Goal: Information Seeking & Learning: Learn about a topic

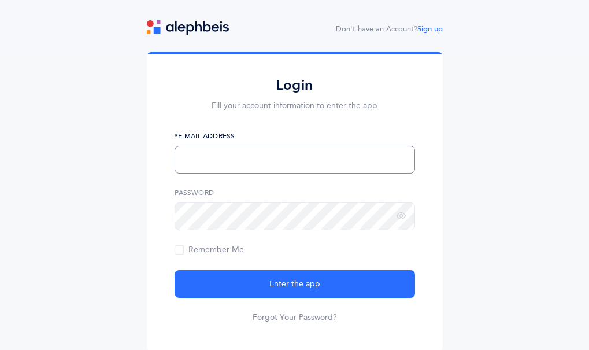
click at [239, 146] on input "text" at bounding box center [295, 160] width 240 height 28
type input "[EMAIL_ADDRESS][DOMAIN_NAME]"
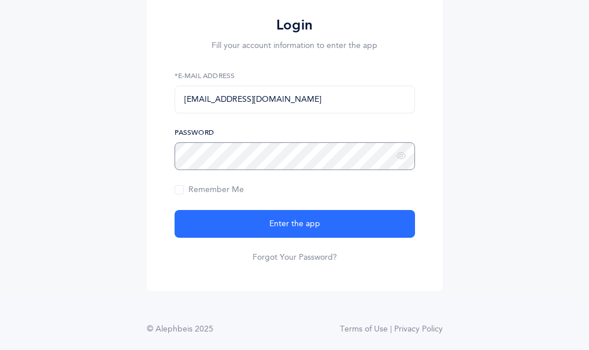
scroll to position [69, 0]
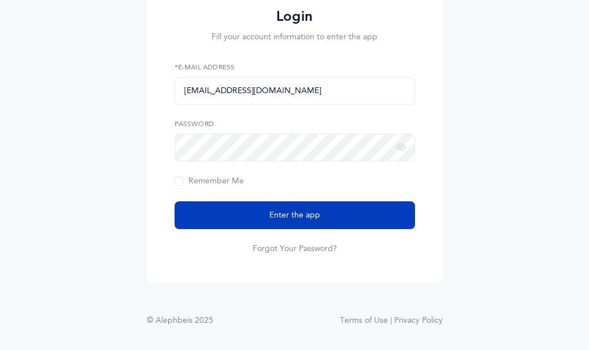
click at [277, 216] on span "Enter the app" at bounding box center [294, 215] width 51 height 12
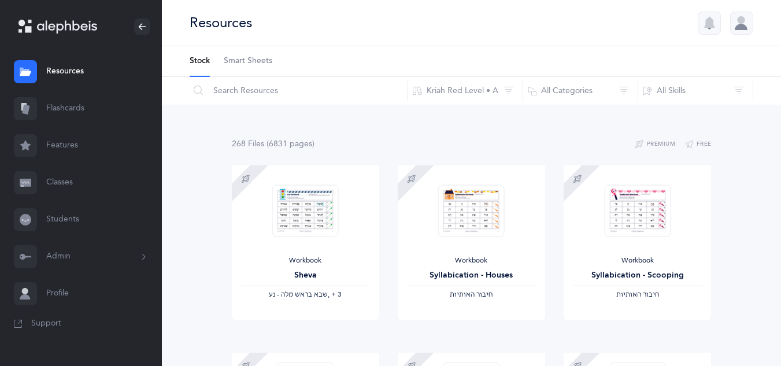
click at [64, 107] on link "Flashcards" at bounding box center [81, 108] width 162 height 37
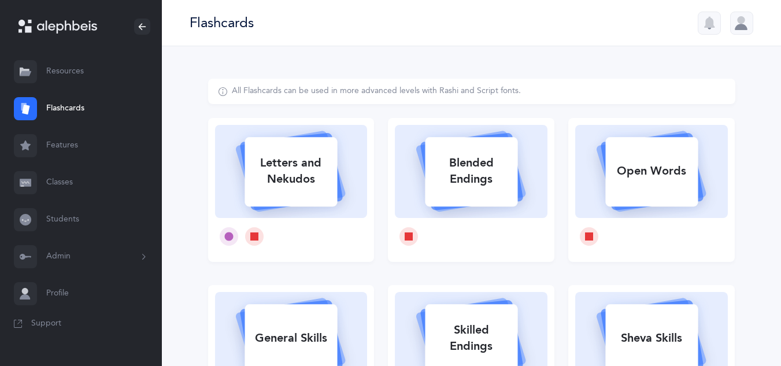
click at [318, 184] on div "Letters and Nekudos" at bounding box center [290, 171] width 92 height 46
select select
select select "single"
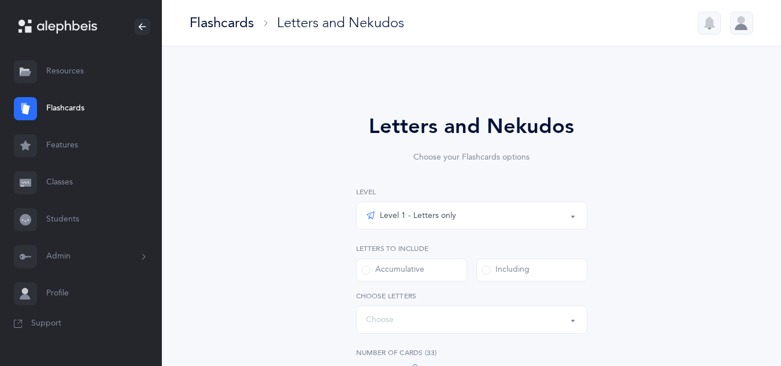
select select "27"
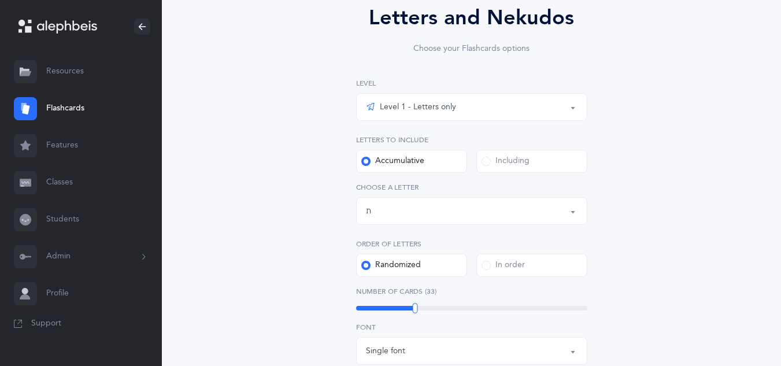
scroll to position [116, 0]
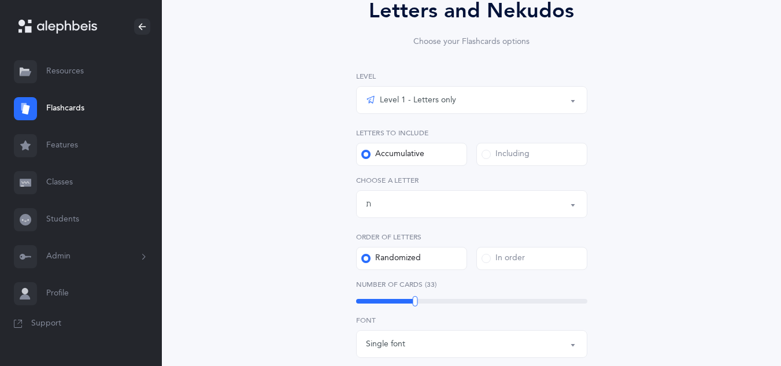
click at [492, 109] on div "Level 1 - Letters only" at bounding box center [472, 100] width 212 height 20
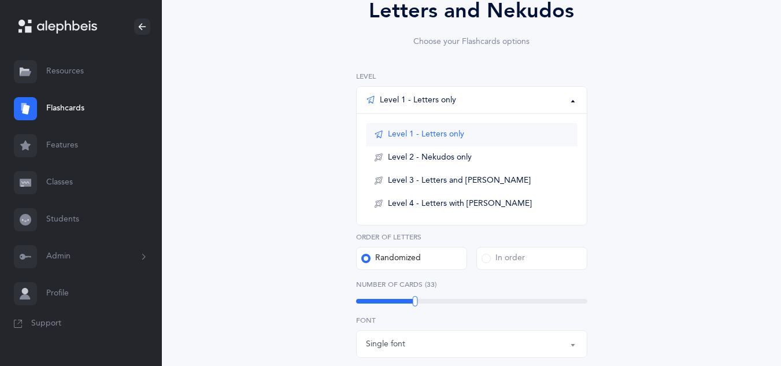
click at [468, 136] on link "Level 1 - Letters only" at bounding box center [472, 134] width 212 height 23
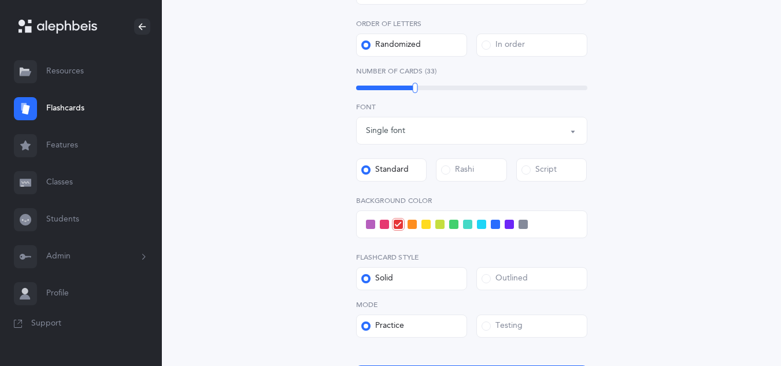
scroll to position [448, 0]
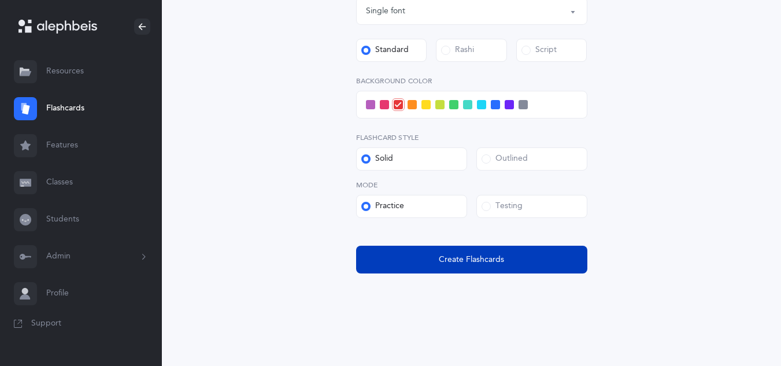
click at [447, 266] on button "Create Flashcards" at bounding box center [471, 260] width 231 height 28
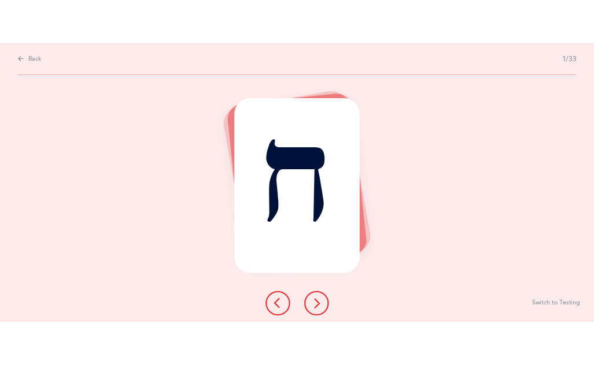
scroll to position [0, 0]
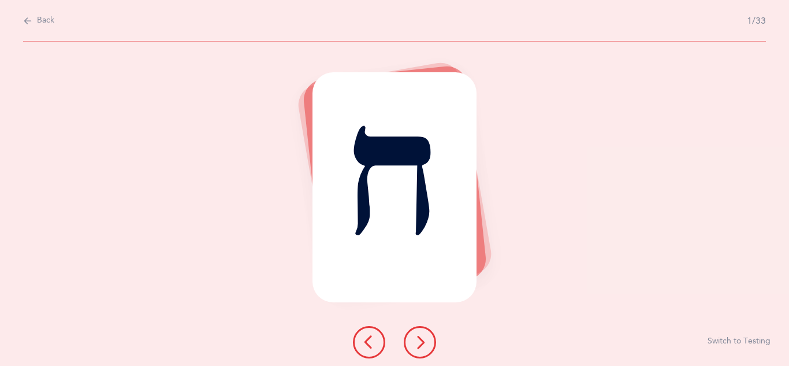
click at [419, 342] on icon at bounding box center [420, 342] width 14 height 14
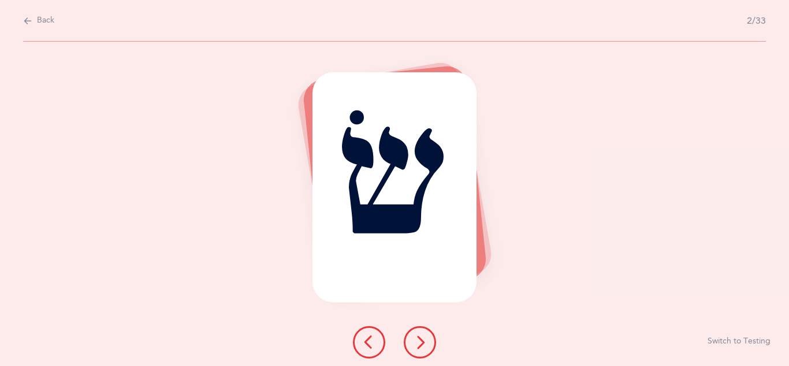
click at [427, 338] on button at bounding box center [420, 342] width 32 height 32
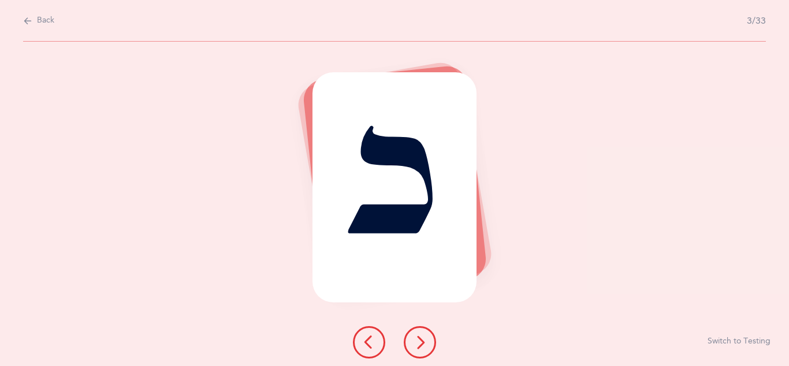
click at [425, 338] on icon at bounding box center [420, 342] width 14 height 14
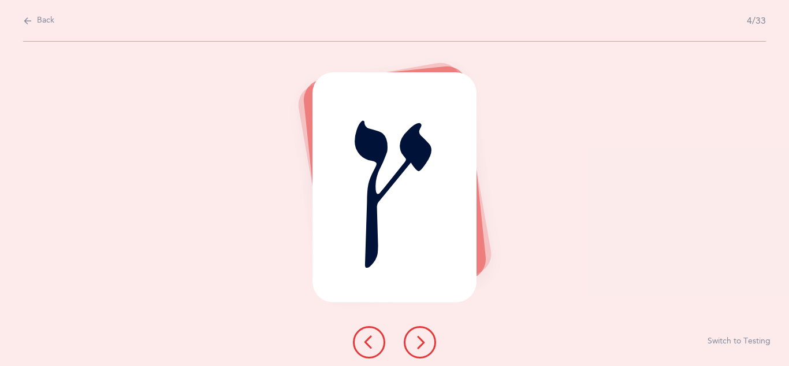
click at [372, 346] on icon at bounding box center [369, 342] width 14 height 14
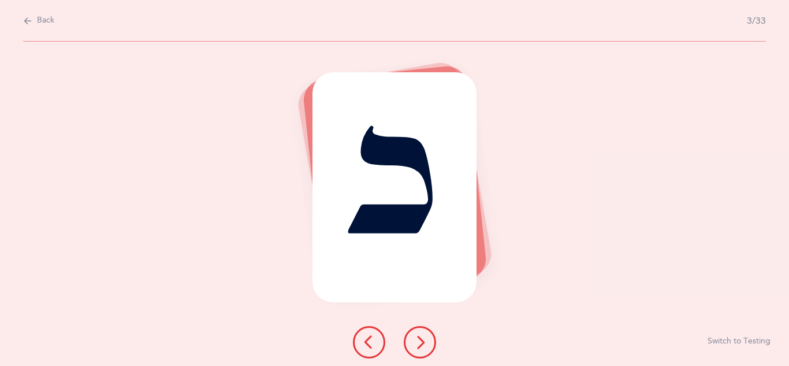
click at [370, 346] on icon at bounding box center [369, 342] width 14 height 14
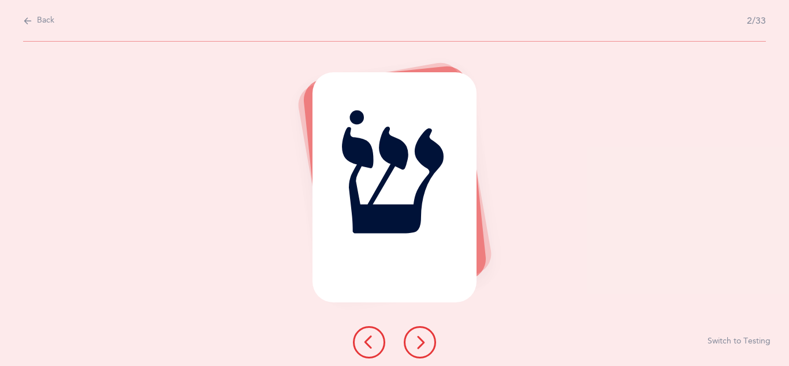
click at [369, 341] on icon at bounding box center [369, 342] width 14 height 14
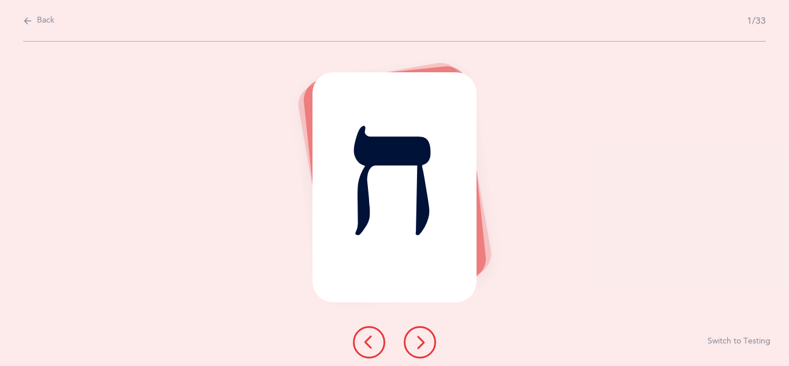
click at [424, 346] on icon at bounding box center [420, 342] width 14 height 14
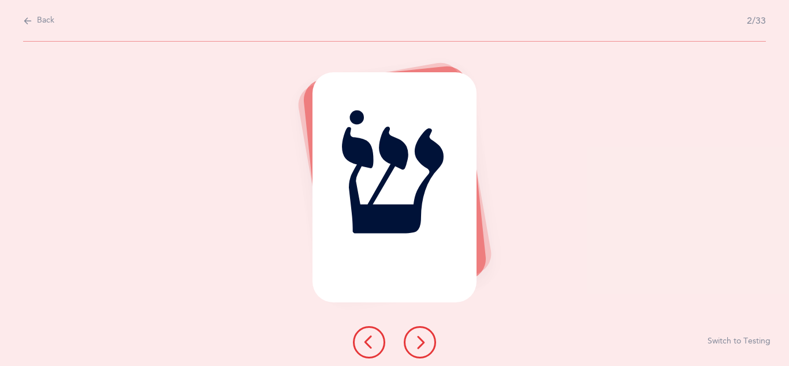
click at [419, 343] on icon at bounding box center [420, 342] width 14 height 14
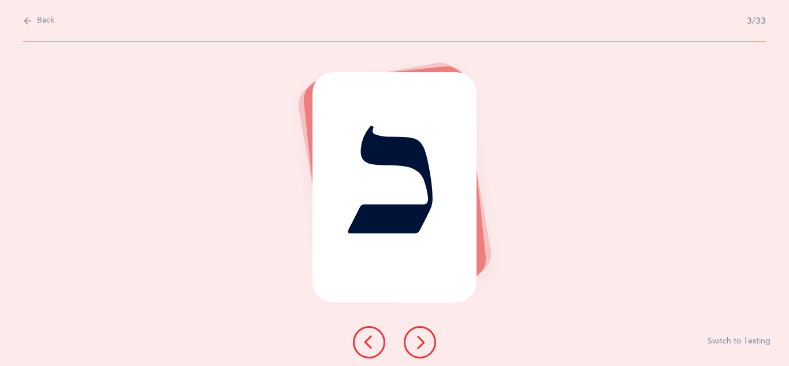
click at [425, 342] on icon at bounding box center [420, 342] width 14 height 14
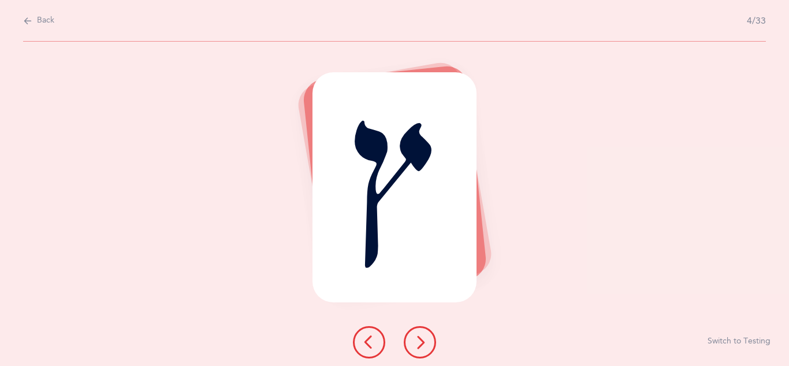
click at [420, 346] on icon at bounding box center [420, 342] width 14 height 14
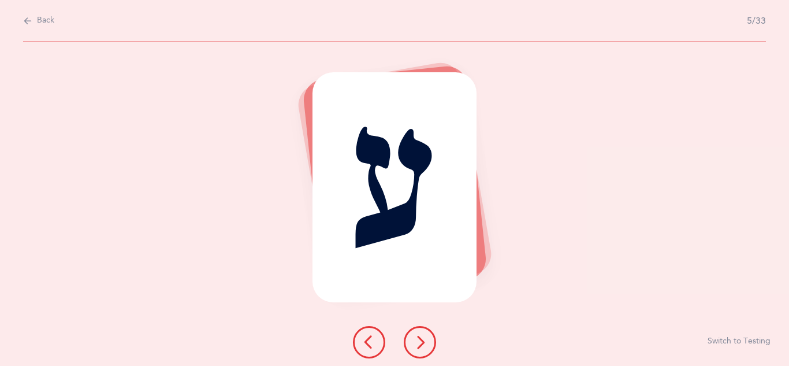
click at [422, 342] on icon at bounding box center [420, 342] width 14 height 14
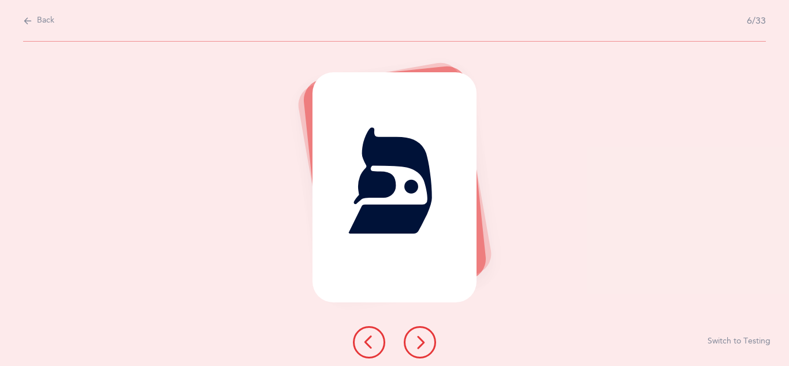
click at [422, 348] on icon at bounding box center [420, 342] width 14 height 14
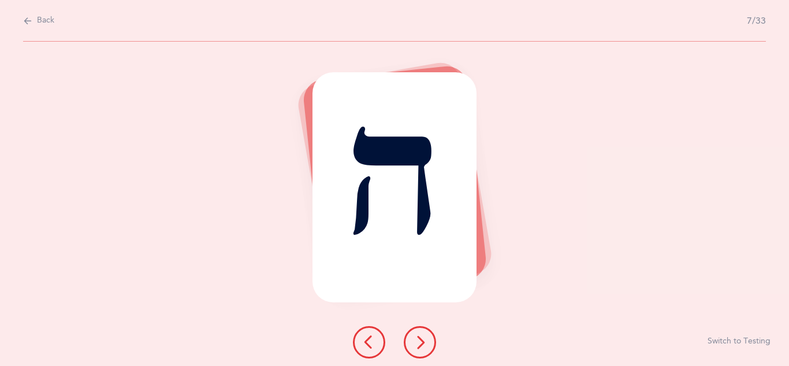
click at [418, 349] on button at bounding box center [420, 342] width 32 height 32
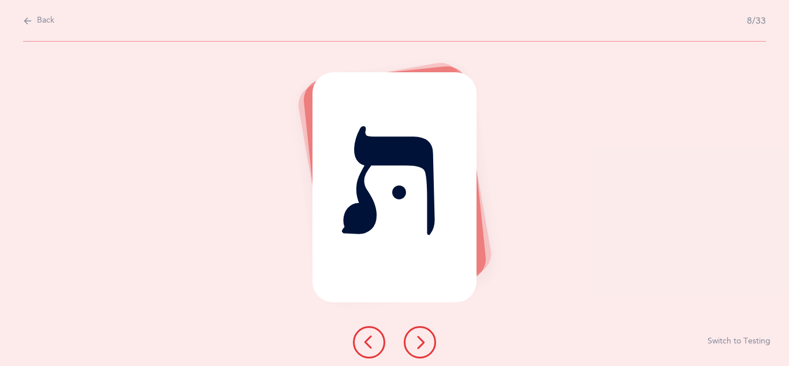
click at [419, 349] on button at bounding box center [420, 342] width 32 height 32
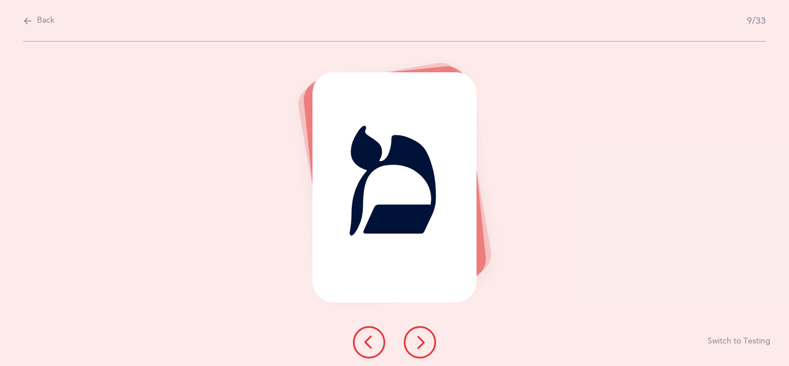
click at [419, 349] on button at bounding box center [420, 342] width 32 height 32
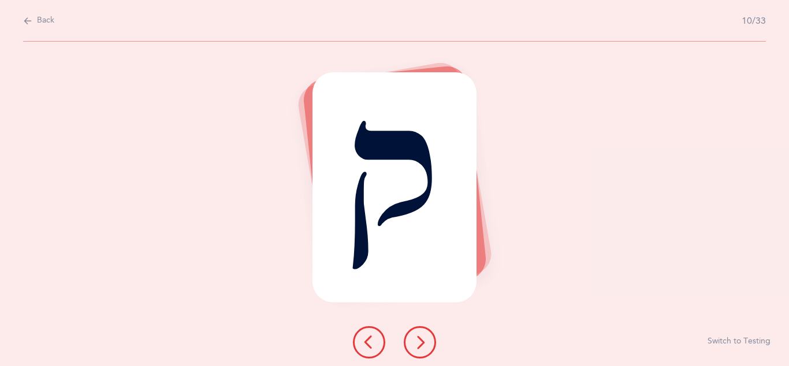
click at [421, 343] on icon at bounding box center [420, 342] width 14 height 14
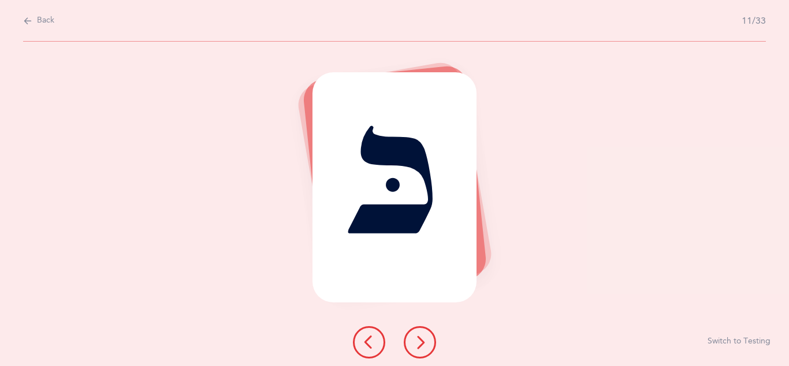
click at [423, 346] on icon at bounding box center [420, 342] width 14 height 14
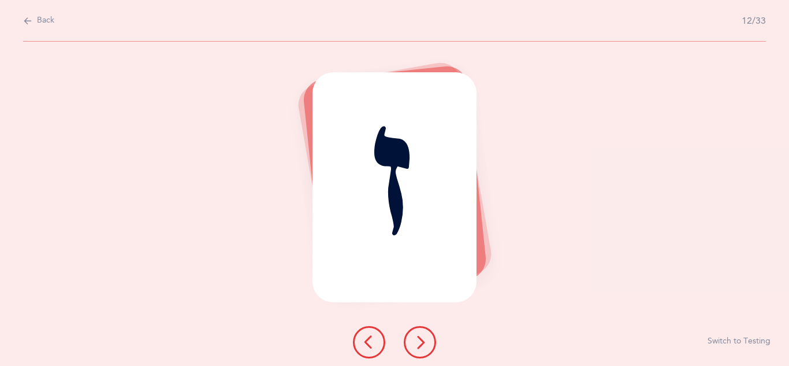
click at [421, 349] on button at bounding box center [420, 342] width 32 height 32
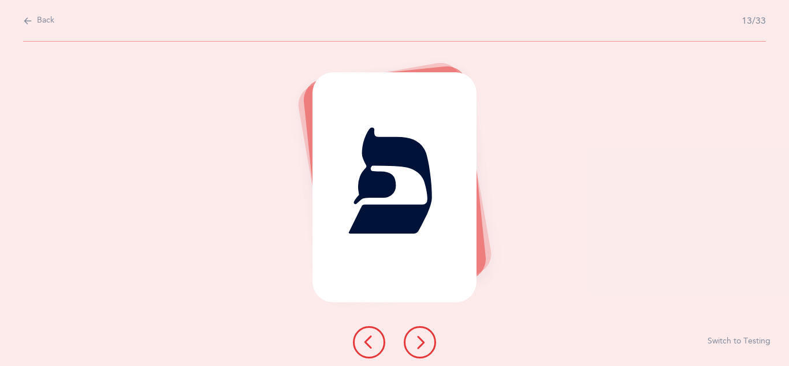
click at [417, 344] on icon at bounding box center [420, 342] width 14 height 14
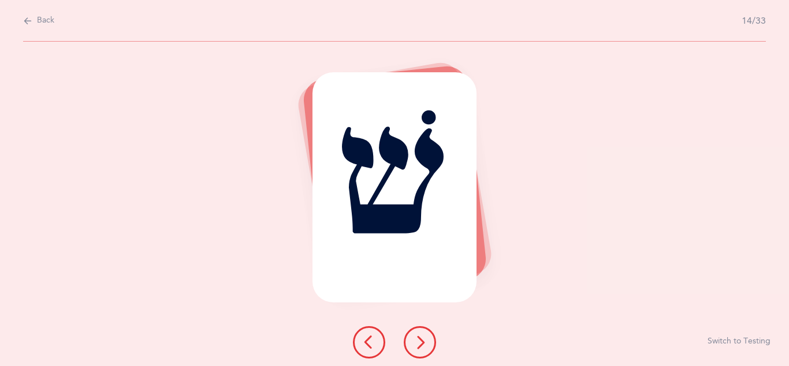
click at [408, 345] on button at bounding box center [420, 342] width 32 height 32
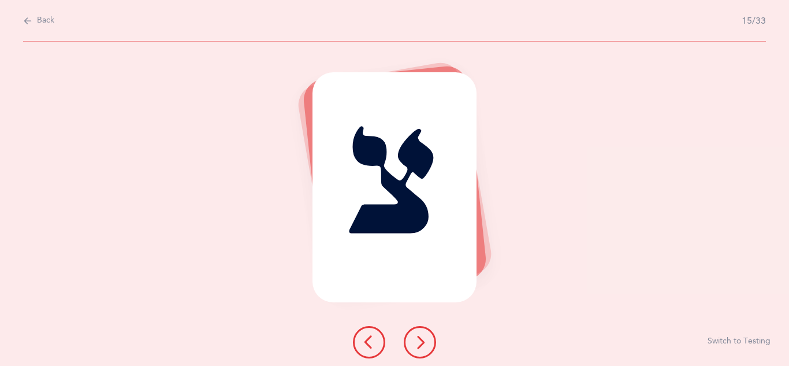
click at [404, 349] on div at bounding box center [395, 342] width 102 height 32
click at [407, 344] on button at bounding box center [420, 342] width 32 height 32
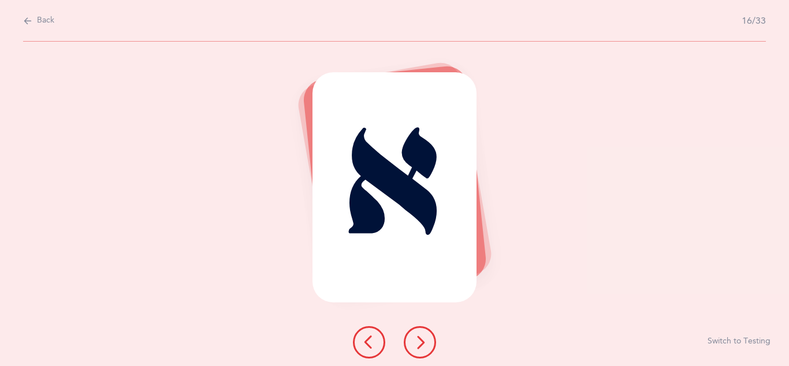
click at [412, 349] on button at bounding box center [420, 342] width 32 height 32
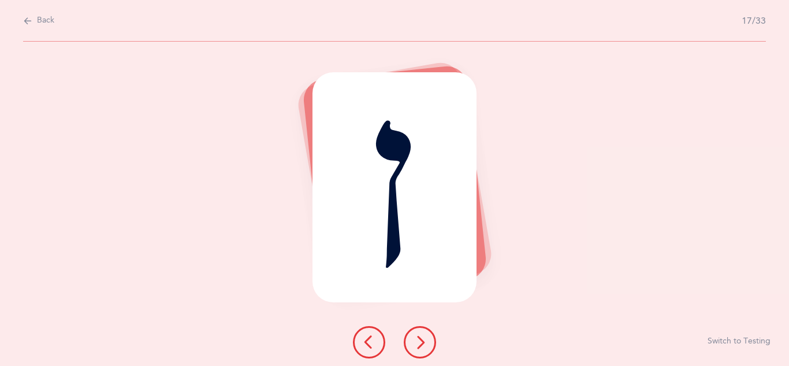
click at [425, 339] on icon at bounding box center [420, 342] width 14 height 14
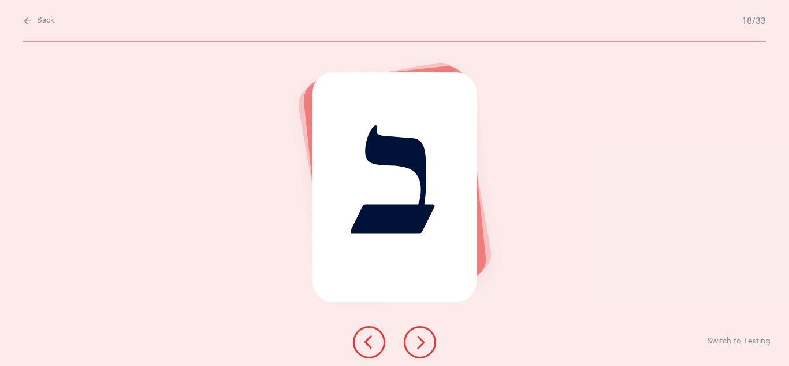
click at [425, 339] on icon at bounding box center [420, 342] width 14 height 14
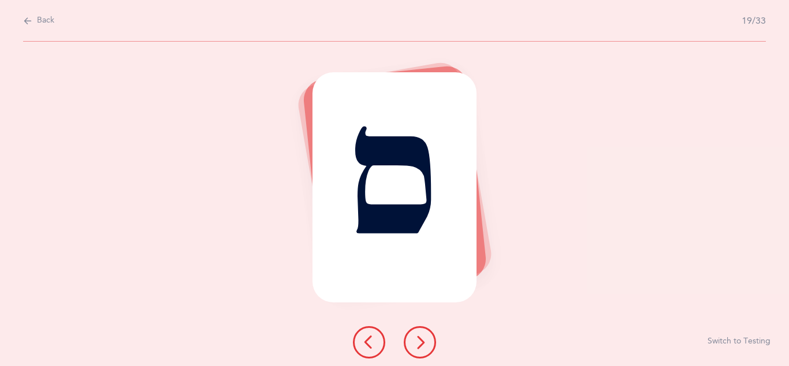
click at [427, 342] on icon at bounding box center [420, 342] width 14 height 14
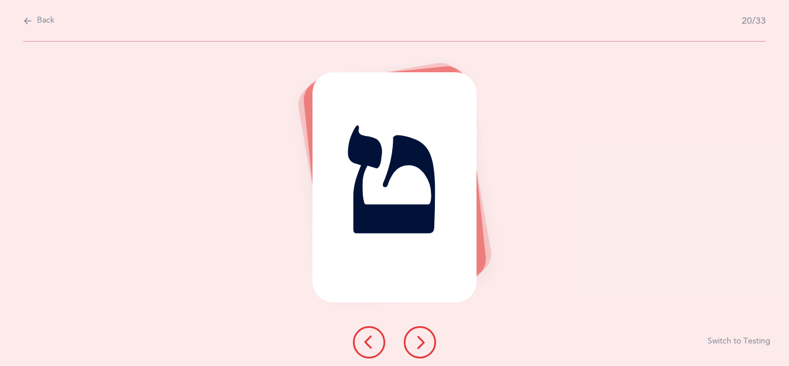
click at [427, 342] on icon at bounding box center [420, 342] width 14 height 14
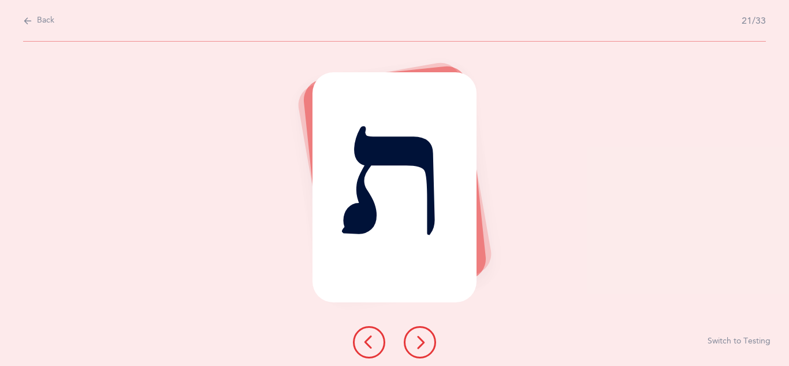
click at [427, 342] on icon at bounding box center [420, 342] width 14 height 14
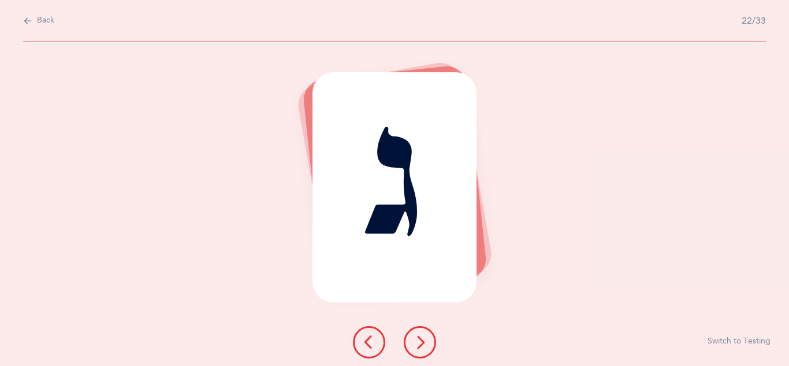
click at [427, 342] on icon at bounding box center [420, 342] width 14 height 14
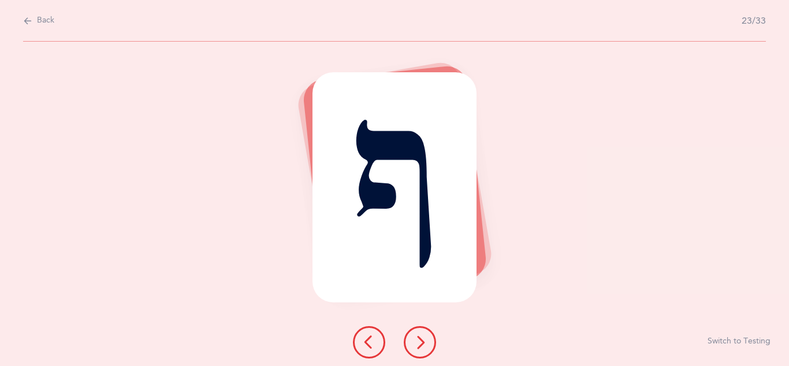
click at [427, 342] on icon at bounding box center [420, 342] width 14 height 14
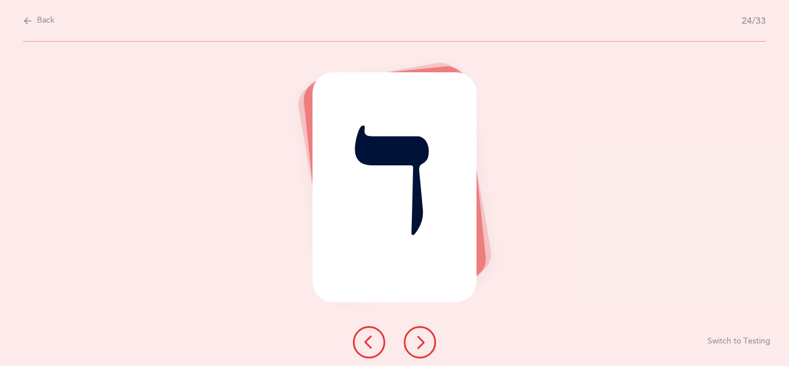
click at [427, 343] on button at bounding box center [420, 342] width 32 height 32
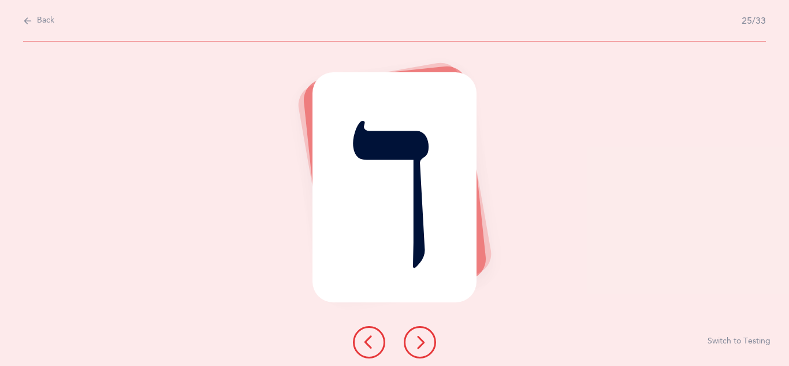
click at [427, 343] on button at bounding box center [420, 342] width 32 height 32
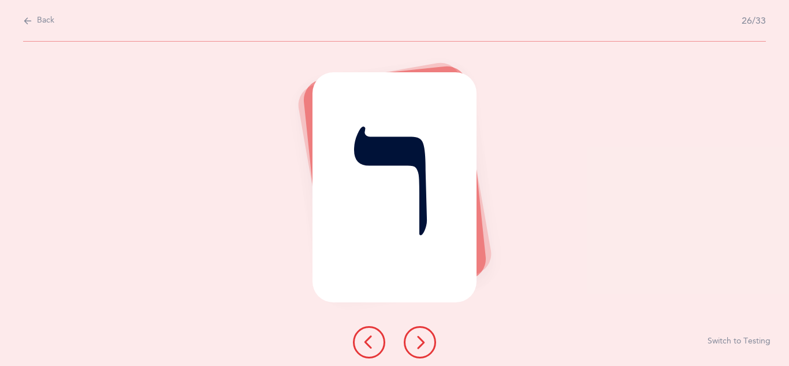
click at [429, 344] on button at bounding box center [420, 342] width 32 height 32
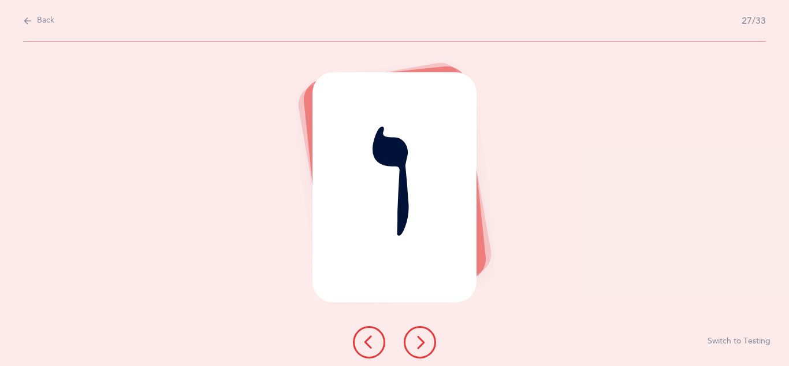
click at [431, 346] on button at bounding box center [420, 342] width 32 height 32
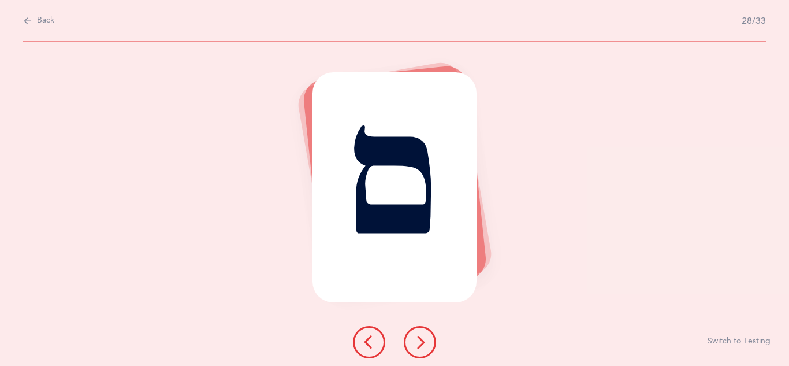
click at [431, 347] on button at bounding box center [420, 342] width 32 height 32
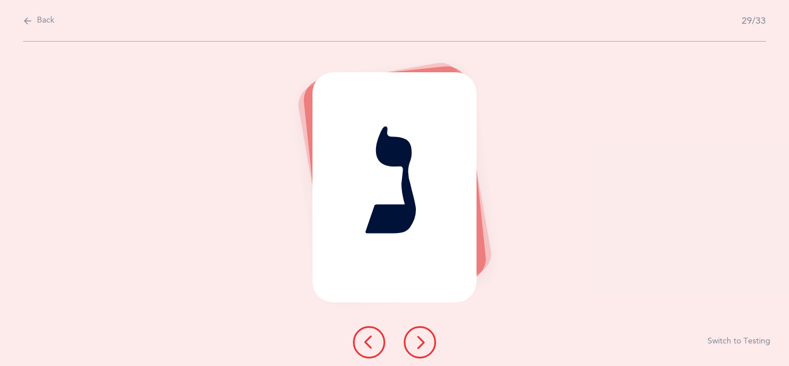
click at [431, 347] on button at bounding box center [420, 342] width 32 height 32
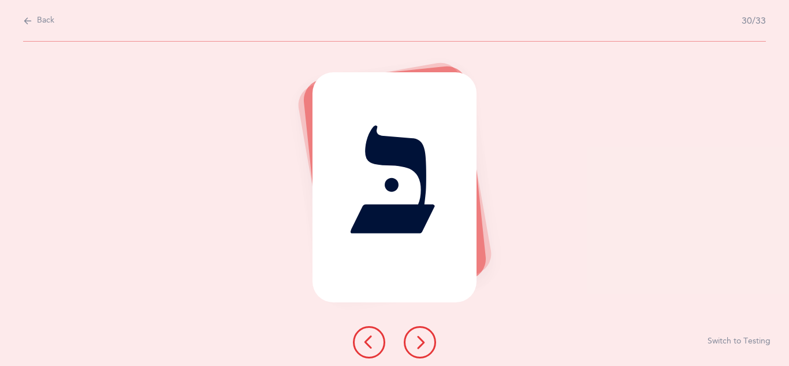
click at [431, 347] on button at bounding box center [420, 342] width 32 height 32
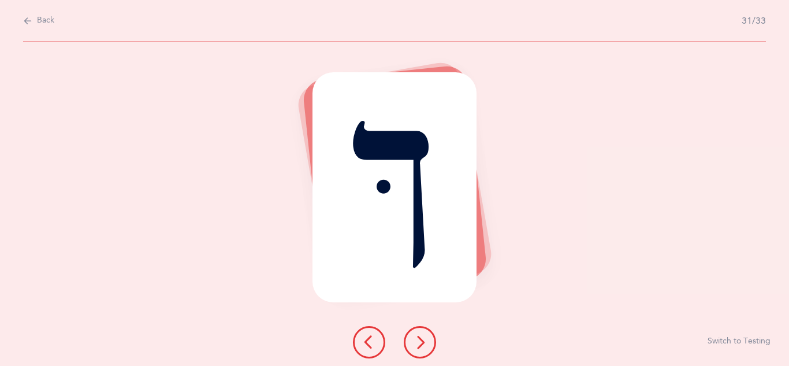
click at [431, 347] on button at bounding box center [420, 342] width 32 height 32
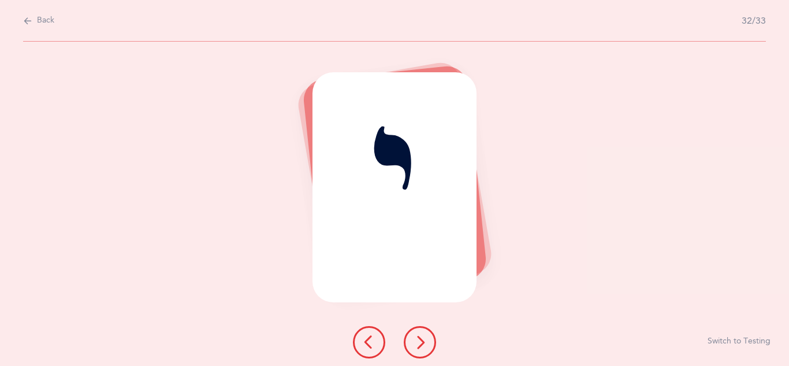
click at [431, 348] on button at bounding box center [420, 342] width 32 height 32
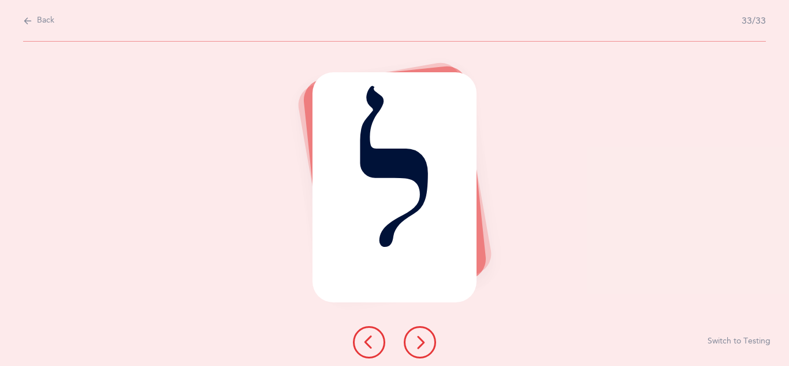
click at [432, 348] on button at bounding box center [420, 342] width 32 height 32
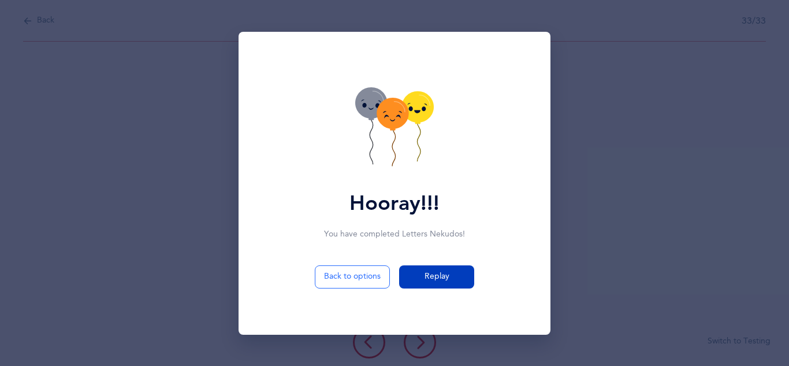
click at [417, 275] on button "Replay" at bounding box center [436, 276] width 75 height 23
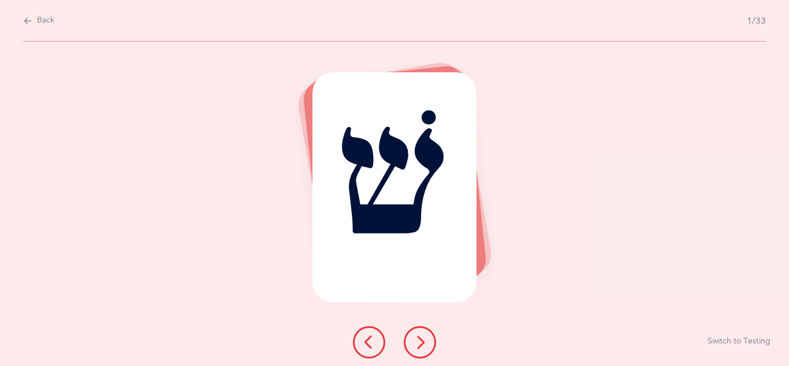
click at [421, 341] on icon at bounding box center [420, 342] width 14 height 14
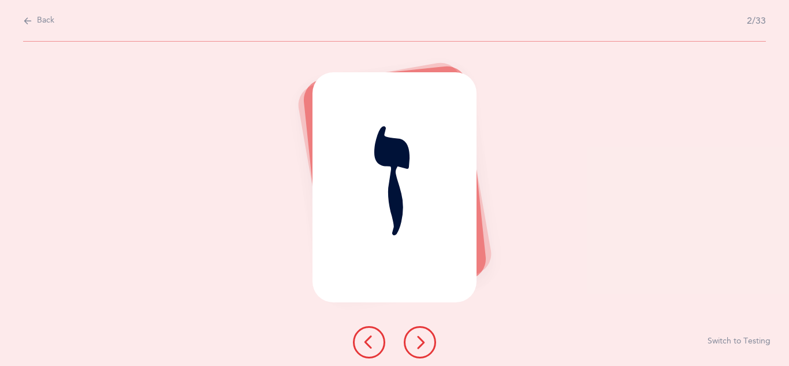
click at [421, 341] on icon at bounding box center [420, 342] width 14 height 14
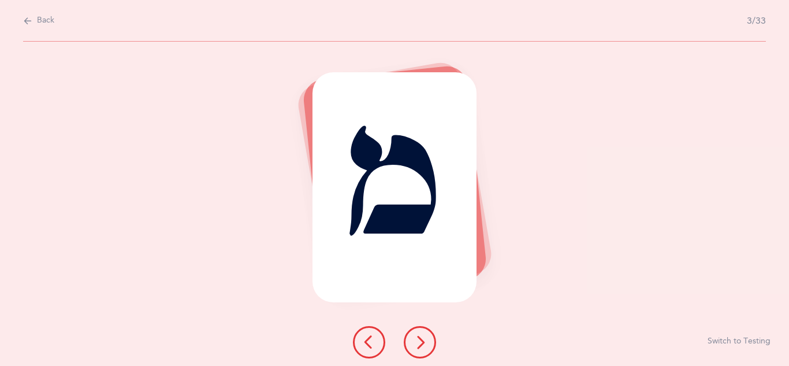
click at [421, 341] on icon at bounding box center [420, 342] width 14 height 14
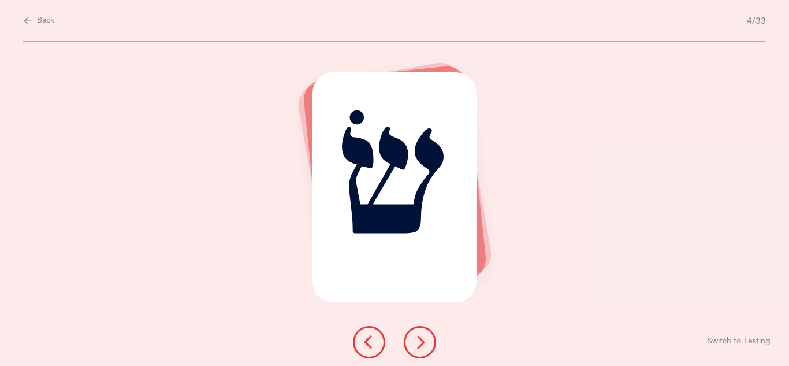
click at [420, 340] on icon at bounding box center [420, 342] width 14 height 14
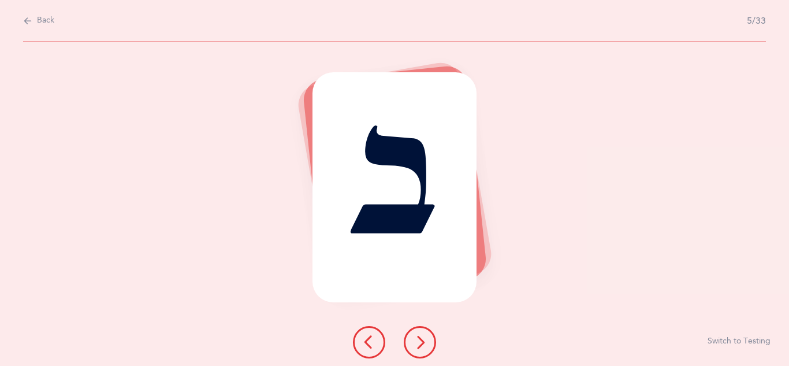
click at [420, 340] on icon at bounding box center [420, 342] width 14 height 14
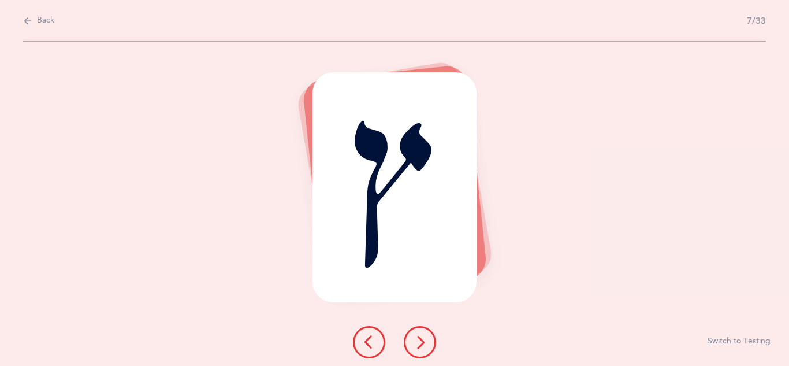
click at [420, 340] on icon at bounding box center [420, 342] width 14 height 14
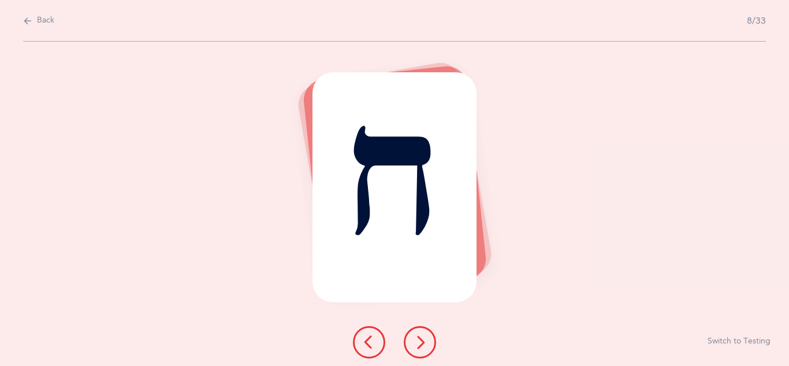
click at [420, 340] on icon at bounding box center [420, 342] width 14 height 14
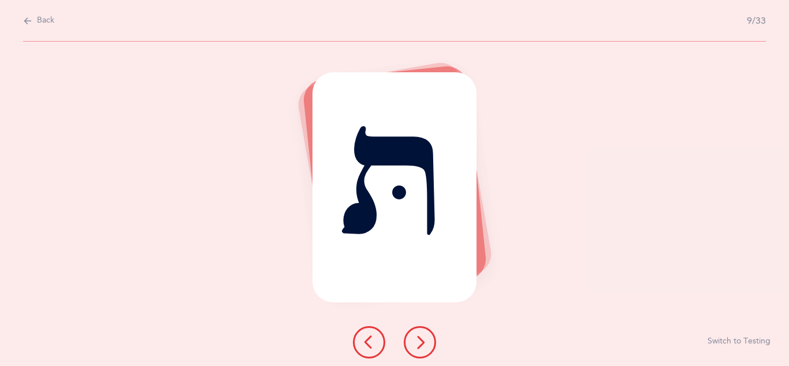
click at [420, 340] on icon at bounding box center [420, 342] width 14 height 14
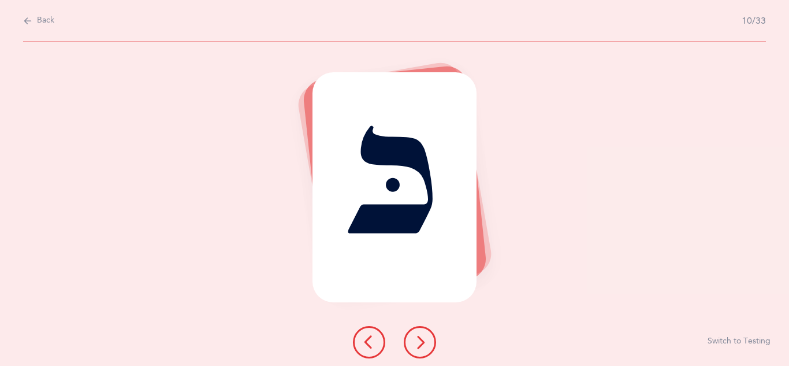
click at [420, 340] on icon at bounding box center [420, 342] width 14 height 14
click at [420, 342] on icon at bounding box center [420, 342] width 14 height 14
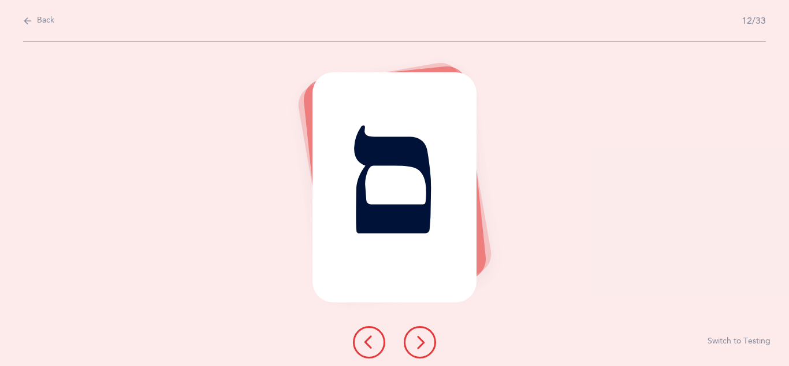
click at [420, 342] on icon at bounding box center [420, 342] width 14 height 14
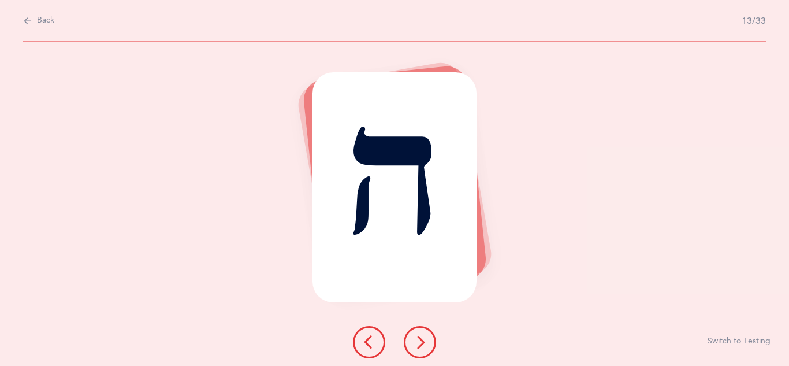
click at [420, 342] on icon at bounding box center [420, 342] width 14 height 14
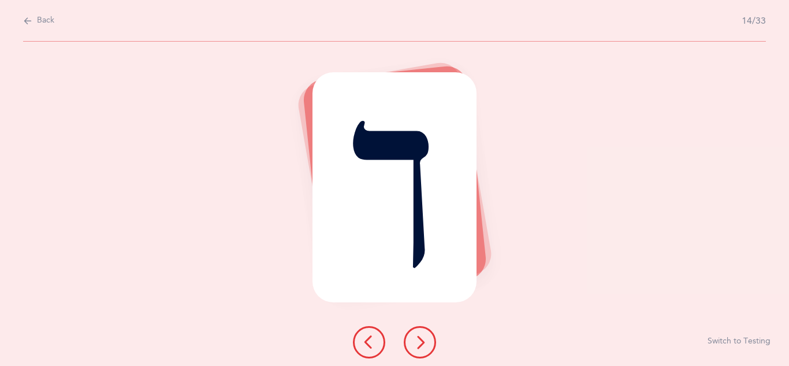
click at [421, 342] on icon at bounding box center [420, 342] width 14 height 14
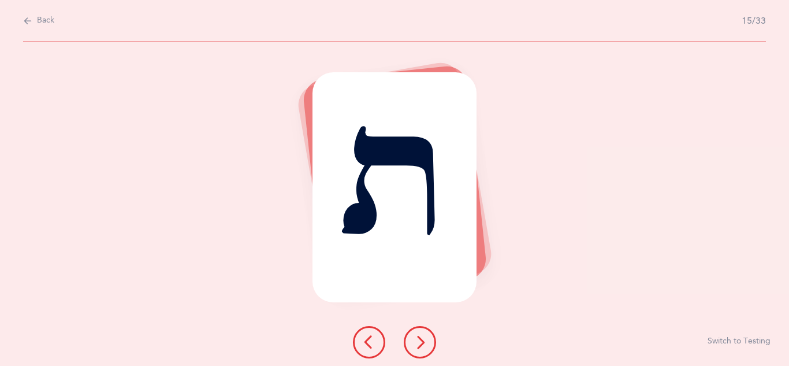
click at [421, 342] on icon at bounding box center [420, 342] width 14 height 14
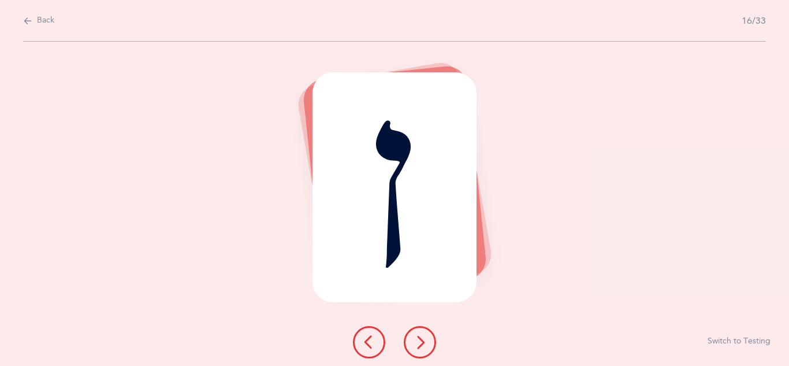
click at [421, 342] on icon at bounding box center [420, 342] width 14 height 14
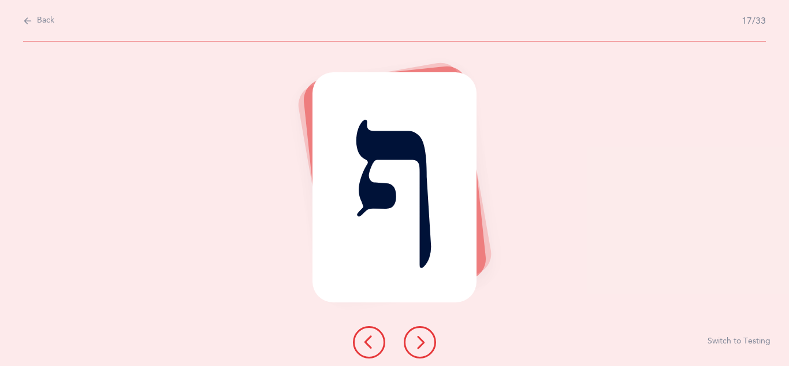
click at [423, 342] on icon at bounding box center [420, 342] width 14 height 14
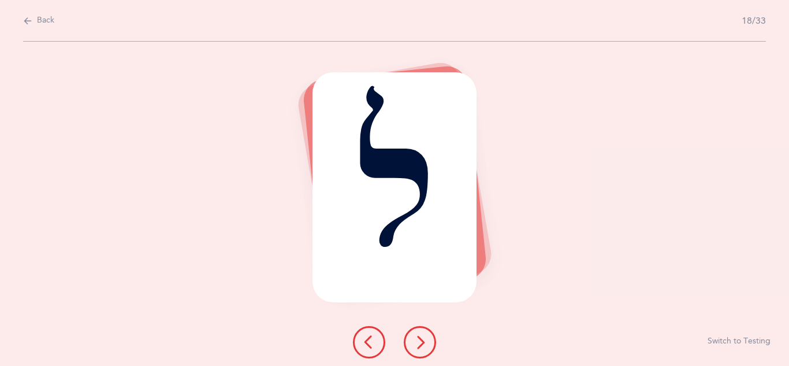
click at [423, 342] on icon at bounding box center [420, 342] width 14 height 14
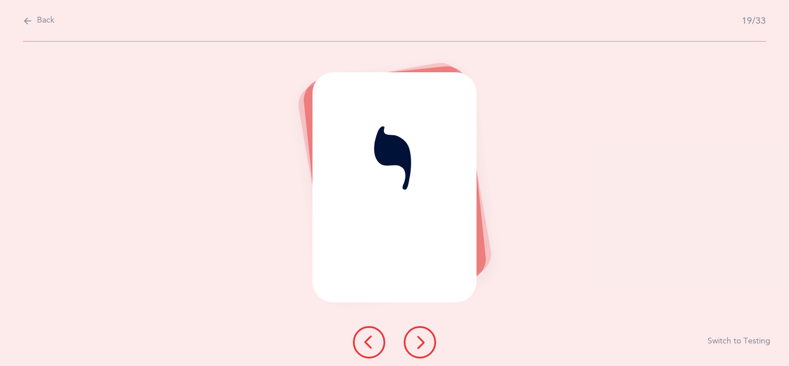
click at [423, 342] on icon at bounding box center [420, 342] width 14 height 14
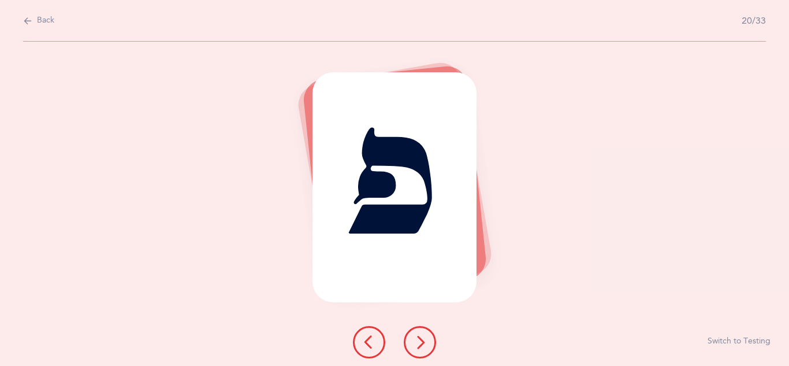
click at [424, 342] on icon at bounding box center [420, 342] width 14 height 14
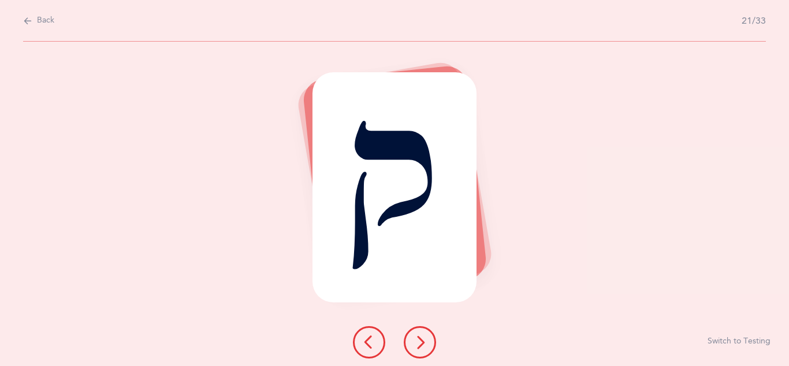
click at [424, 342] on icon at bounding box center [420, 342] width 14 height 14
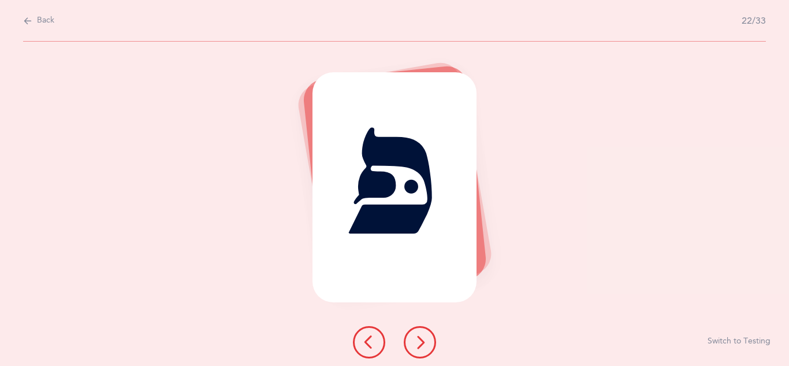
click at [424, 342] on icon at bounding box center [420, 342] width 14 height 14
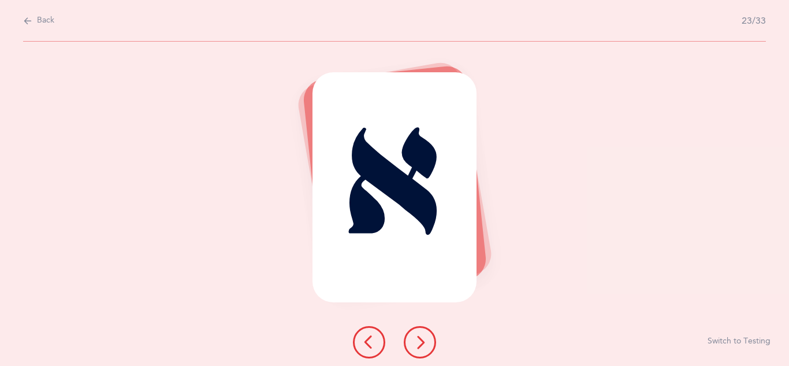
click at [424, 342] on icon at bounding box center [420, 342] width 14 height 14
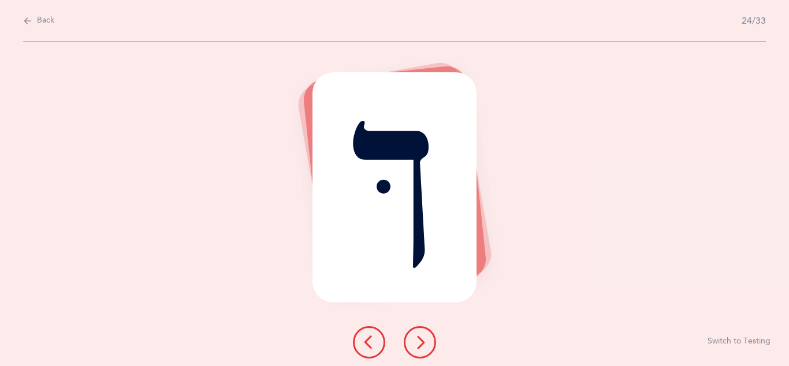
click at [424, 342] on icon at bounding box center [420, 342] width 14 height 14
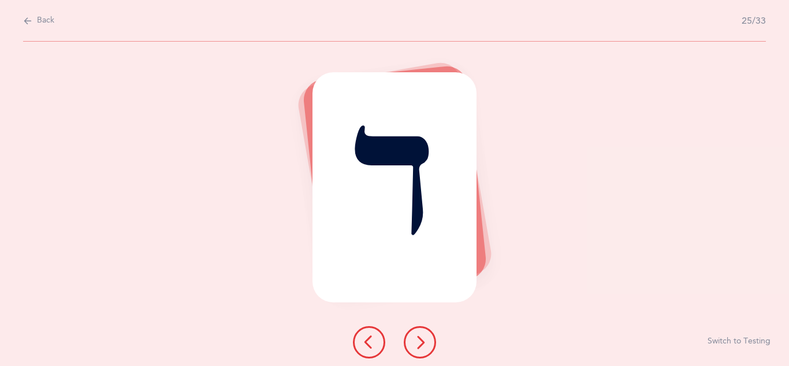
click at [425, 342] on icon at bounding box center [420, 342] width 14 height 14
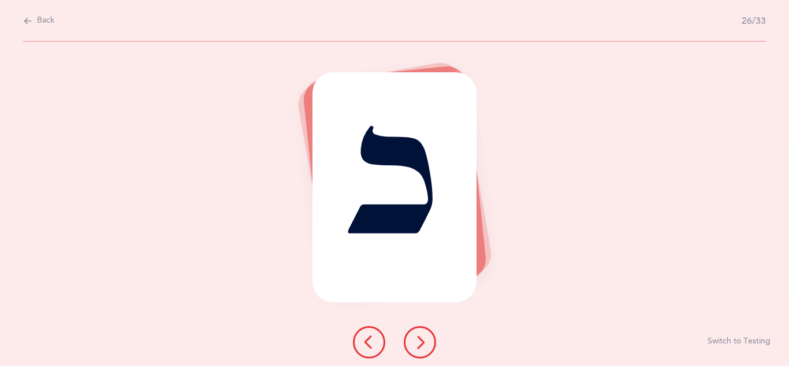
click at [425, 342] on icon at bounding box center [420, 342] width 14 height 14
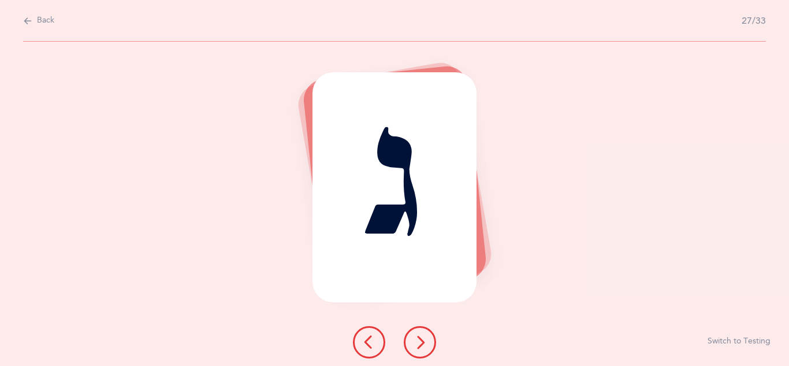
click at [425, 342] on icon at bounding box center [420, 342] width 14 height 14
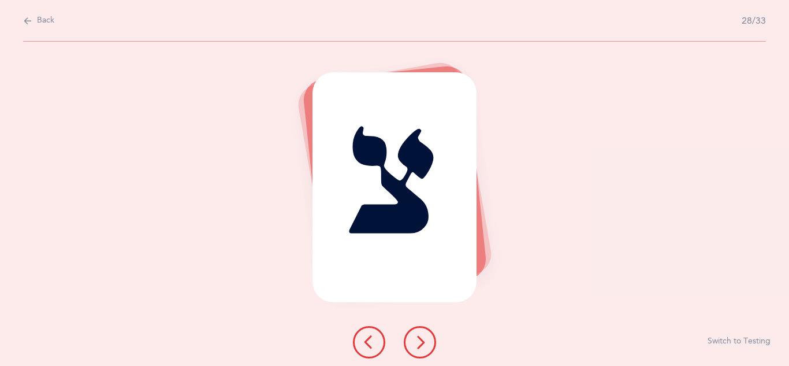
click at [425, 342] on icon at bounding box center [420, 342] width 14 height 14
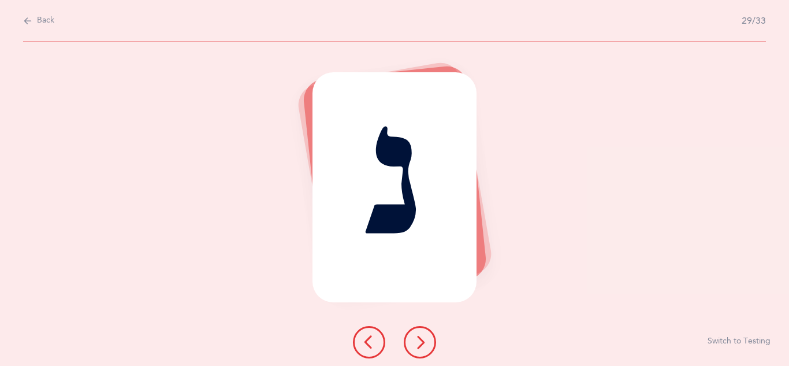
click at [425, 342] on icon at bounding box center [420, 342] width 14 height 14
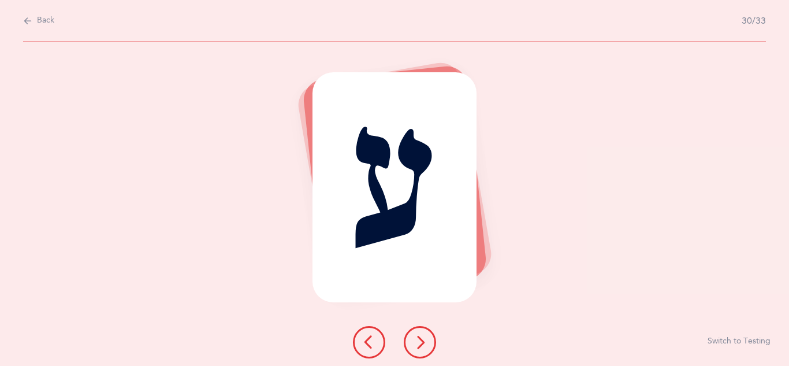
click at [425, 342] on icon at bounding box center [420, 342] width 14 height 14
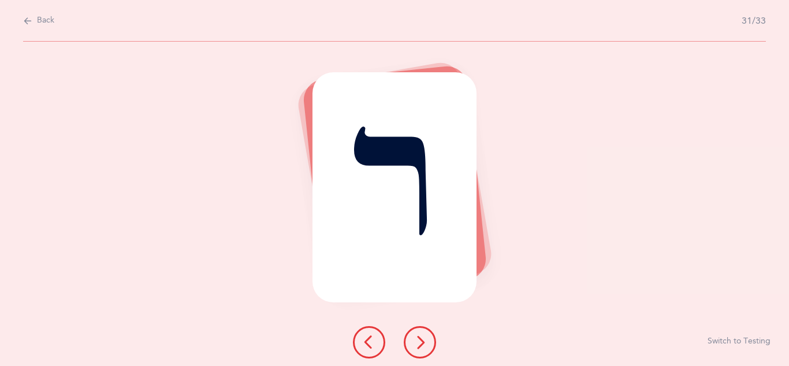
click at [424, 342] on icon at bounding box center [420, 342] width 14 height 14
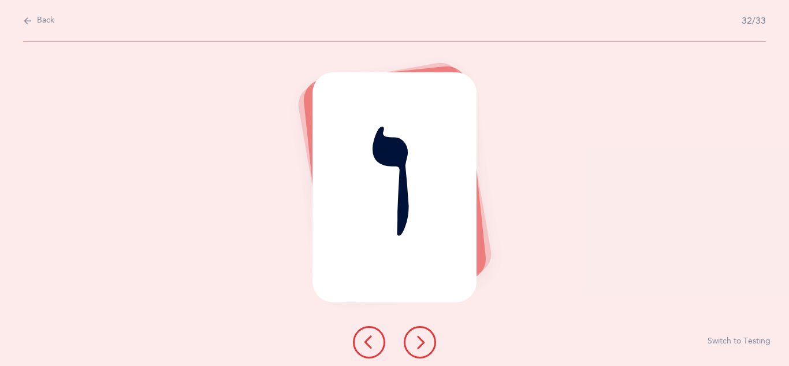
click at [424, 342] on icon at bounding box center [420, 342] width 14 height 14
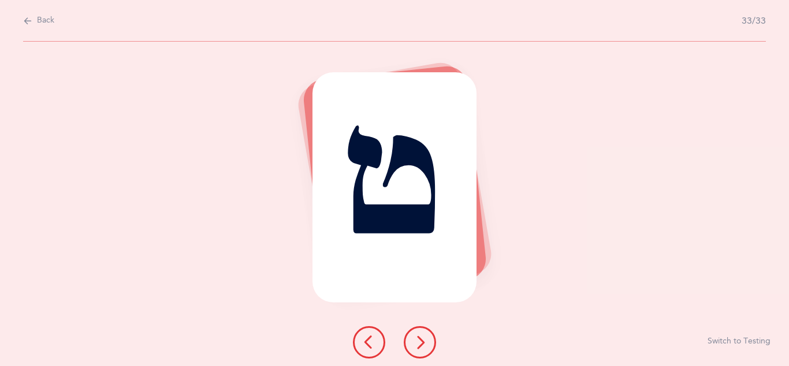
click at [424, 342] on icon at bounding box center [420, 342] width 14 height 14
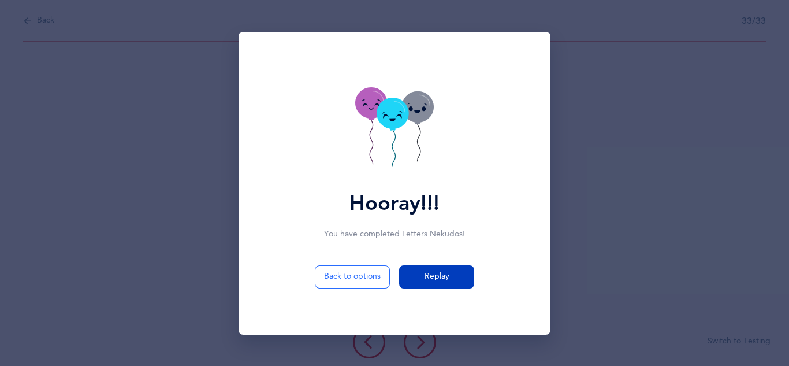
click at [411, 283] on button "Replay" at bounding box center [436, 276] width 75 height 23
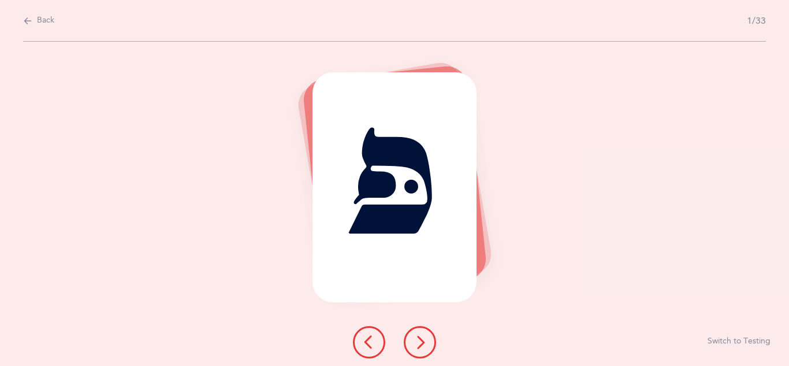
click at [597, 115] on div "פּ Switch to Testing" at bounding box center [394, 204] width 789 height 324
click at [554, 302] on div "פּ Switch to Testing" at bounding box center [394, 204] width 789 height 324
click at [416, 343] on icon at bounding box center [420, 342] width 14 height 14
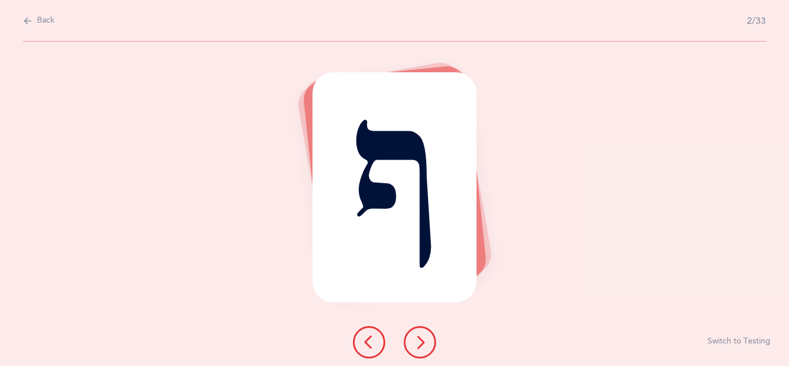
click at [374, 343] on icon at bounding box center [369, 342] width 14 height 14
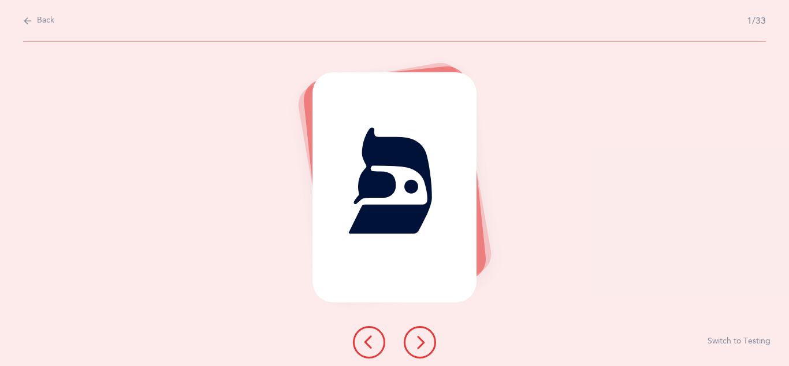
click at [432, 349] on button at bounding box center [420, 342] width 32 height 32
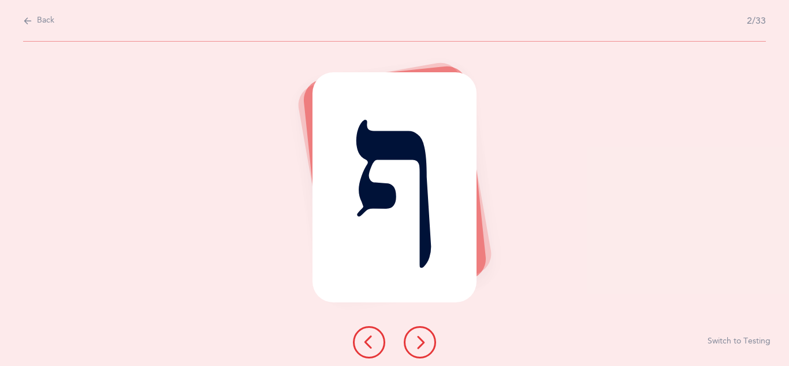
click at [431, 349] on button at bounding box center [420, 342] width 32 height 32
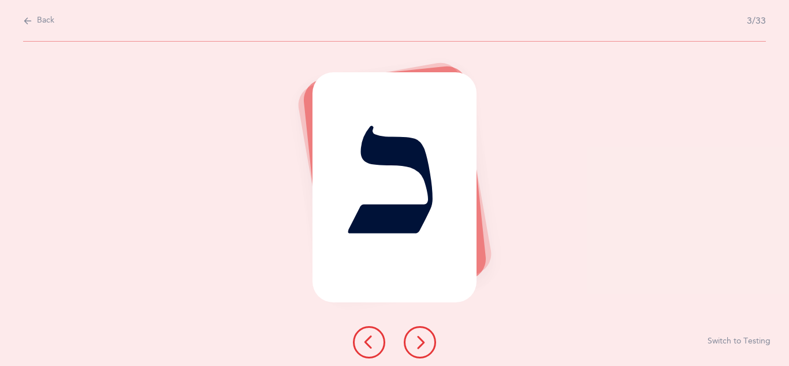
click at [429, 349] on button at bounding box center [420, 342] width 32 height 32
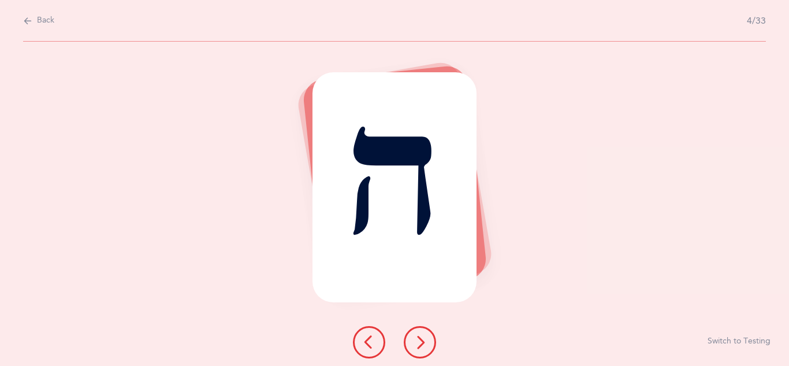
click at [429, 349] on button at bounding box center [420, 342] width 32 height 32
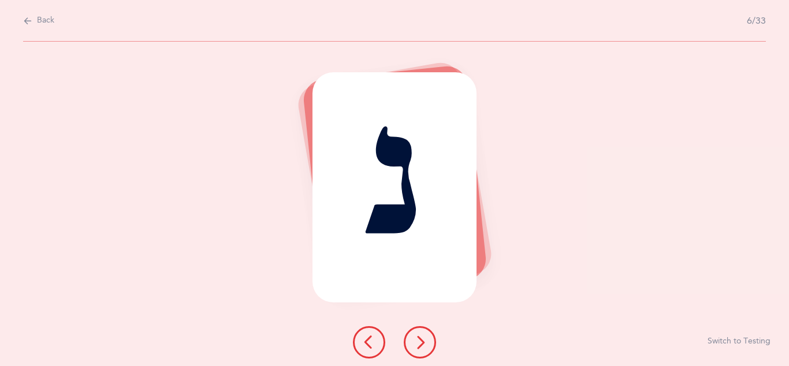
click at [429, 349] on button at bounding box center [420, 342] width 32 height 32
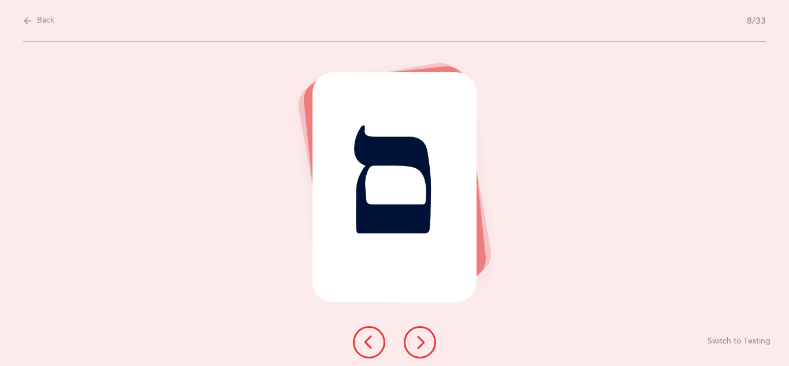
click at [429, 349] on button at bounding box center [420, 342] width 32 height 32
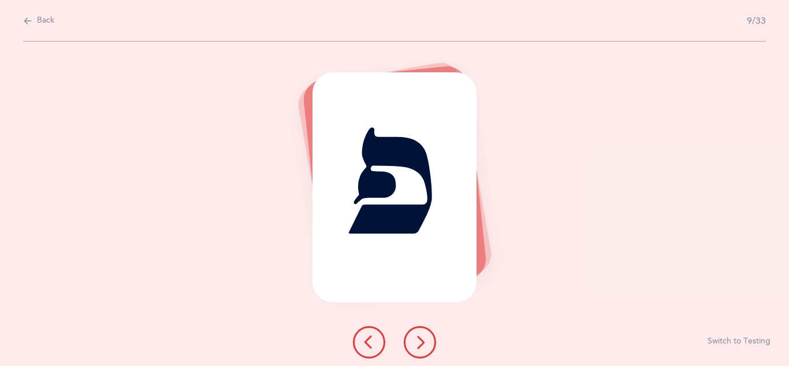
click at [376, 346] on icon at bounding box center [369, 342] width 14 height 14
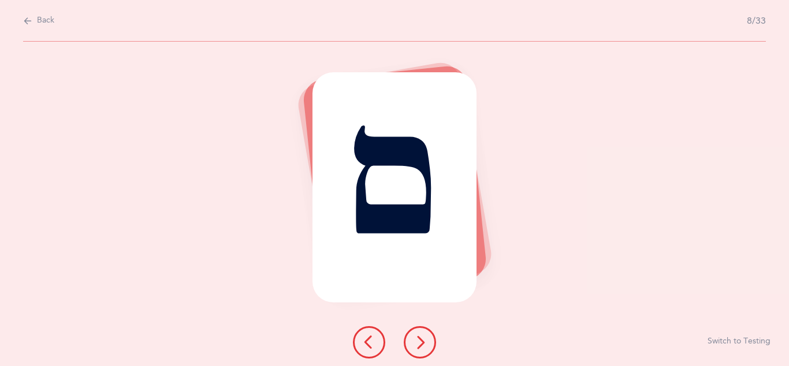
click at [417, 344] on icon at bounding box center [420, 342] width 14 height 14
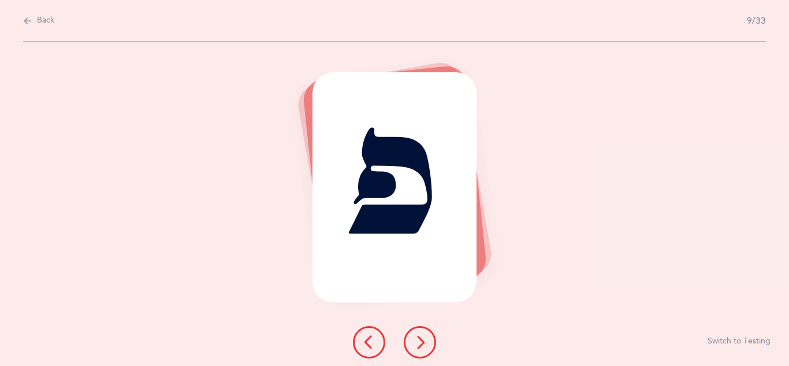
click at [417, 344] on icon at bounding box center [420, 342] width 14 height 14
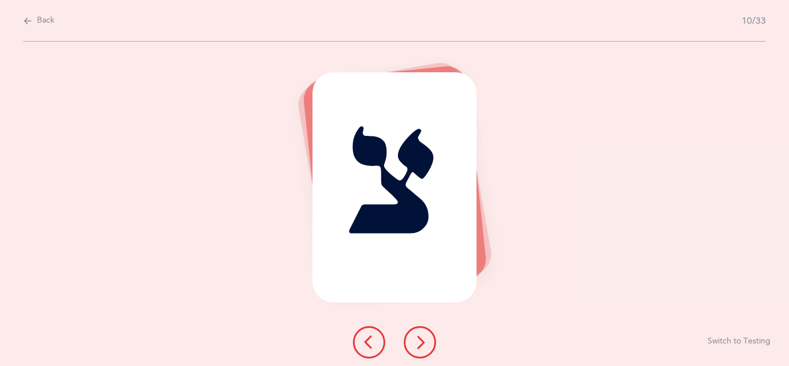
click at [417, 344] on icon at bounding box center [420, 342] width 14 height 14
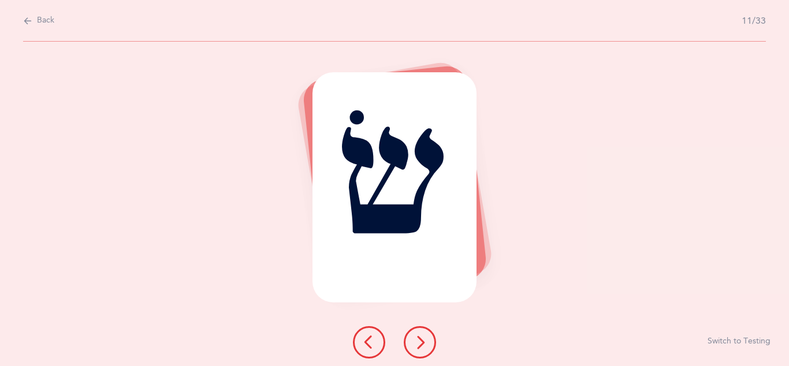
click at [417, 344] on icon at bounding box center [420, 342] width 14 height 14
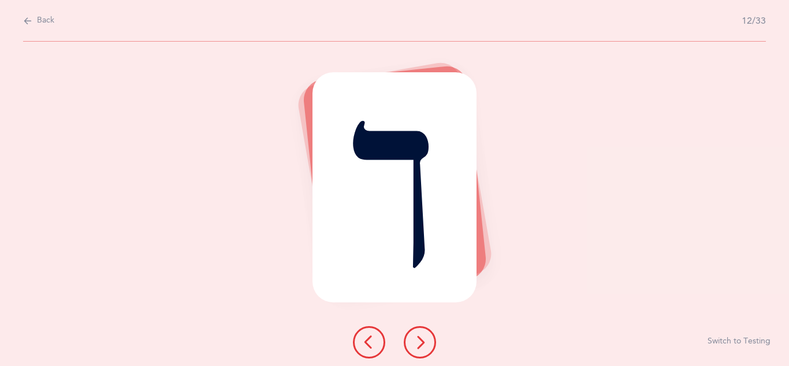
click at [417, 344] on icon at bounding box center [420, 342] width 14 height 14
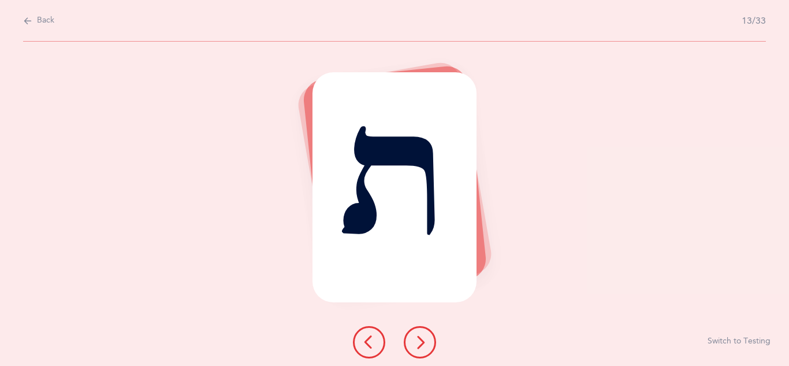
click at [374, 347] on icon at bounding box center [369, 342] width 14 height 14
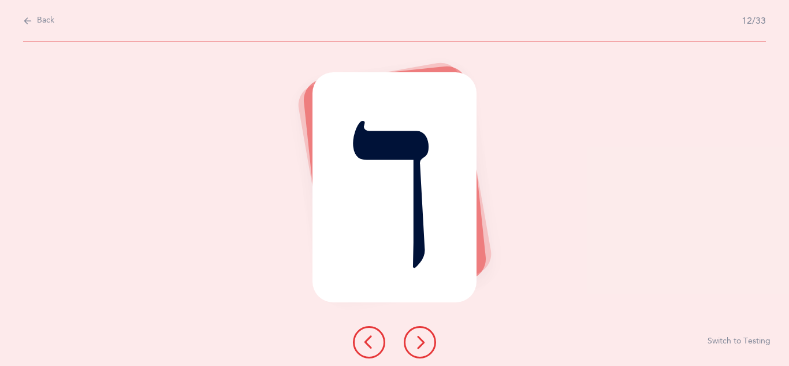
click at [417, 345] on icon at bounding box center [420, 342] width 14 height 14
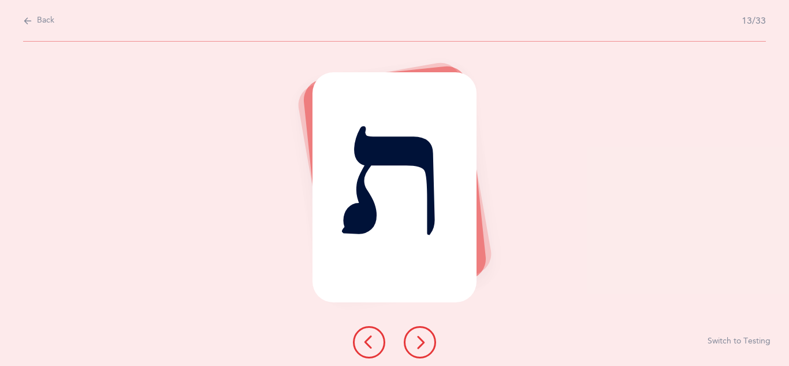
click at [461, 346] on div "ת Switch to Testing" at bounding box center [394, 204] width 789 height 324
click at [422, 346] on icon at bounding box center [420, 342] width 14 height 14
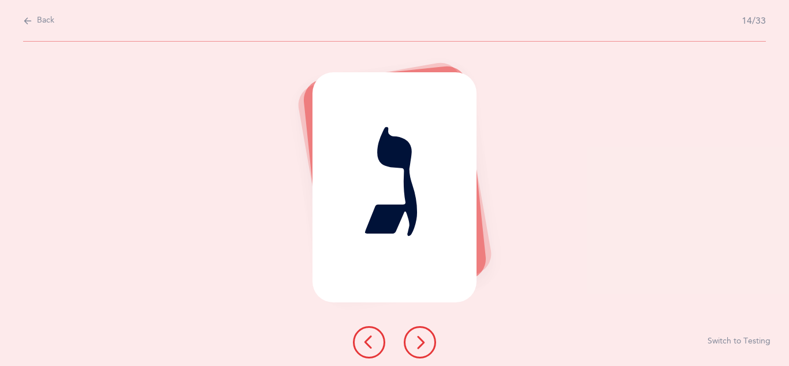
click at [422, 346] on icon at bounding box center [420, 342] width 14 height 14
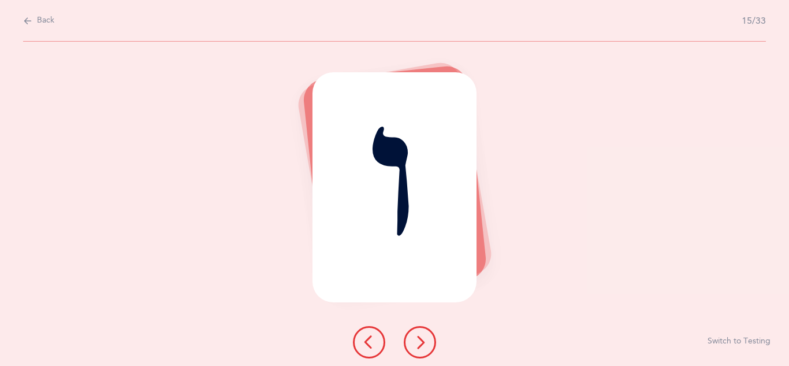
click at [422, 346] on icon at bounding box center [420, 342] width 14 height 14
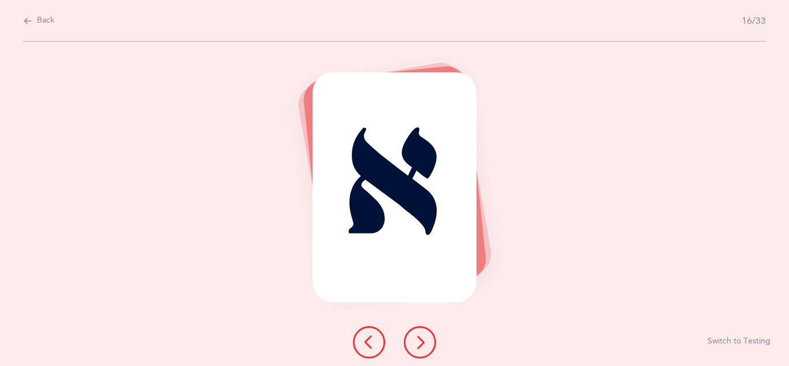
click at [422, 346] on icon at bounding box center [420, 342] width 14 height 14
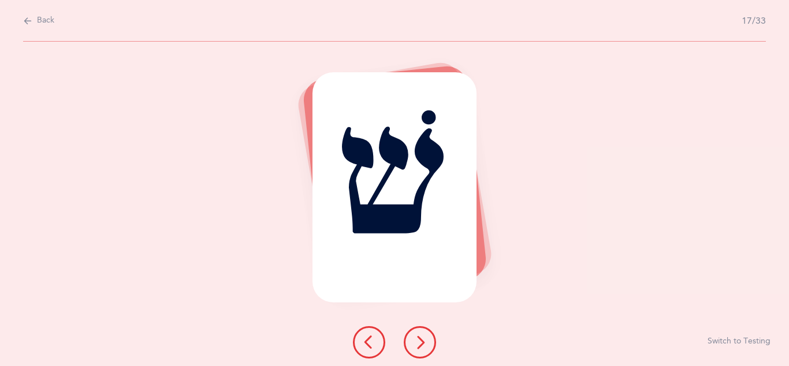
click at [422, 346] on icon at bounding box center [420, 342] width 14 height 14
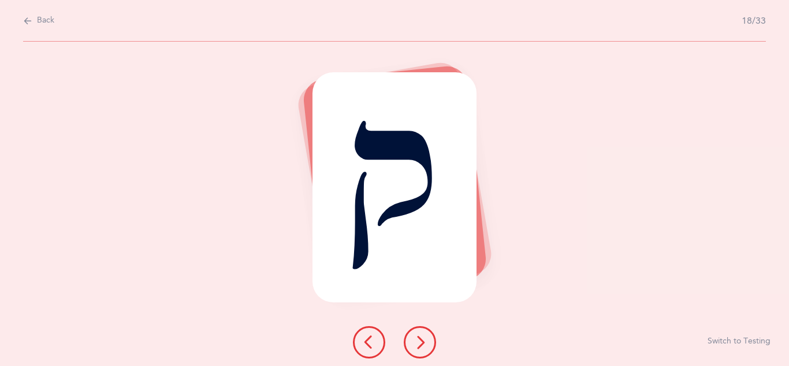
click at [392, 342] on div at bounding box center [395, 342] width 102 height 32
click at [421, 345] on icon at bounding box center [420, 342] width 14 height 14
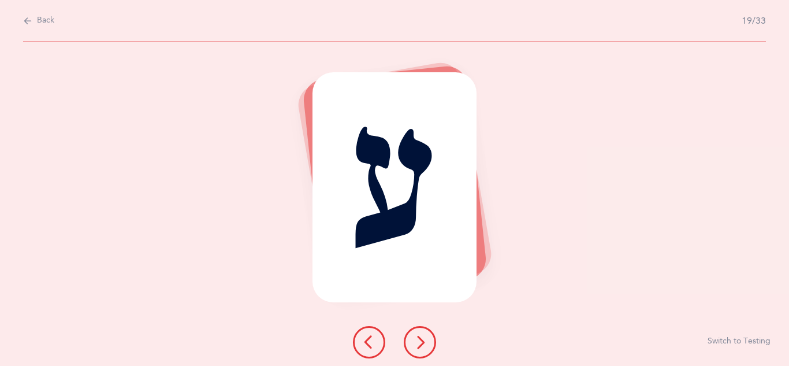
click at [421, 345] on icon at bounding box center [420, 342] width 14 height 14
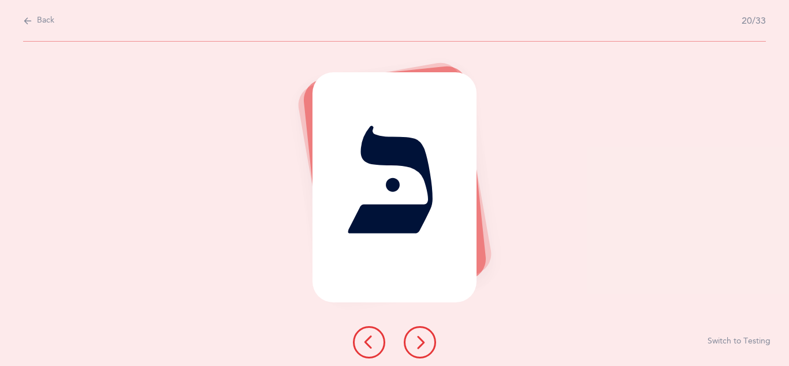
click at [421, 345] on icon at bounding box center [420, 342] width 14 height 14
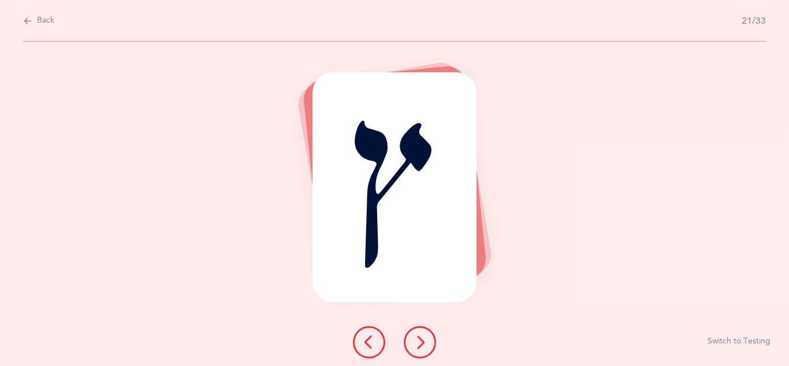
click at [421, 345] on icon at bounding box center [420, 342] width 14 height 14
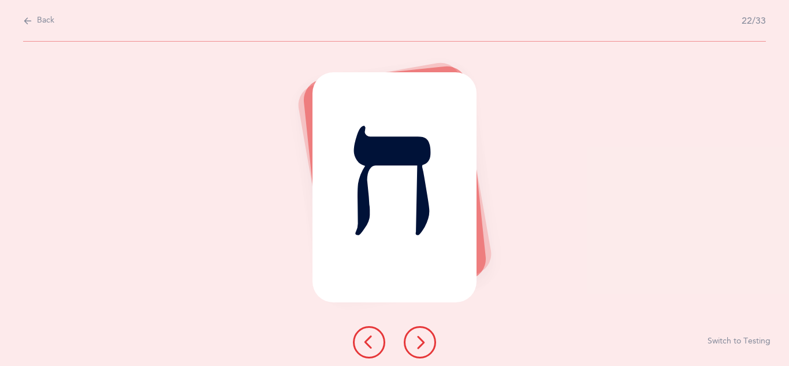
click at [433, 344] on button at bounding box center [420, 342] width 32 height 32
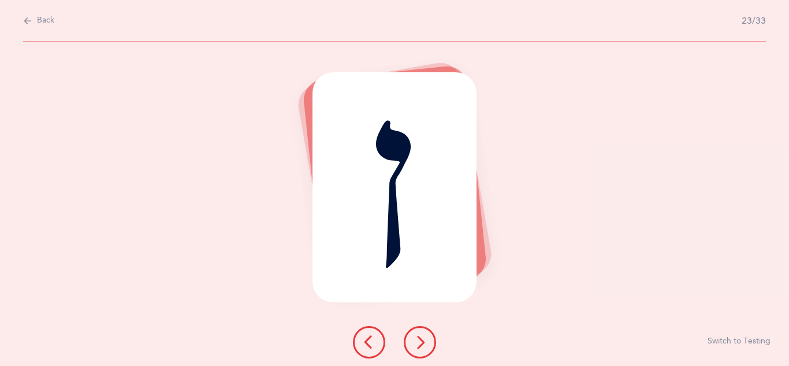
click at [425, 345] on icon at bounding box center [420, 342] width 14 height 14
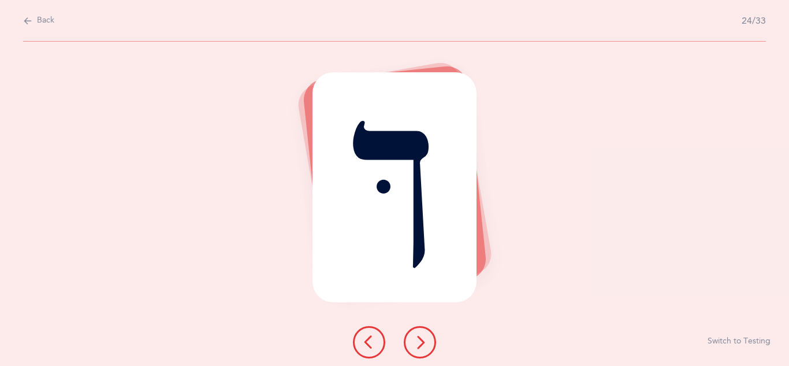
click at [425, 345] on icon at bounding box center [420, 342] width 14 height 14
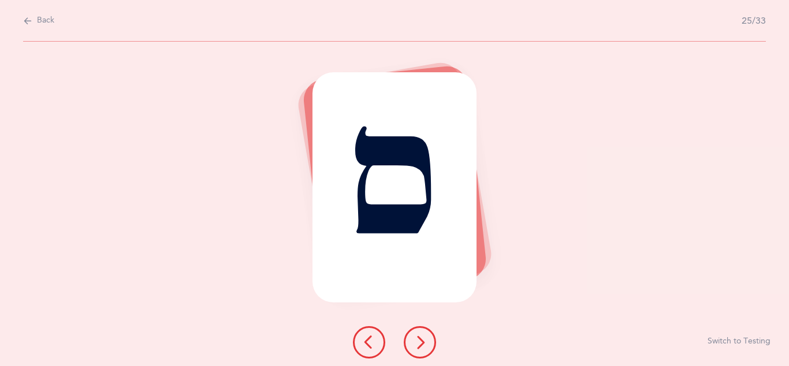
click at [425, 345] on icon at bounding box center [420, 342] width 14 height 14
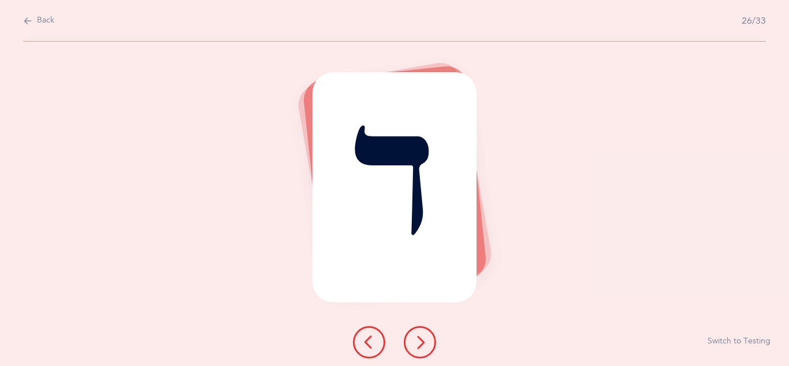
click at [370, 349] on icon at bounding box center [369, 342] width 14 height 14
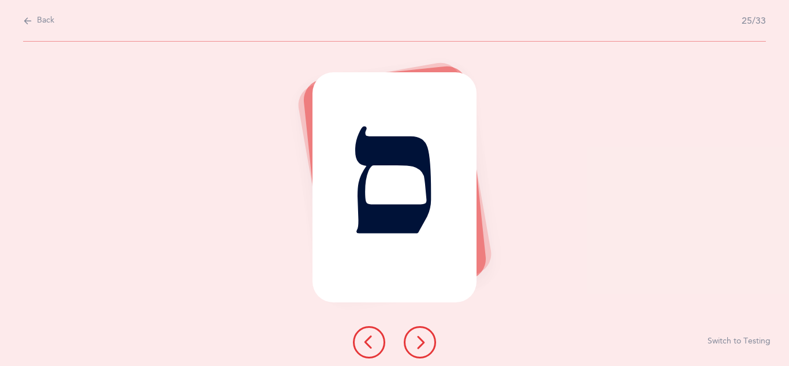
click at [413, 342] on icon at bounding box center [420, 342] width 14 height 14
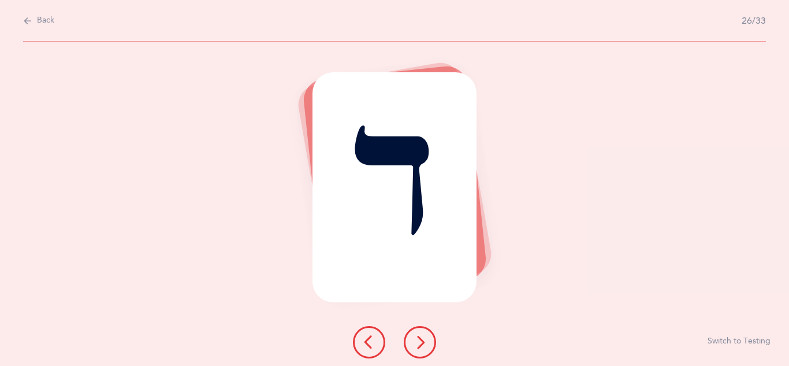
click at [371, 343] on icon at bounding box center [369, 342] width 14 height 14
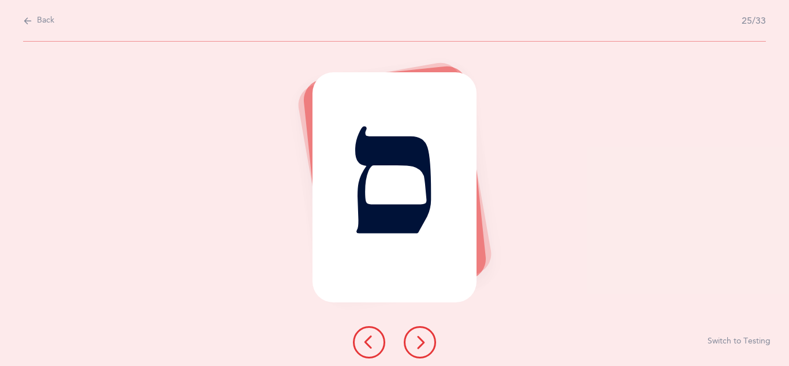
click at [421, 343] on icon at bounding box center [420, 342] width 14 height 14
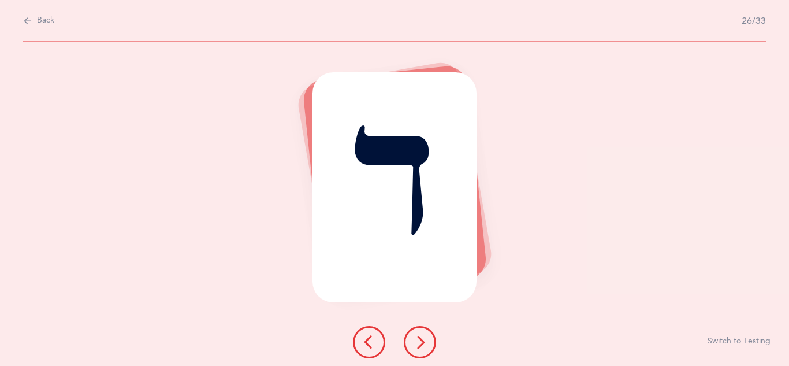
click at [421, 343] on icon at bounding box center [420, 342] width 14 height 14
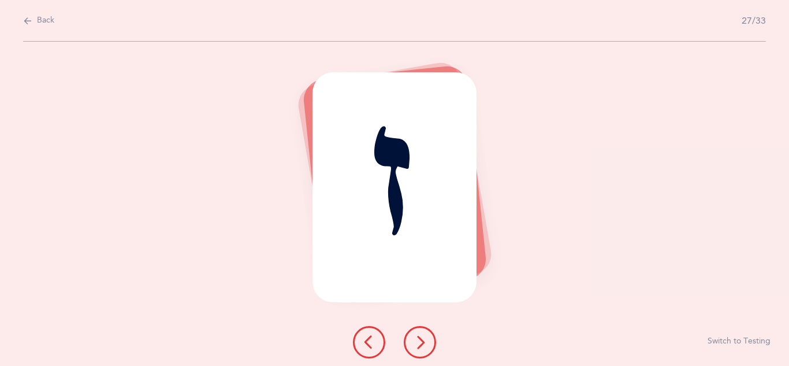
click at [421, 343] on icon at bounding box center [420, 342] width 14 height 14
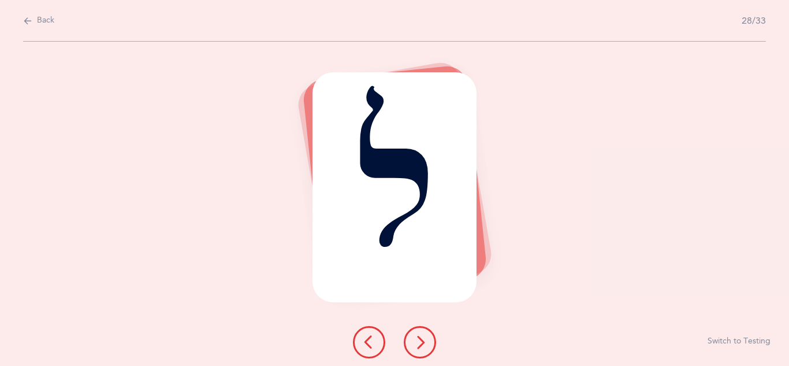
click at [421, 343] on icon at bounding box center [420, 342] width 14 height 14
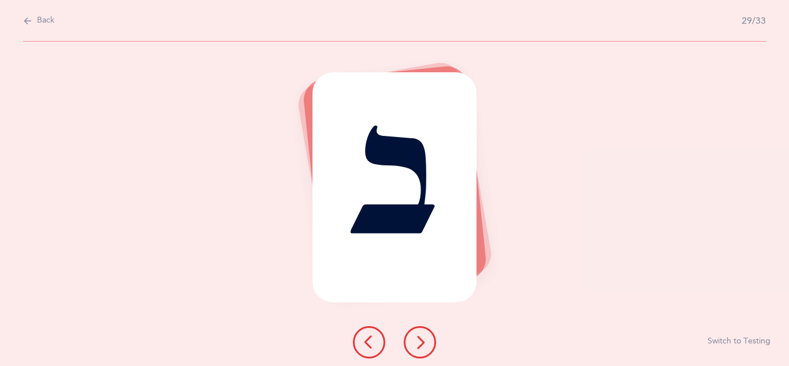
click at [421, 343] on icon at bounding box center [420, 342] width 14 height 14
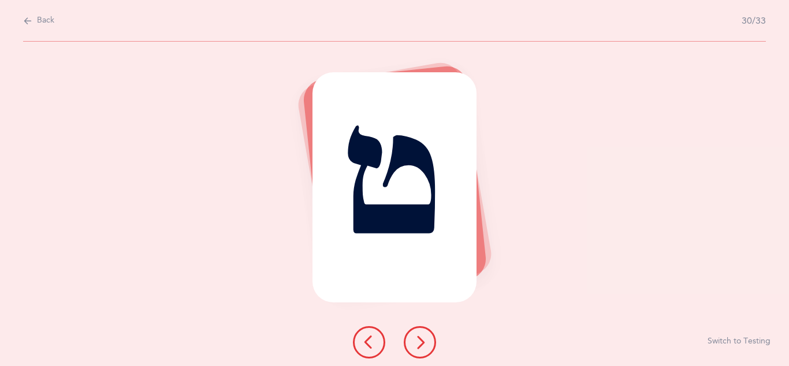
click at [421, 344] on icon at bounding box center [420, 342] width 14 height 14
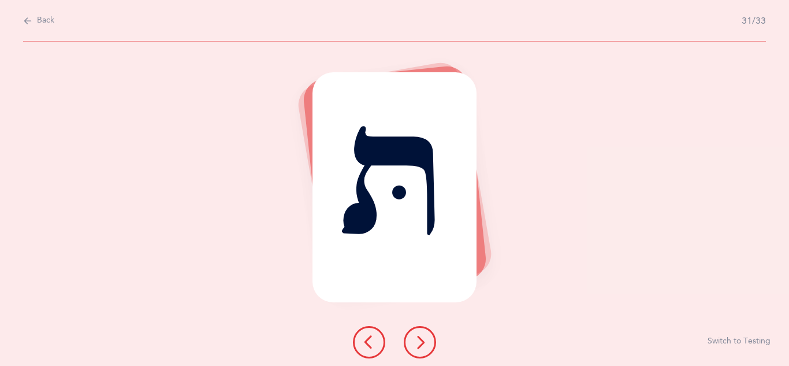
click at [421, 344] on icon at bounding box center [420, 342] width 14 height 14
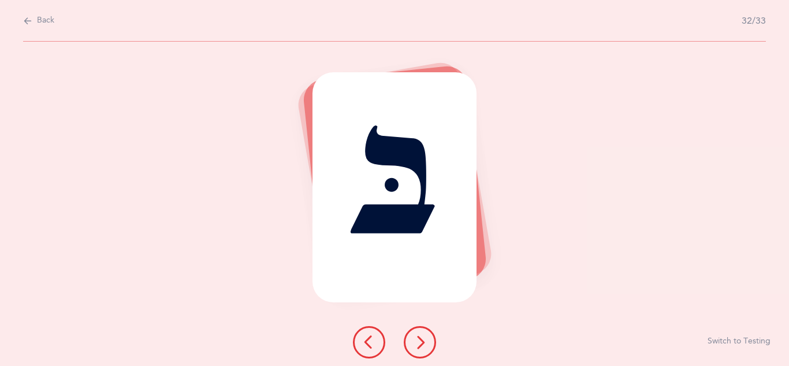
click at [421, 344] on icon at bounding box center [420, 342] width 14 height 14
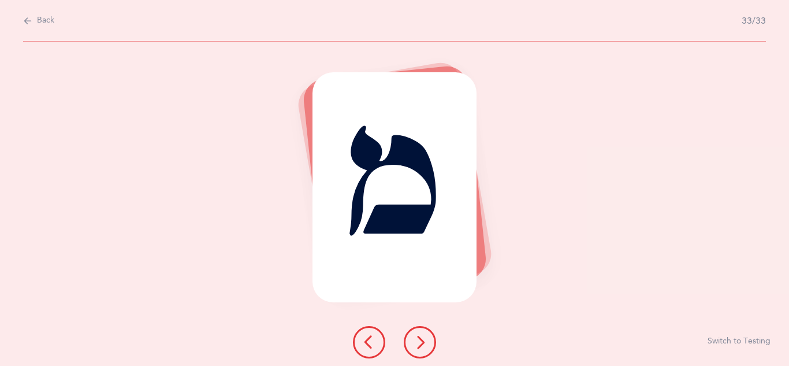
click at [421, 344] on icon at bounding box center [420, 342] width 14 height 14
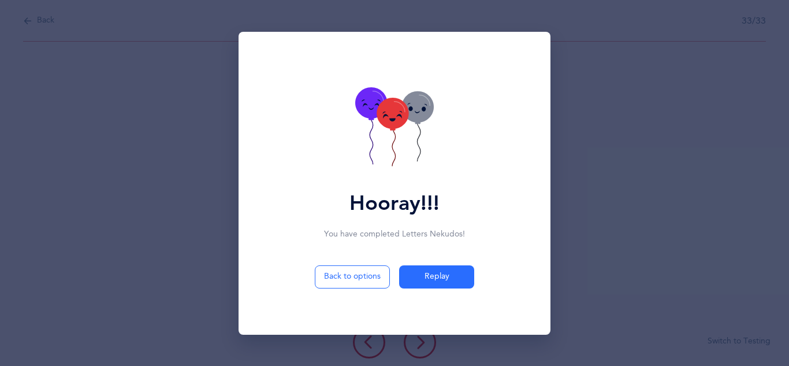
drag, startPoint x: 421, startPoint y: 344, endPoint x: 421, endPoint y: 310, distance: 34.1
drag, startPoint x: 421, startPoint y: 310, endPoint x: 409, endPoint y: 280, distance: 31.9
click at [409, 280] on button "Replay" at bounding box center [436, 276] width 75 height 23
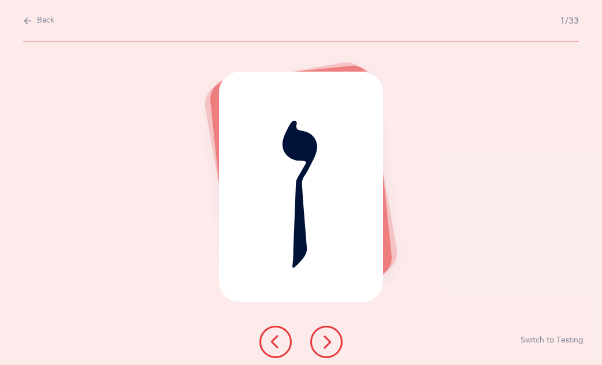
click at [322, 343] on icon at bounding box center [327, 342] width 14 height 14
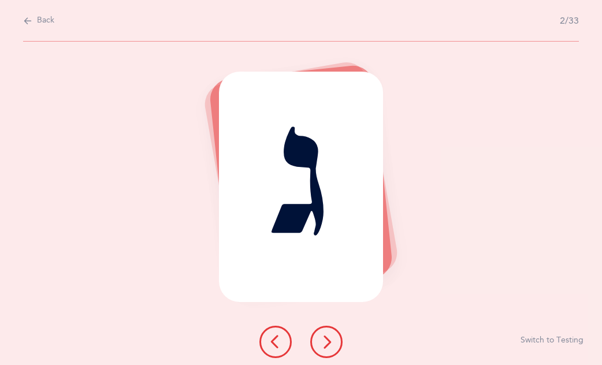
click at [273, 349] on button at bounding box center [275, 342] width 32 height 32
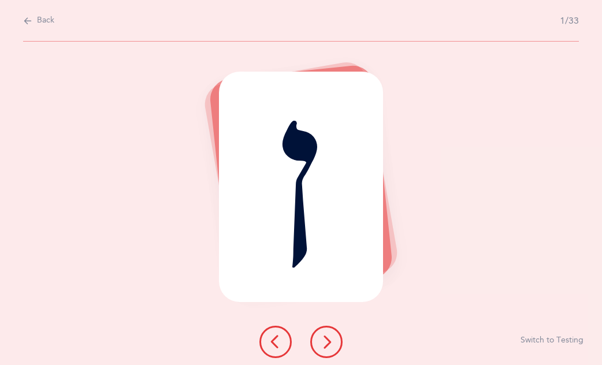
click at [332, 339] on icon at bounding box center [327, 342] width 14 height 14
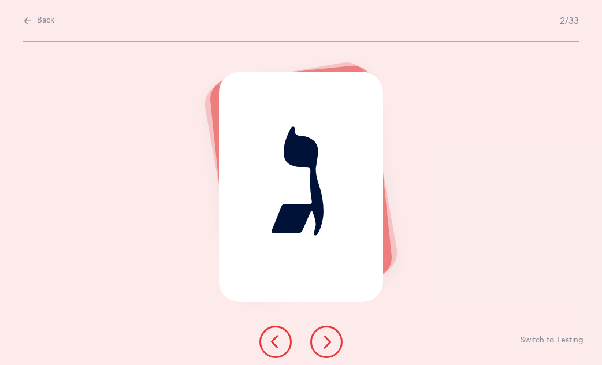
click at [328, 338] on icon at bounding box center [327, 342] width 14 height 14
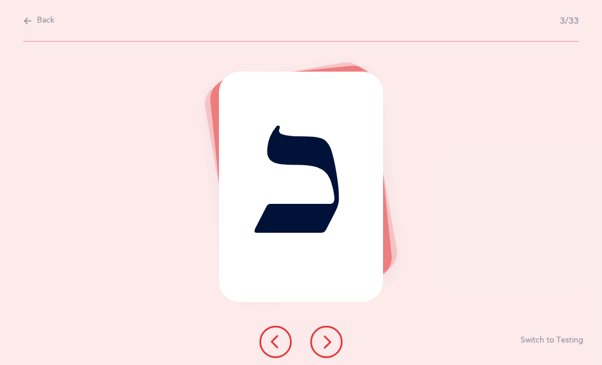
click at [325, 342] on icon at bounding box center [327, 342] width 14 height 14
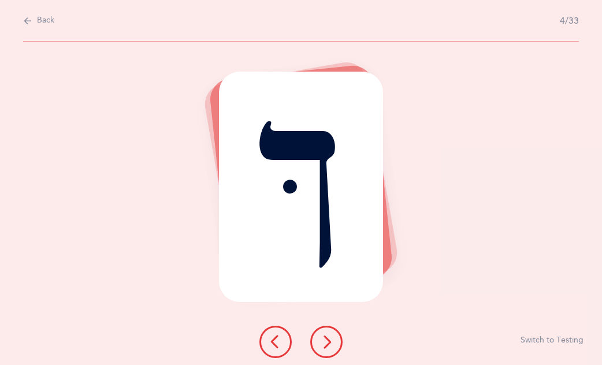
click at [293, 343] on div at bounding box center [301, 342] width 102 height 32
click at [281, 344] on icon at bounding box center [276, 342] width 14 height 14
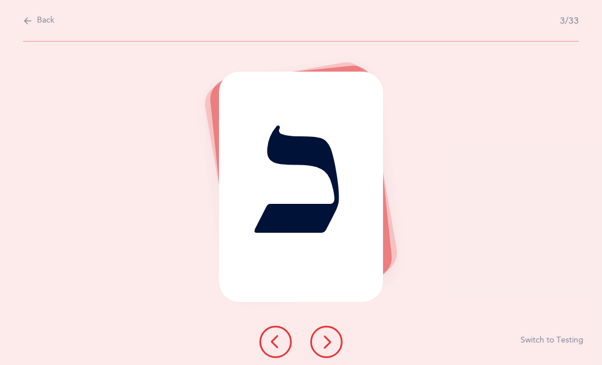
click at [327, 338] on icon at bounding box center [327, 342] width 14 height 14
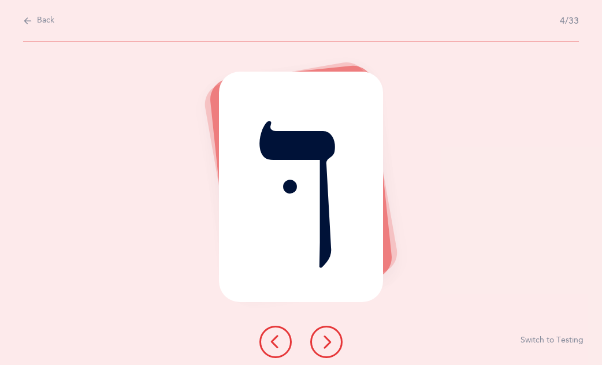
click at [336, 345] on button at bounding box center [326, 342] width 32 height 32
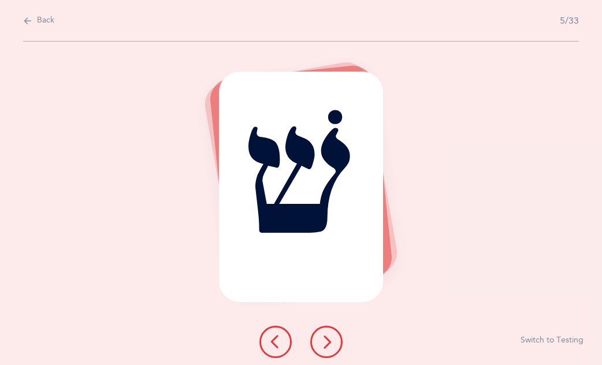
click at [335, 345] on button at bounding box center [326, 342] width 32 height 32
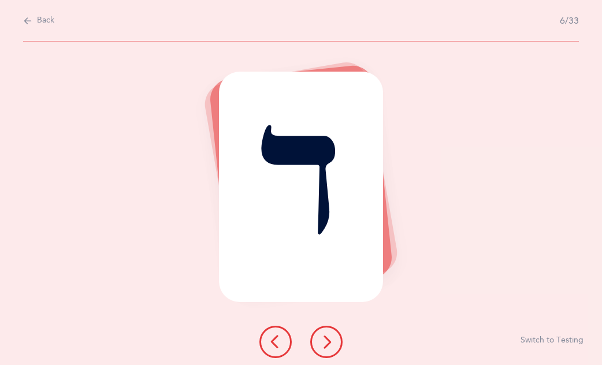
click at [335, 345] on button at bounding box center [326, 342] width 32 height 32
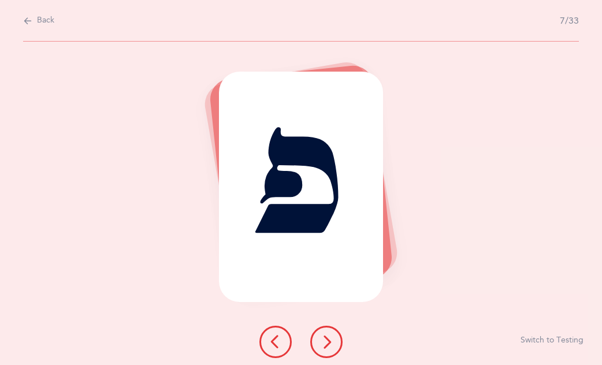
click at [335, 345] on button at bounding box center [326, 342] width 32 height 32
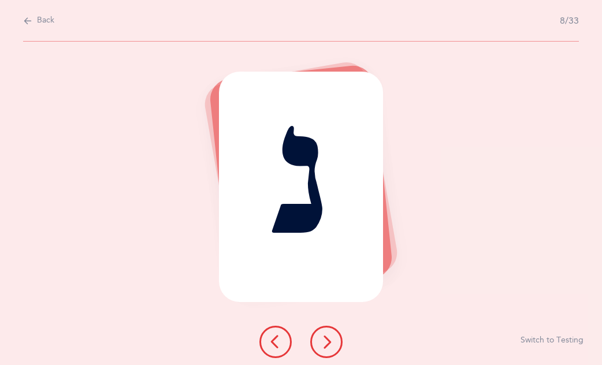
click at [279, 346] on icon at bounding box center [276, 342] width 14 height 14
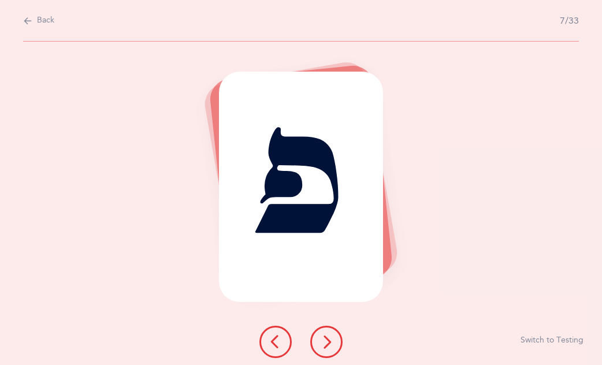
click at [318, 341] on button at bounding box center [326, 342] width 32 height 32
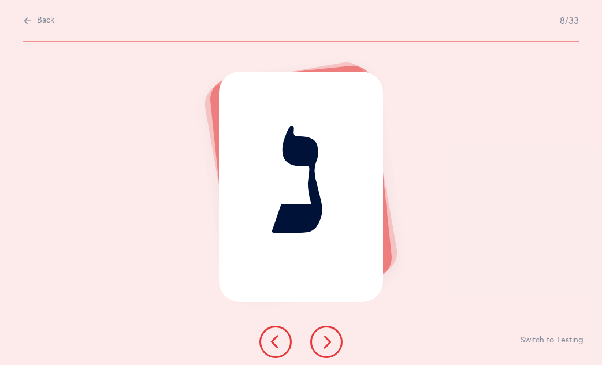
click at [325, 346] on icon at bounding box center [327, 342] width 14 height 14
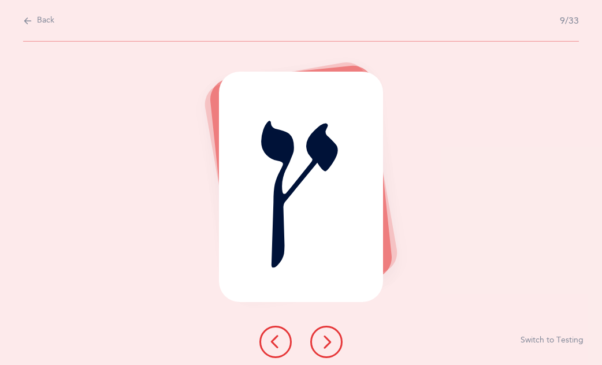
click at [325, 346] on icon at bounding box center [327, 342] width 14 height 14
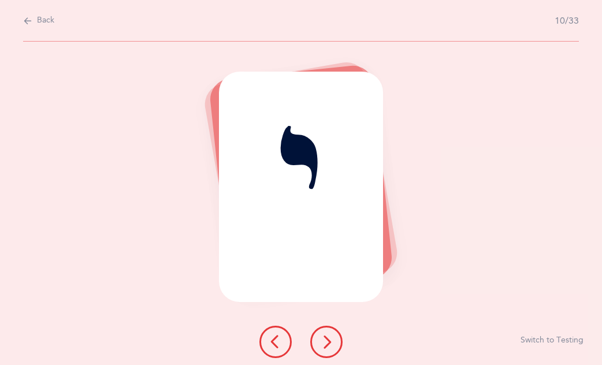
click at [328, 344] on icon at bounding box center [327, 342] width 14 height 14
click at [327, 342] on icon at bounding box center [327, 342] width 14 height 14
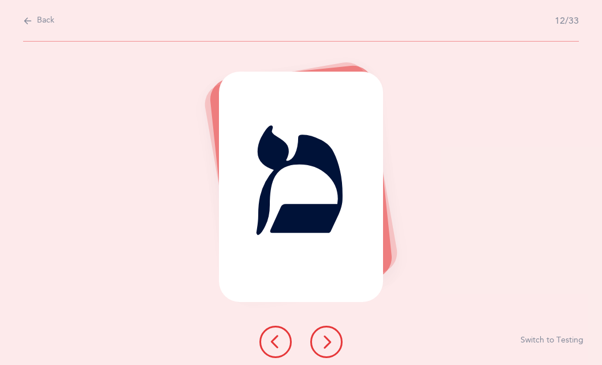
click at [326, 342] on icon at bounding box center [327, 342] width 14 height 14
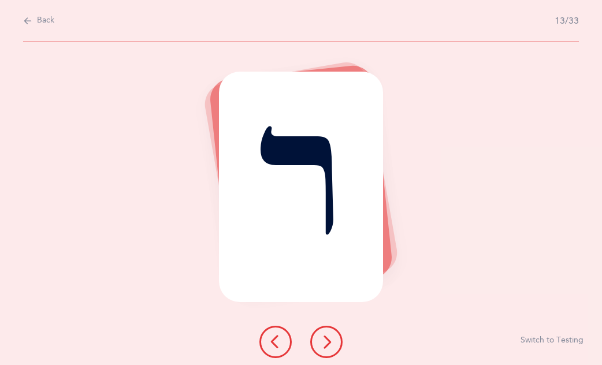
click at [324, 342] on icon at bounding box center [327, 342] width 14 height 14
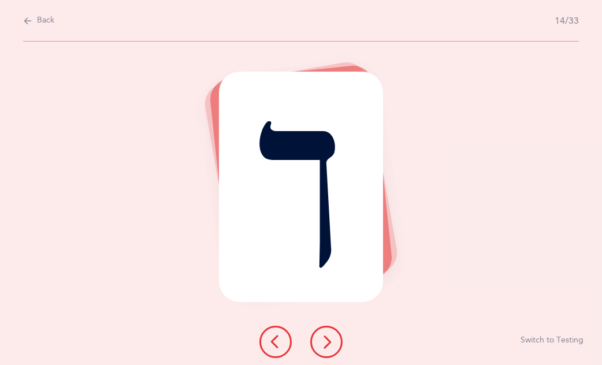
click at [325, 342] on icon at bounding box center [327, 342] width 14 height 14
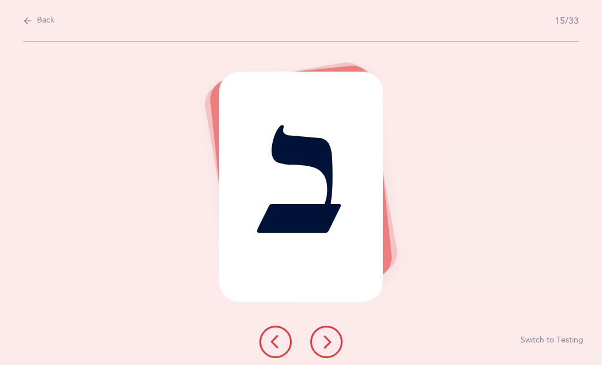
click at [324, 344] on icon at bounding box center [327, 342] width 14 height 14
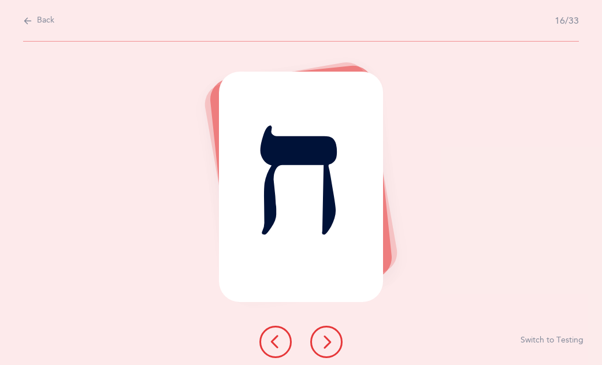
click at [320, 344] on icon at bounding box center [327, 342] width 14 height 14
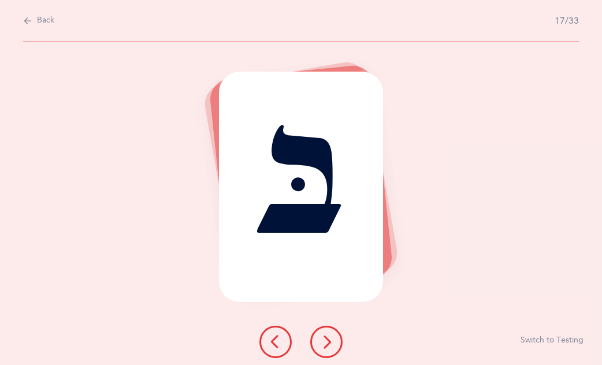
click at [320, 344] on icon at bounding box center [327, 342] width 14 height 14
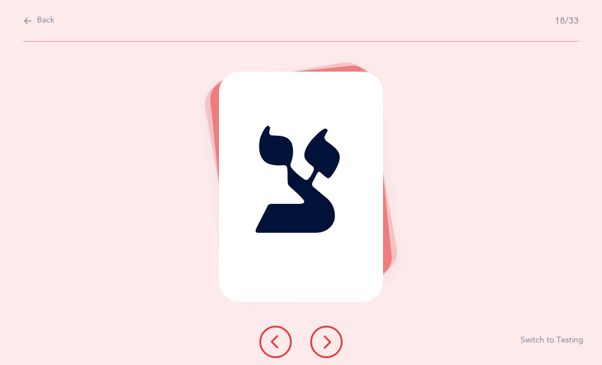
click at [320, 344] on icon at bounding box center [327, 342] width 14 height 14
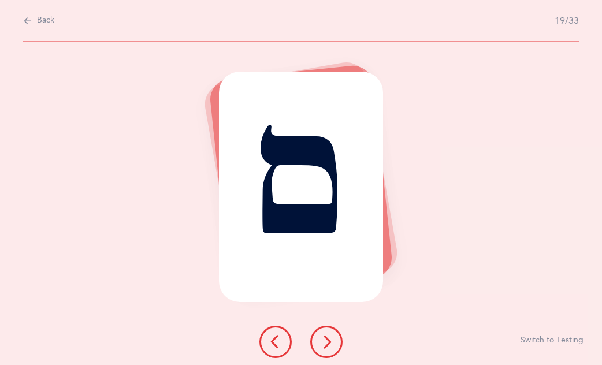
click at [320, 344] on icon at bounding box center [327, 342] width 14 height 14
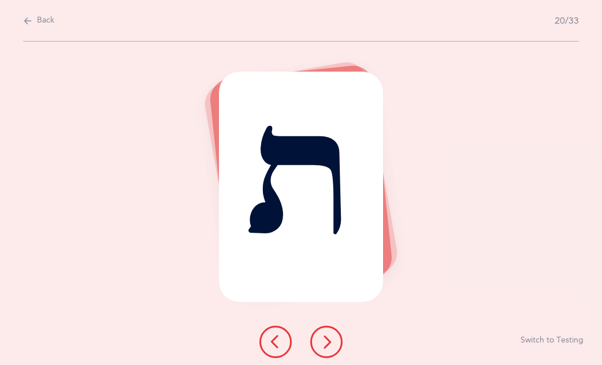
click at [319, 344] on button at bounding box center [326, 342] width 32 height 32
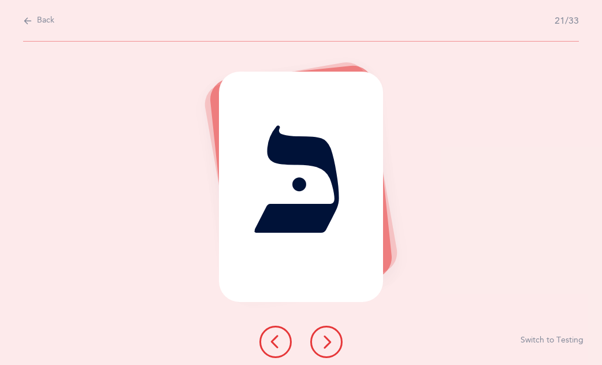
click at [319, 347] on button at bounding box center [326, 342] width 32 height 32
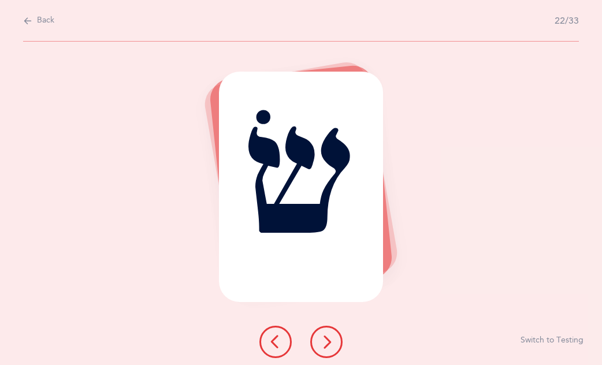
click at [319, 347] on button at bounding box center [326, 342] width 32 height 32
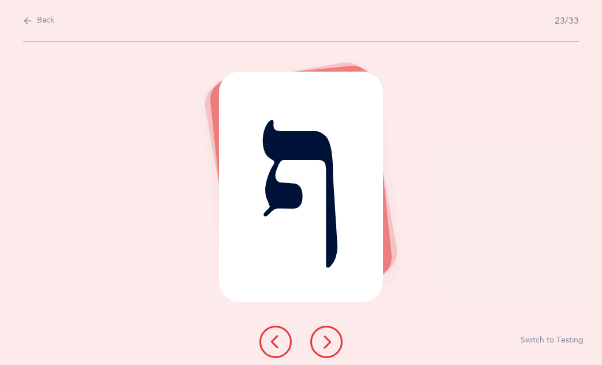
click at [246, 344] on div "ף Switch to Testing" at bounding box center [301, 204] width 602 height 324
click at [265, 343] on button at bounding box center [275, 342] width 32 height 32
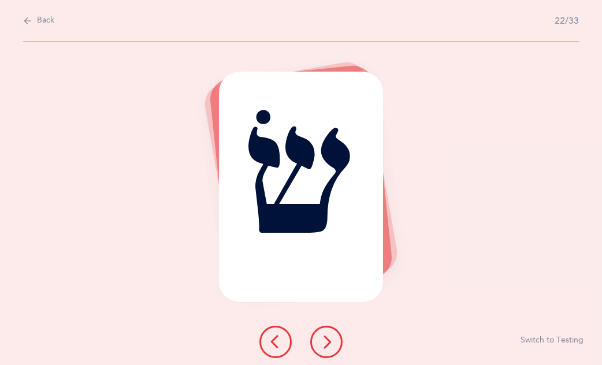
click at [329, 349] on div "שׂ Switch to Testing" at bounding box center [301, 204] width 602 height 324
click at [327, 349] on button at bounding box center [326, 342] width 32 height 32
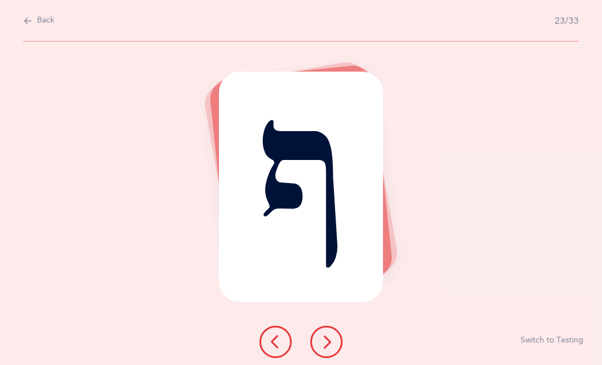
click at [322, 349] on button at bounding box center [326, 342] width 32 height 32
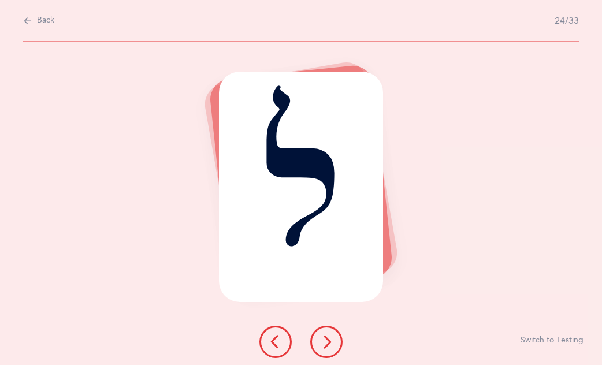
click at [322, 349] on button at bounding box center [326, 342] width 32 height 32
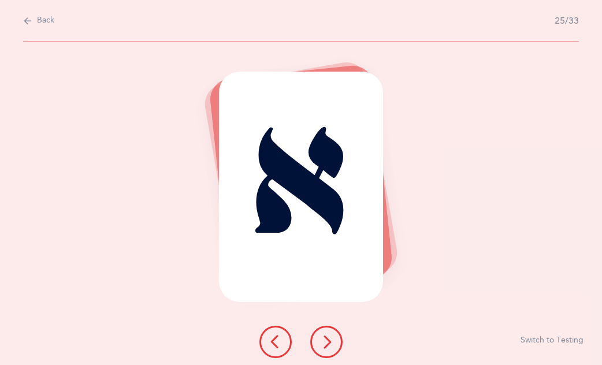
click at [322, 349] on button at bounding box center [326, 342] width 32 height 32
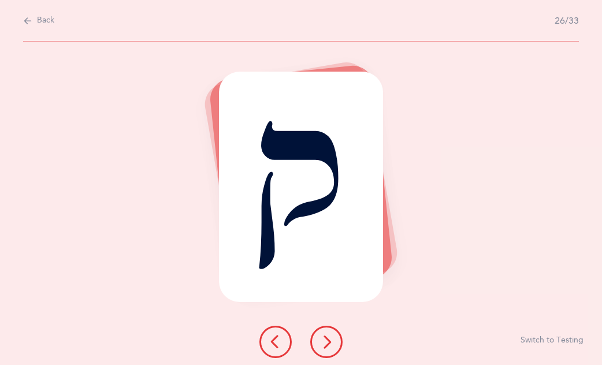
click at [322, 349] on button at bounding box center [326, 342] width 32 height 32
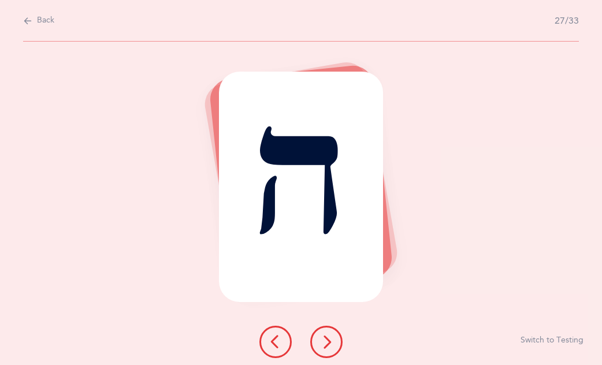
click at [322, 349] on button at bounding box center [326, 342] width 32 height 32
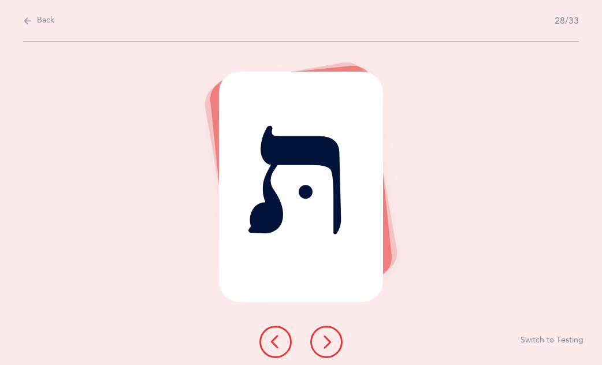
click at [322, 349] on button at bounding box center [326, 342] width 32 height 32
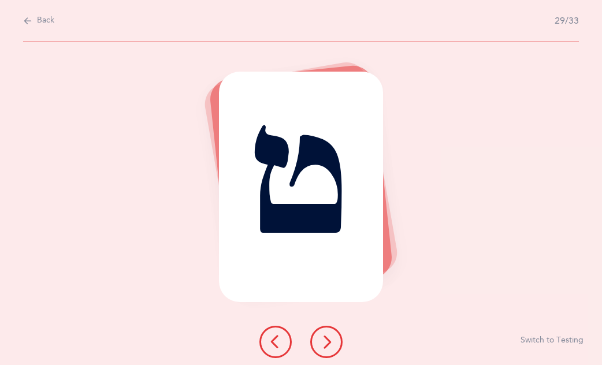
click at [322, 349] on button at bounding box center [326, 342] width 32 height 32
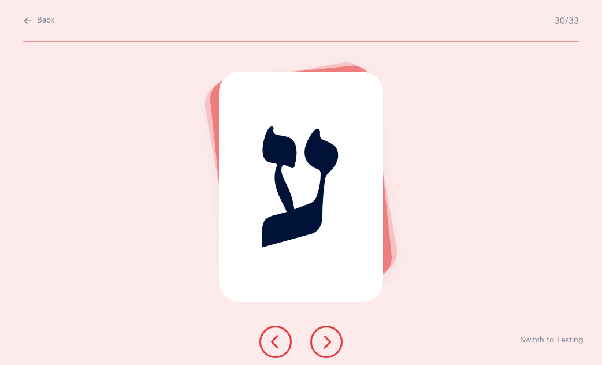
click at [322, 349] on button at bounding box center [326, 342] width 32 height 32
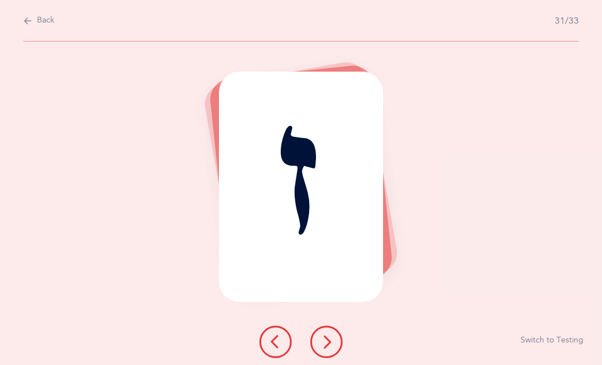
click at [322, 349] on button at bounding box center [326, 342] width 32 height 32
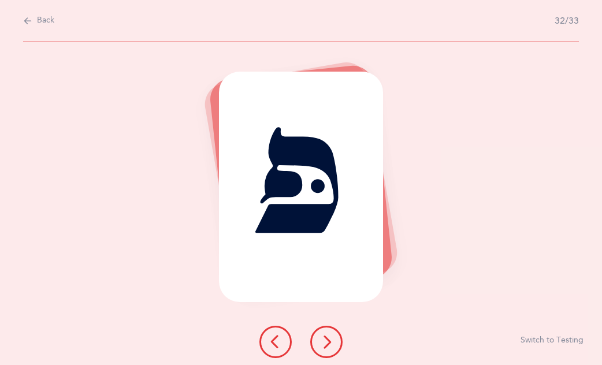
click at [322, 348] on icon at bounding box center [327, 342] width 14 height 14
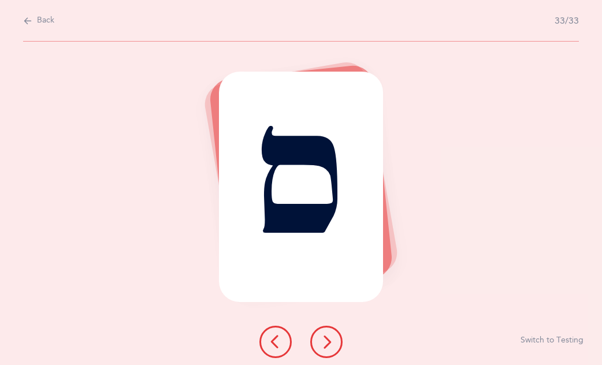
click at [322, 348] on icon at bounding box center [327, 342] width 14 height 14
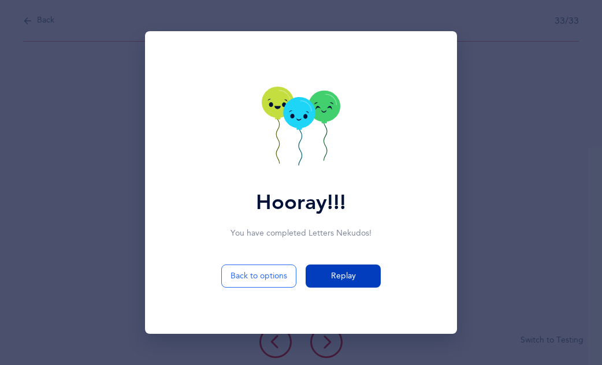
click at [338, 279] on span "Replay" at bounding box center [343, 276] width 25 height 12
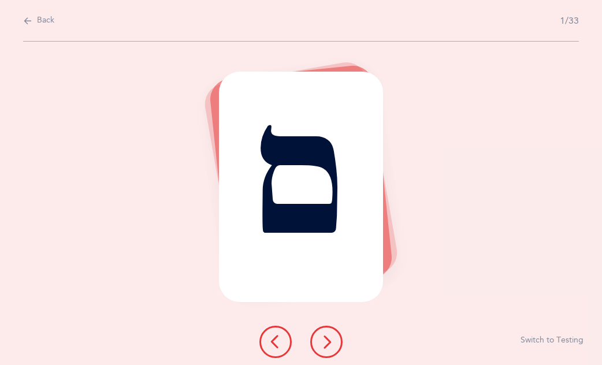
click at [327, 340] on icon at bounding box center [327, 342] width 14 height 14
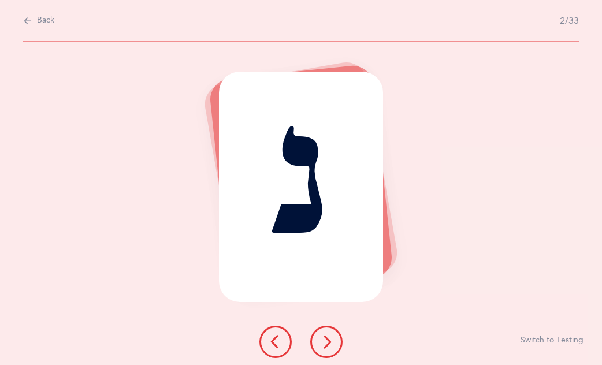
click at [324, 340] on icon at bounding box center [327, 342] width 14 height 14
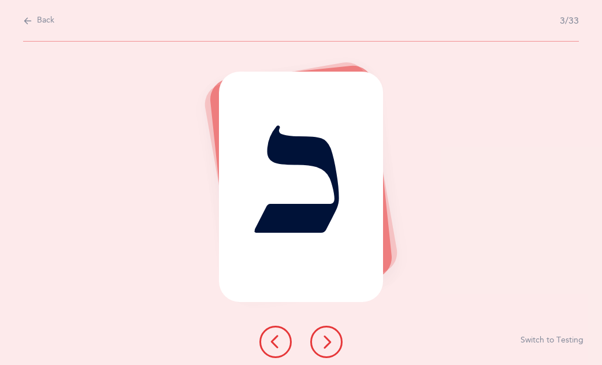
click at [328, 340] on icon at bounding box center [327, 342] width 14 height 14
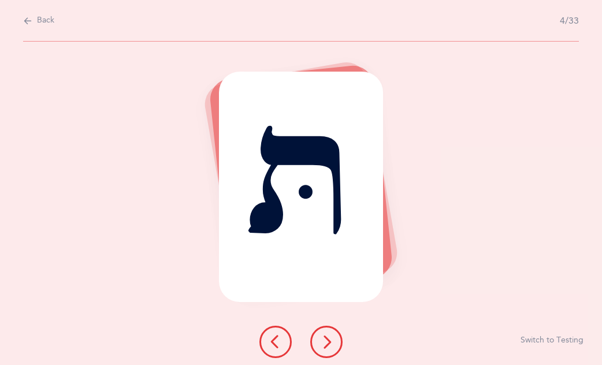
click at [324, 338] on icon at bounding box center [327, 342] width 14 height 14
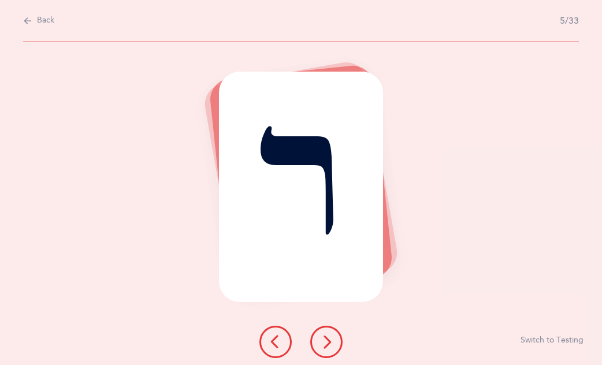
click at [325, 340] on icon at bounding box center [327, 342] width 14 height 14
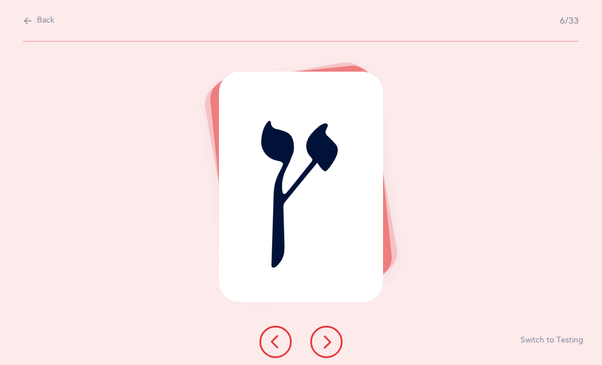
click at [326, 344] on icon at bounding box center [327, 342] width 14 height 14
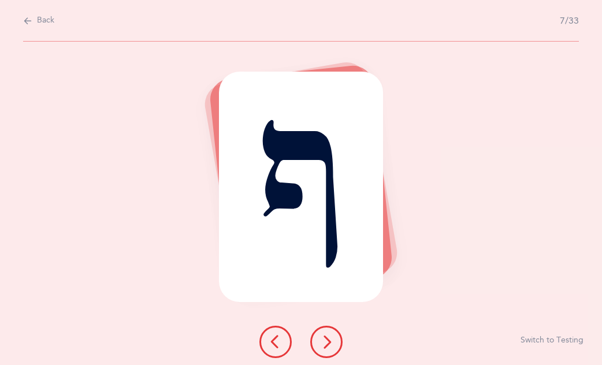
click at [312, 339] on button at bounding box center [326, 342] width 32 height 32
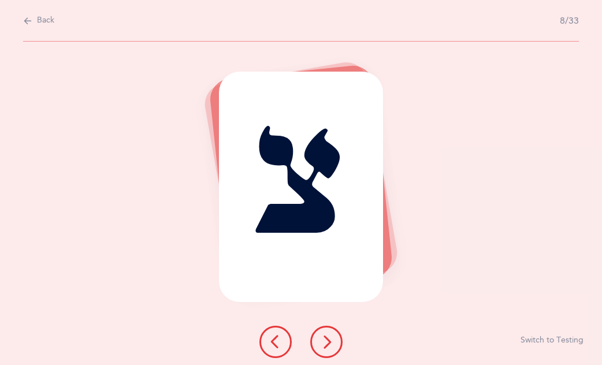
click at [320, 346] on icon at bounding box center [327, 342] width 14 height 14
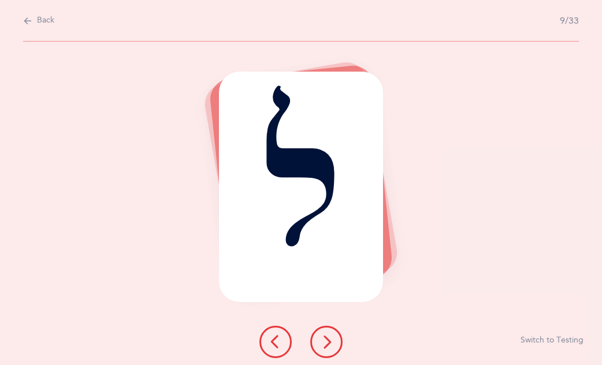
click at [317, 346] on button at bounding box center [326, 342] width 32 height 32
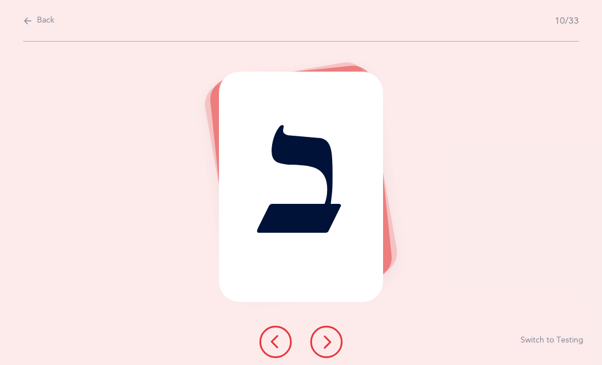
click at [324, 342] on icon at bounding box center [327, 342] width 14 height 14
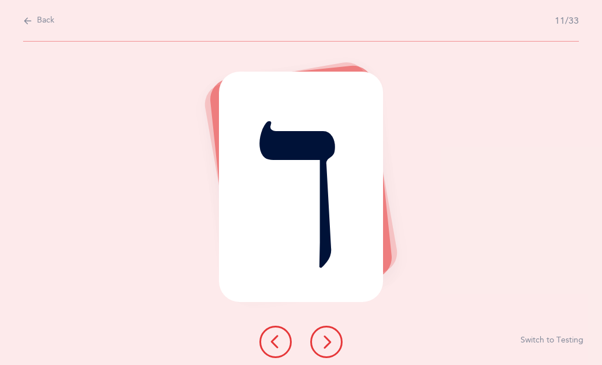
click at [325, 342] on icon at bounding box center [327, 342] width 14 height 14
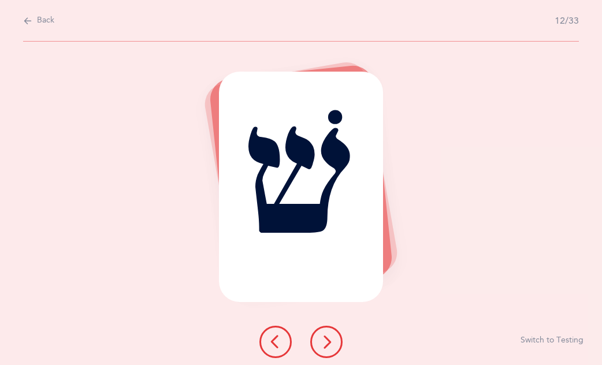
click at [325, 343] on icon at bounding box center [327, 342] width 14 height 14
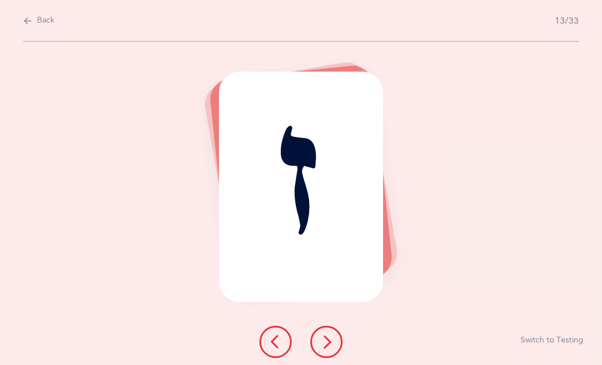
click at [325, 343] on icon at bounding box center [327, 342] width 14 height 14
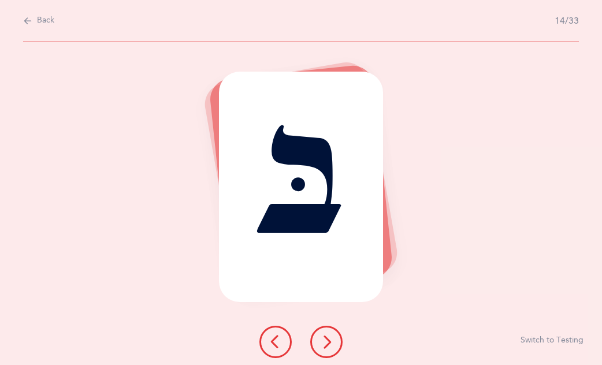
click at [325, 343] on icon at bounding box center [327, 342] width 14 height 14
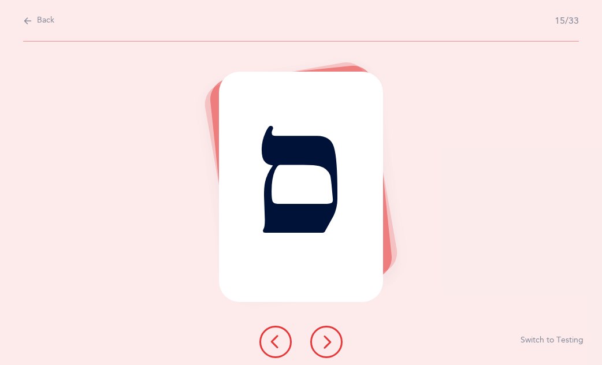
click at [325, 343] on icon at bounding box center [327, 342] width 14 height 14
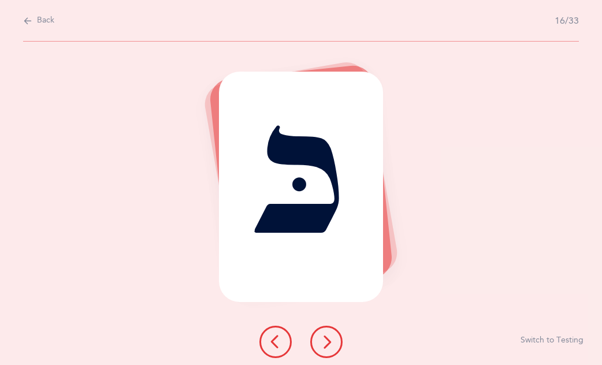
click at [325, 343] on icon at bounding box center [327, 342] width 14 height 14
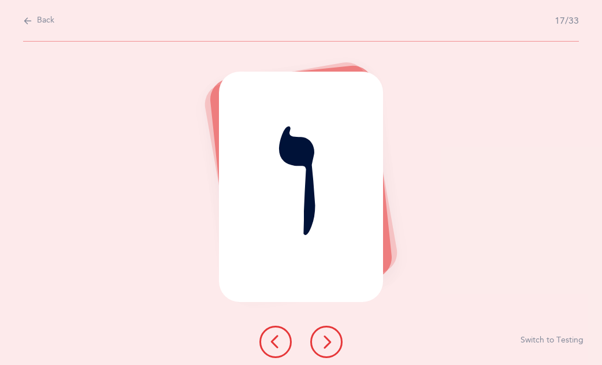
click at [325, 343] on icon at bounding box center [327, 342] width 14 height 14
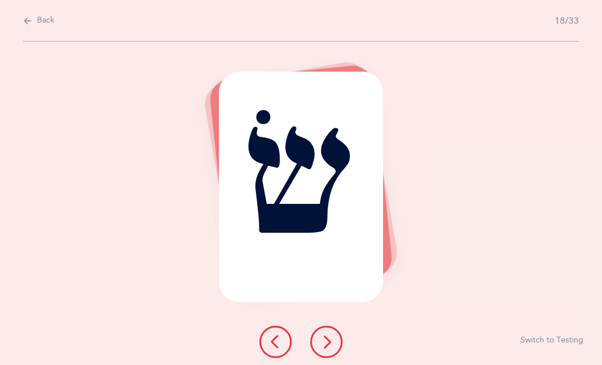
click at [325, 343] on icon at bounding box center [327, 342] width 14 height 14
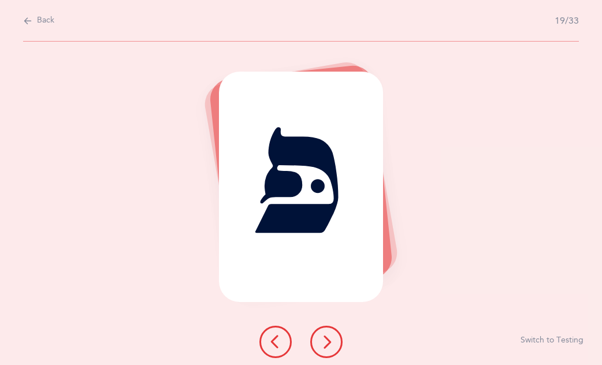
click at [325, 343] on icon at bounding box center [327, 342] width 14 height 14
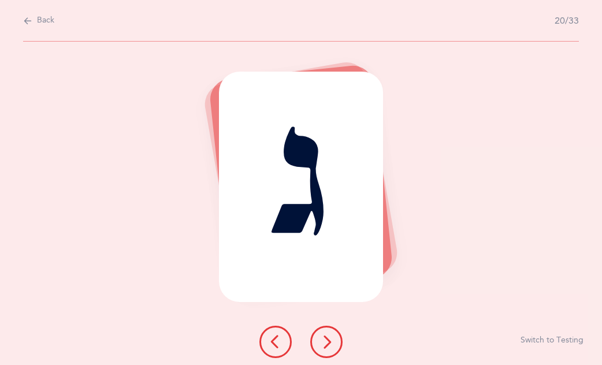
click at [325, 343] on icon at bounding box center [327, 342] width 14 height 14
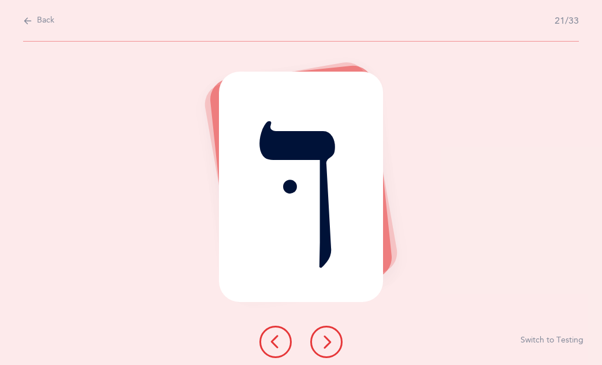
click at [327, 345] on icon at bounding box center [327, 342] width 14 height 14
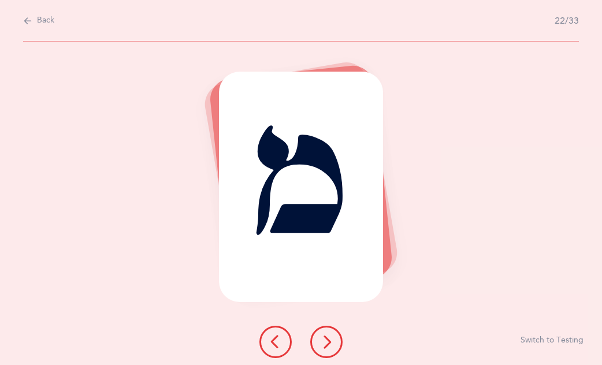
click at [327, 345] on icon at bounding box center [327, 342] width 14 height 14
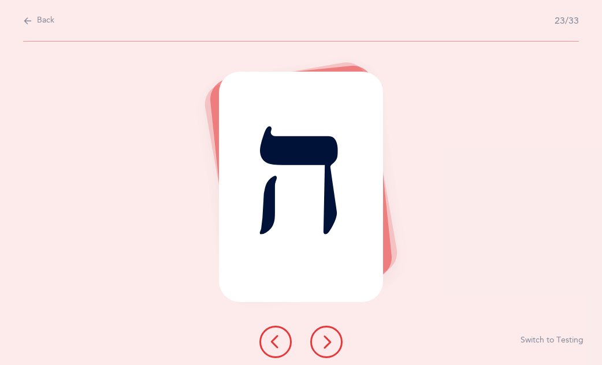
click at [327, 345] on icon at bounding box center [327, 342] width 14 height 14
click at [326, 345] on icon at bounding box center [327, 342] width 14 height 14
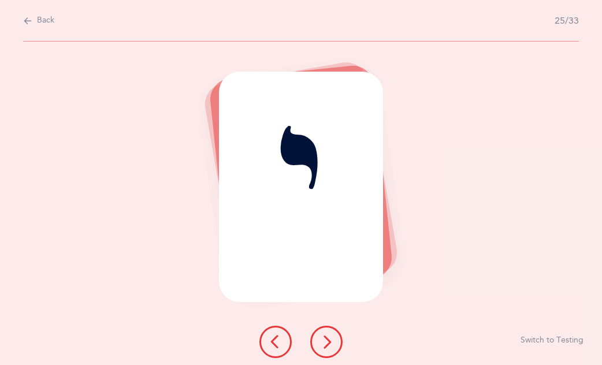
click at [326, 345] on icon at bounding box center [327, 342] width 14 height 14
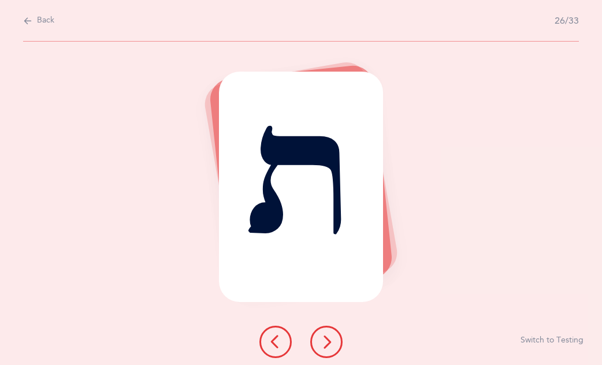
click at [326, 345] on icon at bounding box center [327, 342] width 14 height 14
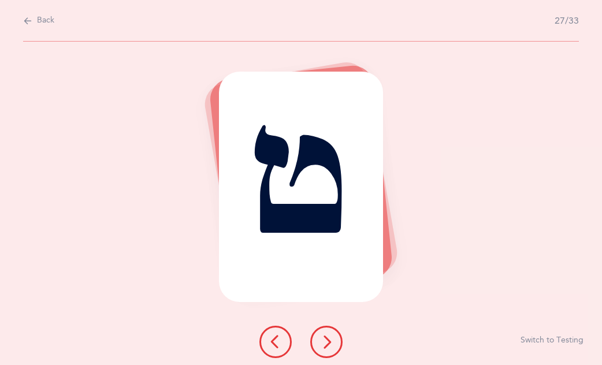
click at [325, 345] on icon at bounding box center [327, 342] width 14 height 14
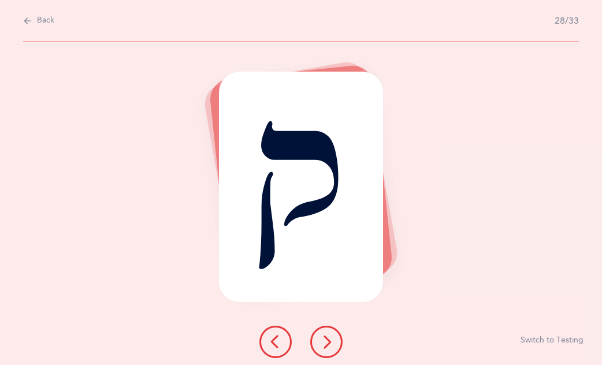
click at [324, 345] on icon at bounding box center [327, 342] width 14 height 14
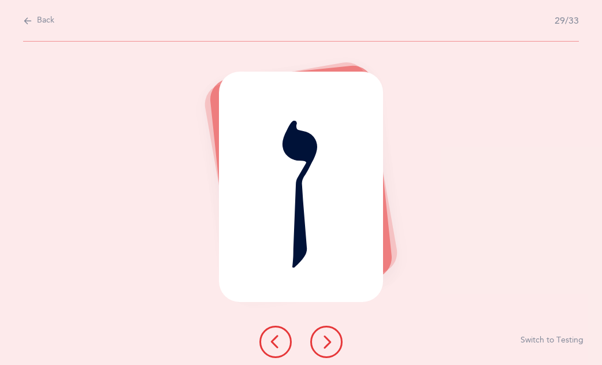
click at [324, 345] on icon at bounding box center [327, 342] width 14 height 14
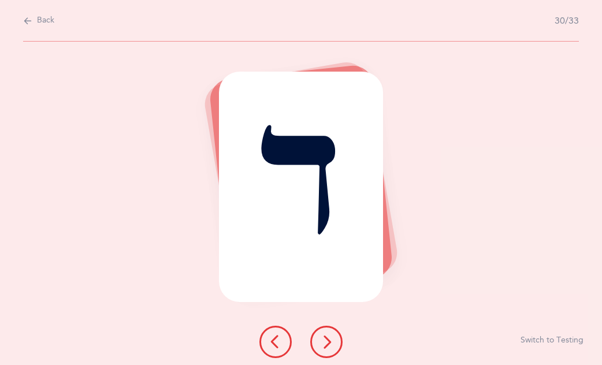
click at [324, 345] on icon at bounding box center [327, 342] width 14 height 14
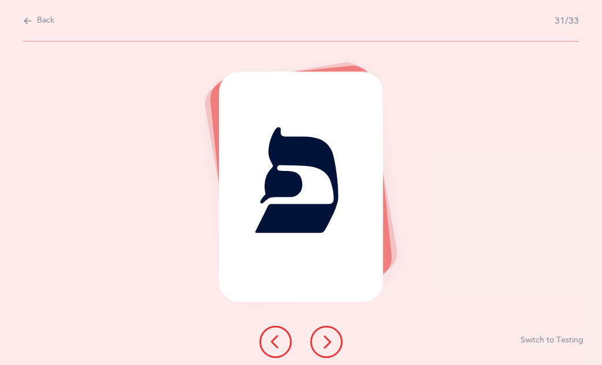
click at [324, 345] on icon at bounding box center [327, 342] width 14 height 14
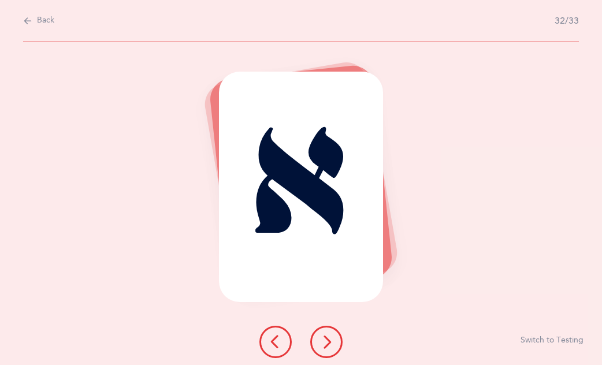
click at [324, 345] on icon at bounding box center [327, 342] width 14 height 14
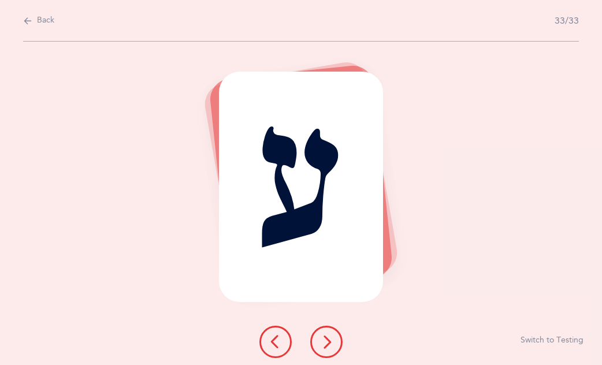
click at [324, 345] on icon at bounding box center [327, 342] width 14 height 14
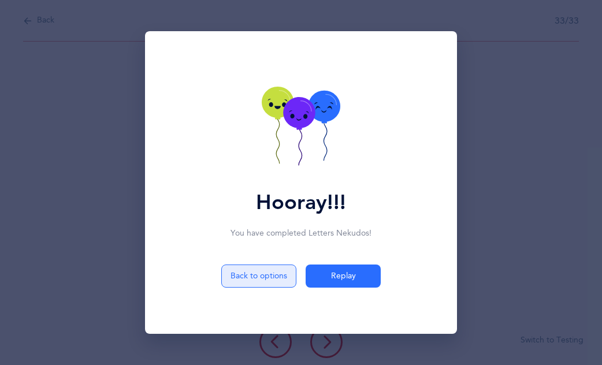
click at [264, 281] on button "Back to options" at bounding box center [258, 276] width 75 height 23
select select "27"
select select "single"
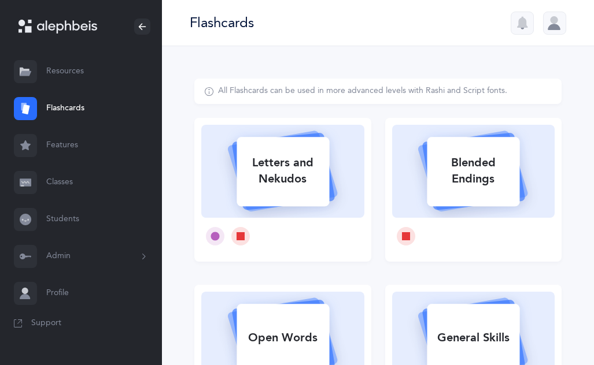
click at [302, 188] on div "Letters and Nekudos" at bounding box center [282, 171] width 92 height 46
select select "27"
select select "single"
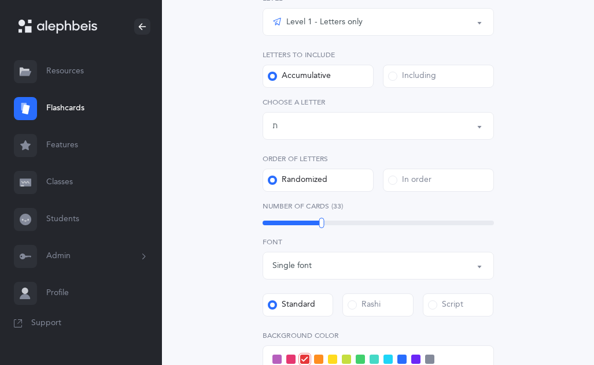
scroll to position [160, 0]
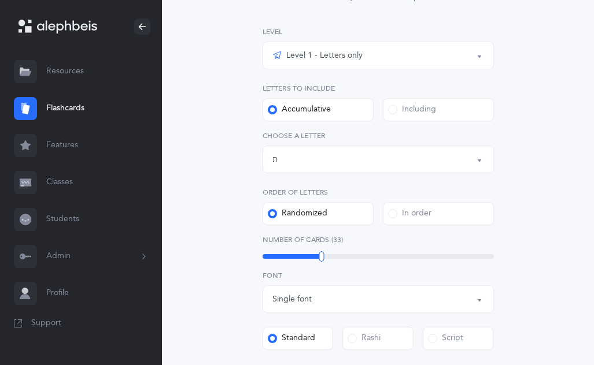
click at [349, 158] on div "Letters up until: ת" at bounding box center [378, 160] width 212 height 20
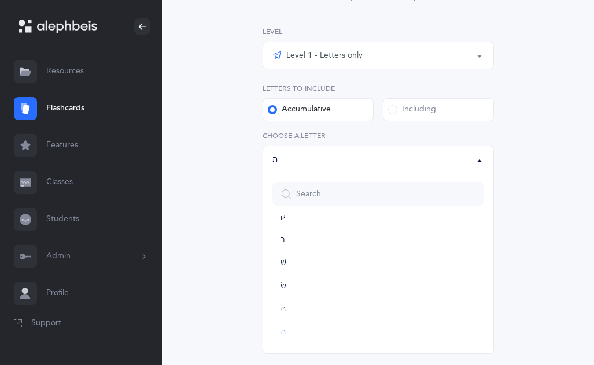
click at [349, 158] on div "Letters up until: ת" at bounding box center [378, 160] width 212 height 20
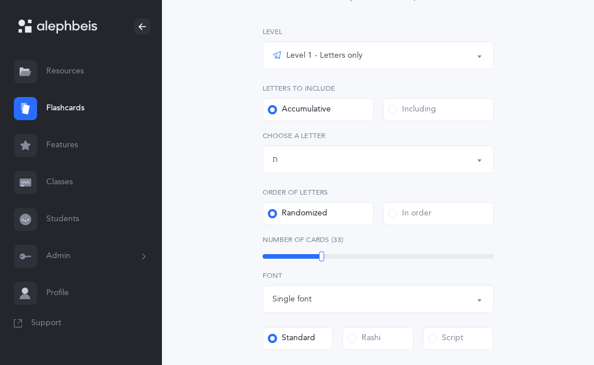
click at [349, 158] on div "Letters up until: ת" at bounding box center [378, 160] width 212 height 20
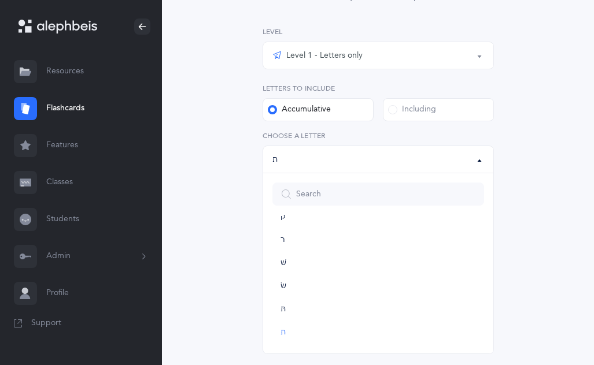
click at [458, 158] on div "Letters up until: ת" at bounding box center [378, 160] width 212 height 20
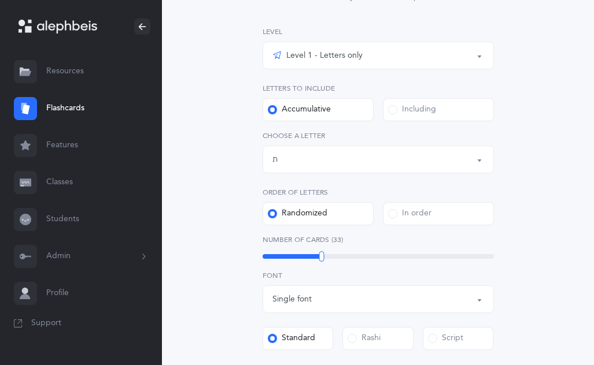
click at [458, 158] on div "Letters up until: ת" at bounding box center [378, 160] width 212 height 20
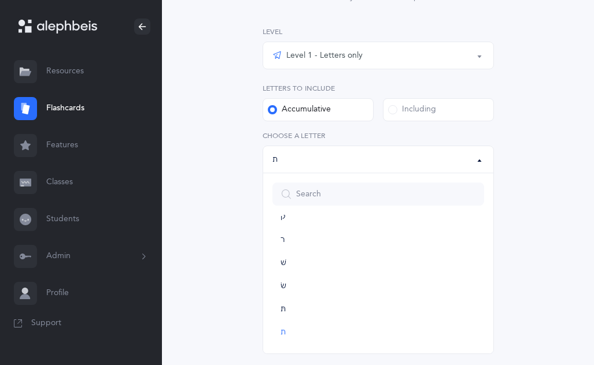
click at [458, 158] on div "Letters up until: ת" at bounding box center [378, 160] width 212 height 20
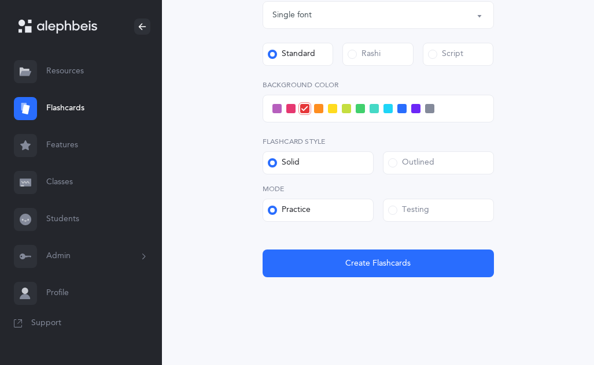
scroll to position [449, 0]
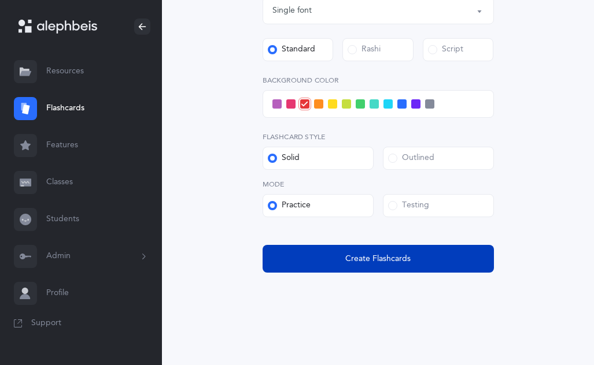
click at [372, 265] on button "Create Flashcards" at bounding box center [377, 259] width 231 height 28
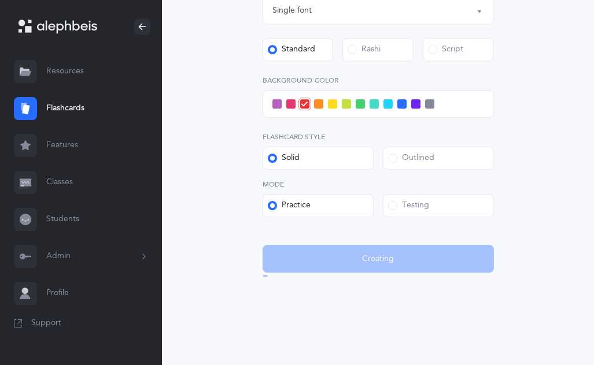
scroll to position [0, 0]
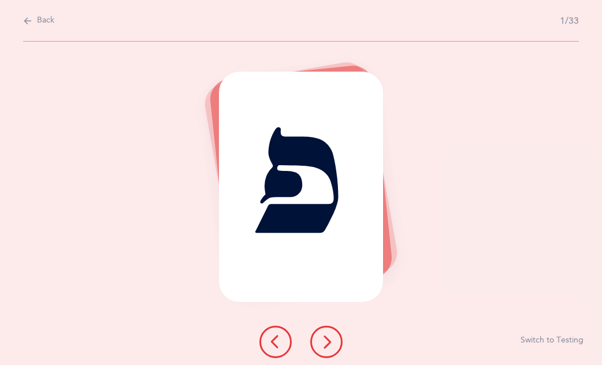
click at [28, 26] on icon at bounding box center [27, 20] width 9 height 13
select select "27"
select select "single"
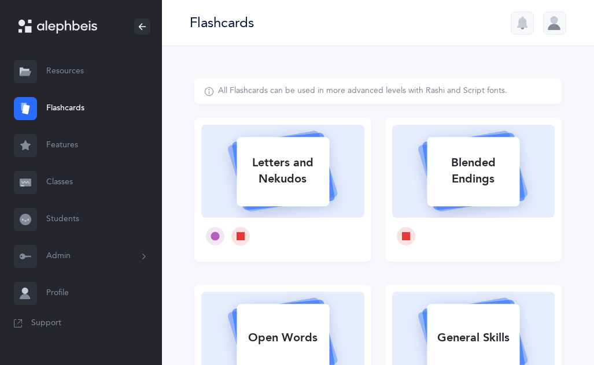
click at [280, 184] on div "Letters and Nekudos" at bounding box center [282, 171] width 92 height 46
select select "27"
select select "single"
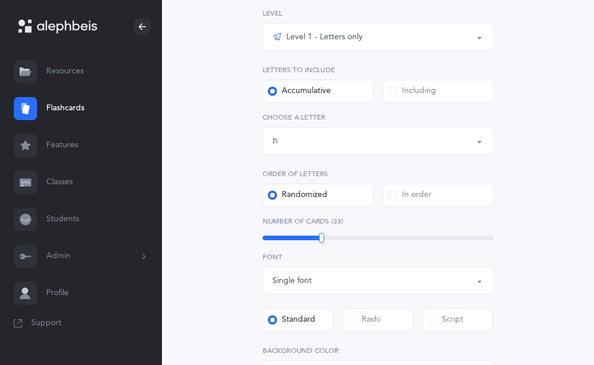
scroll to position [160, 0]
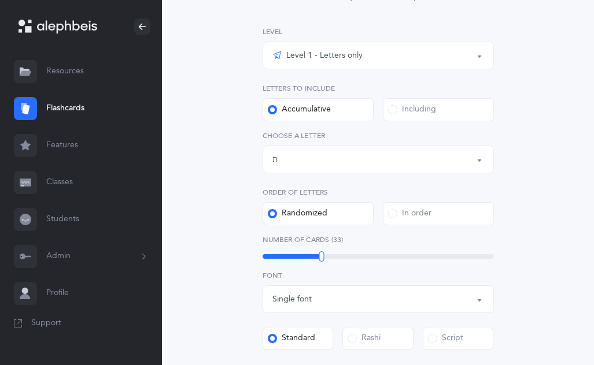
click at [414, 112] on div "Including" at bounding box center [412, 110] width 48 height 12
click at [0, 0] on input "Including" at bounding box center [0, 0] width 0 height 0
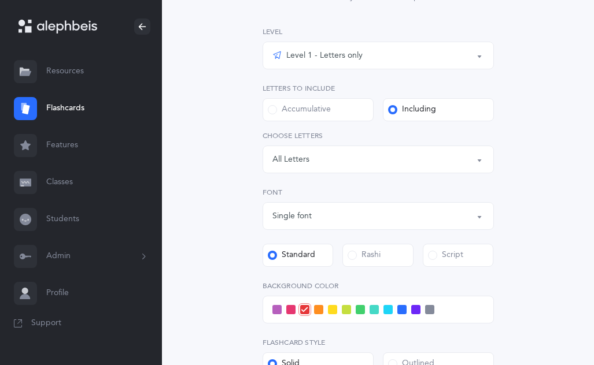
click at [338, 163] on div "Letters: All Letters" at bounding box center [378, 160] width 212 height 20
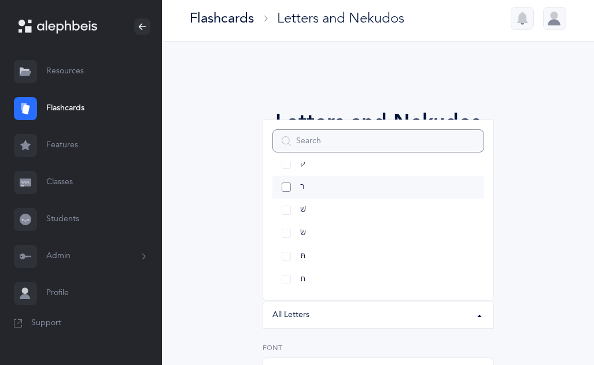
scroll to position [0, 0]
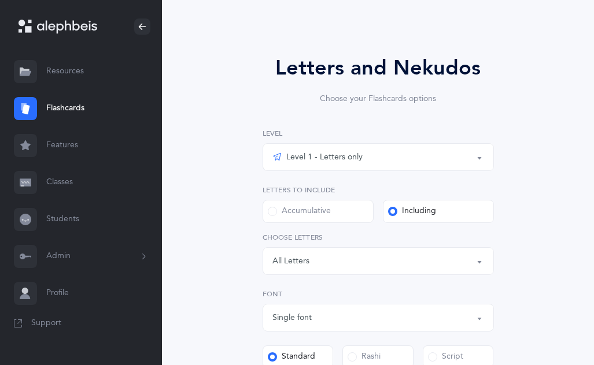
scroll to position [19, 0]
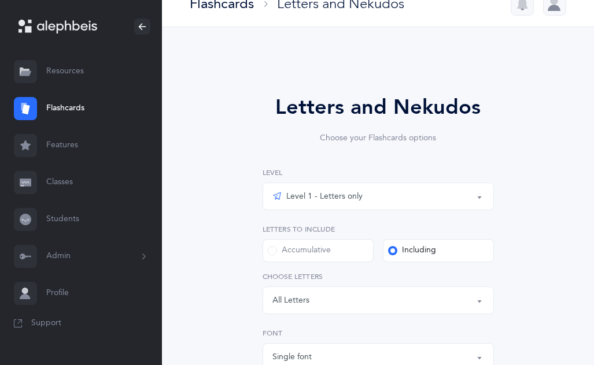
click at [354, 202] on div "Level 1 - Letters only" at bounding box center [317, 197] width 90 height 14
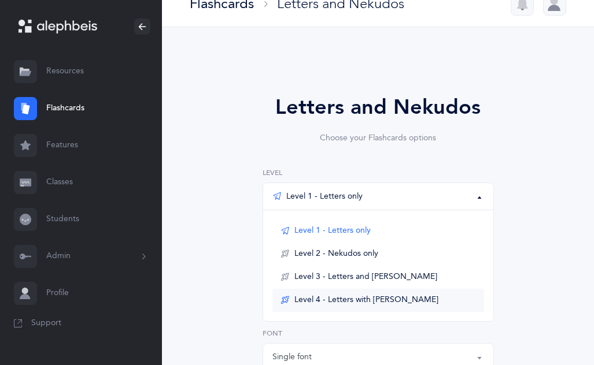
click at [379, 302] on span "Level 4 - Letters with [PERSON_NAME]" at bounding box center [366, 300] width 144 height 10
select select "1"
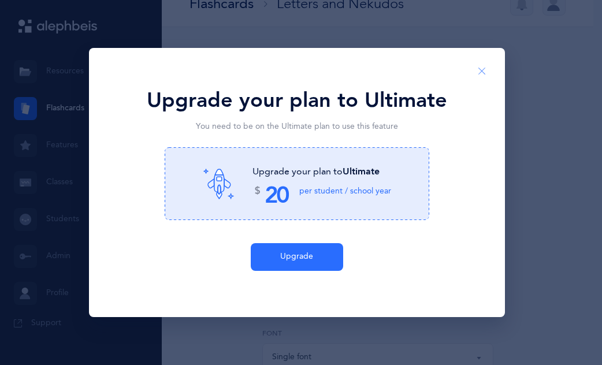
click at [476, 73] on button "Close" at bounding box center [482, 71] width 28 height 28
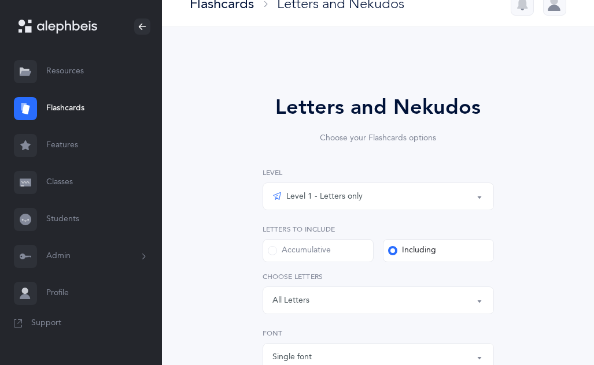
click at [65, 107] on link "Flashcards" at bounding box center [81, 108] width 162 height 37
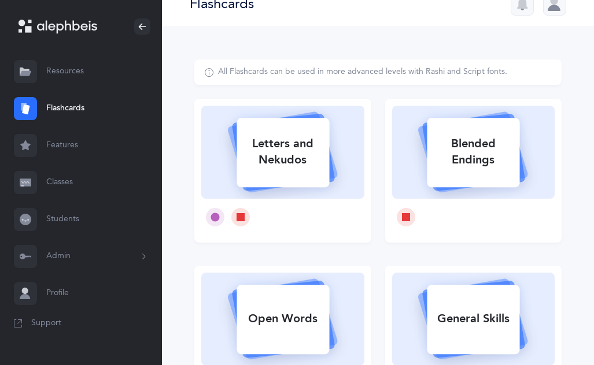
click at [65, 107] on link "Flashcards" at bounding box center [81, 108] width 162 height 37
click at [452, 163] on div "Blended Endings" at bounding box center [473, 152] width 92 height 46
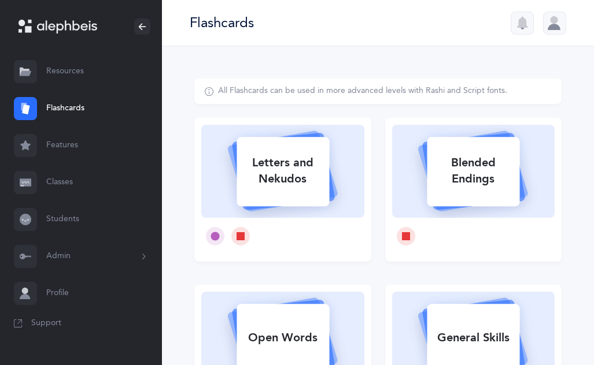
select select
select select "single"
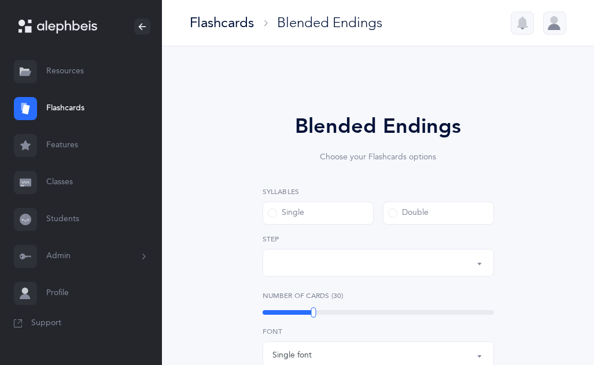
select select "28"
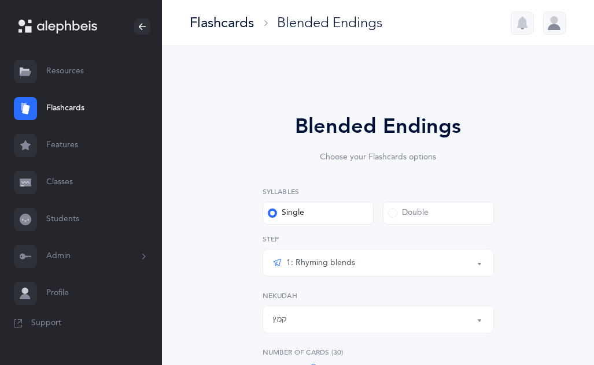
click at [44, 110] on link "Flashcards" at bounding box center [81, 108] width 162 height 37
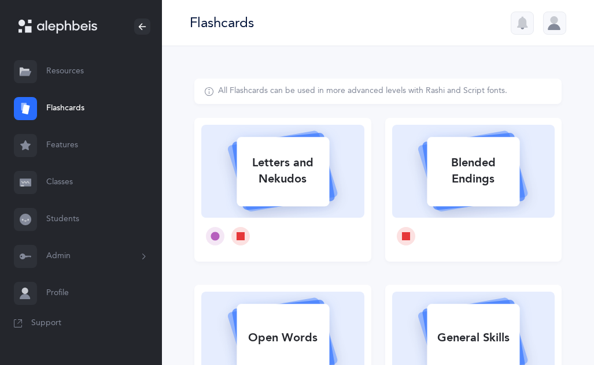
click at [287, 170] on div "Letters and Nekudos" at bounding box center [282, 171] width 92 height 46
select select "single"
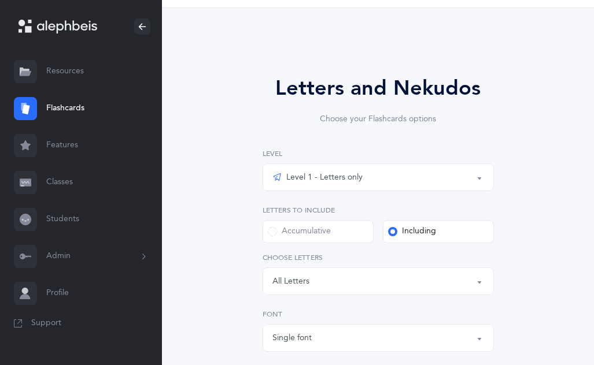
scroll to position [231, 0]
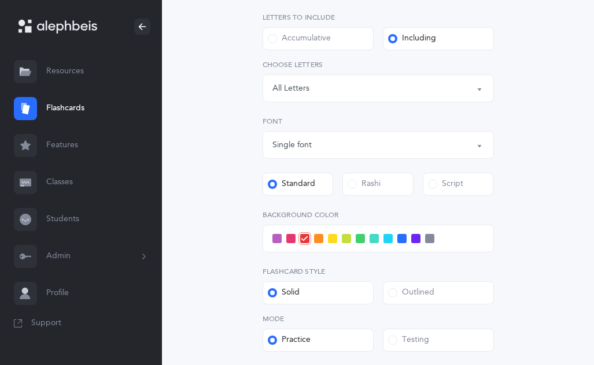
click at [339, 88] on div "Letters: All Letters" at bounding box center [378, 89] width 212 height 20
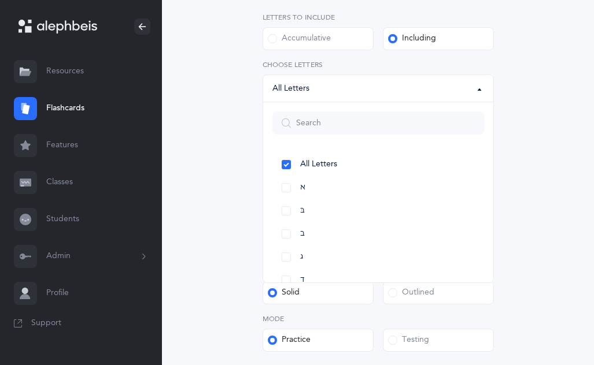
click at [225, 120] on div "Letters and Nekudos Choose your Flashcards options Level 1 - Letters only Level…" at bounding box center [377, 150] width 367 height 606
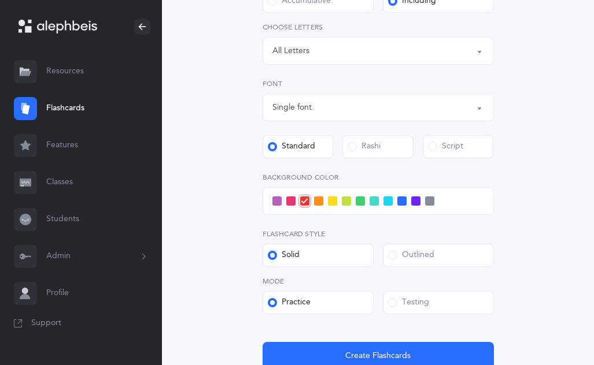
scroll to position [289, 0]
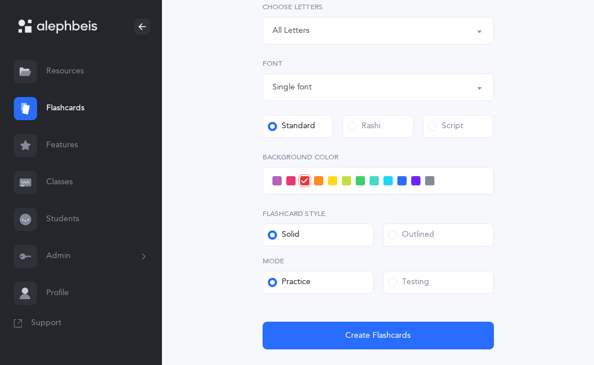
click at [318, 92] on div "Single font" at bounding box center [378, 87] width 212 height 20
click at [328, 91] on div "Single font" at bounding box center [378, 87] width 212 height 20
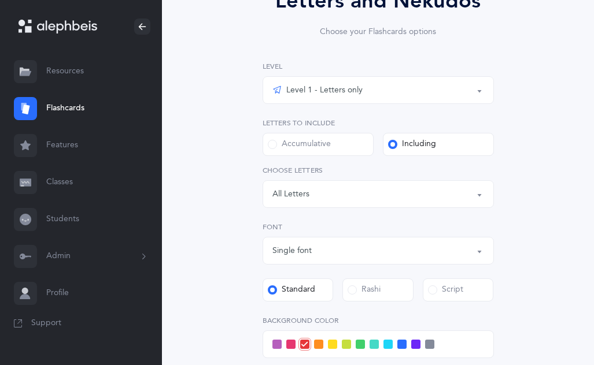
scroll to position [116, 0]
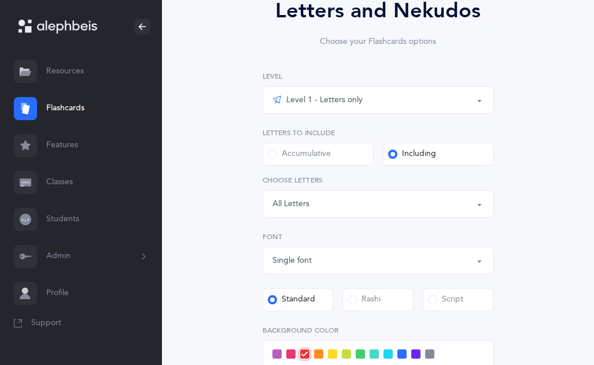
click at [333, 158] on label "Accumulative" at bounding box center [317, 154] width 111 height 23
click at [0, 0] on input "Accumulative" at bounding box center [0, 0] width 0 height 0
select select "27"
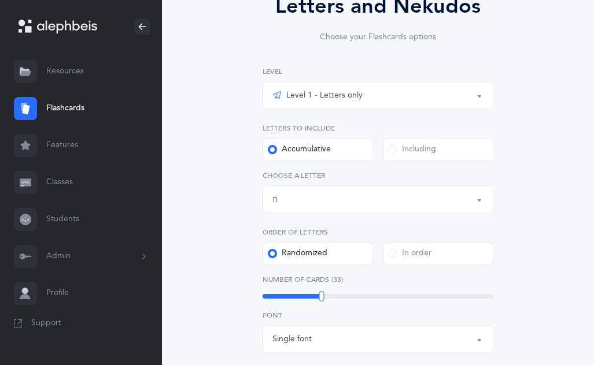
scroll to position [102, 0]
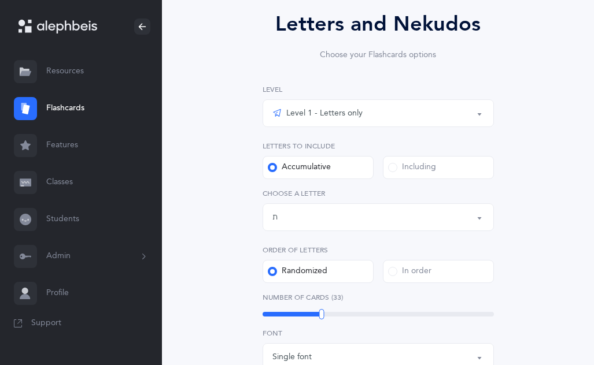
click at [357, 110] on div "Level 1 - Letters only" at bounding box center [317, 113] width 90 height 14
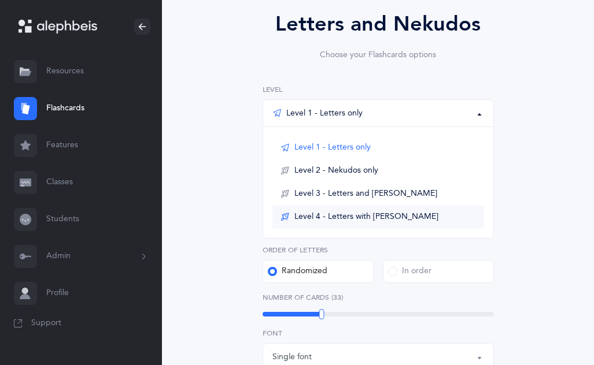
click at [344, 217] on span "Level 4 - Letters with [PERSON_NAME]" at bounding box center [366, 217] width 144 height 10
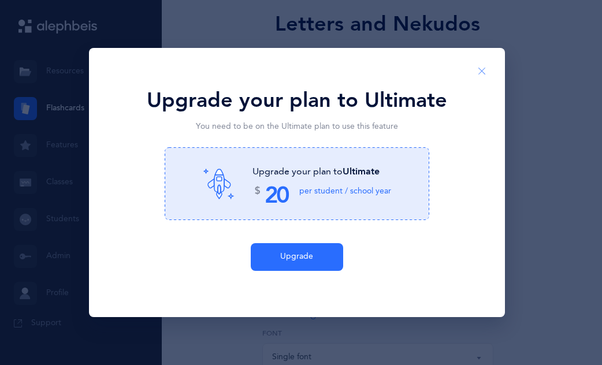
click at [479, 74] on icon "Close" at bounding box center [481, 71] width 9 height 10
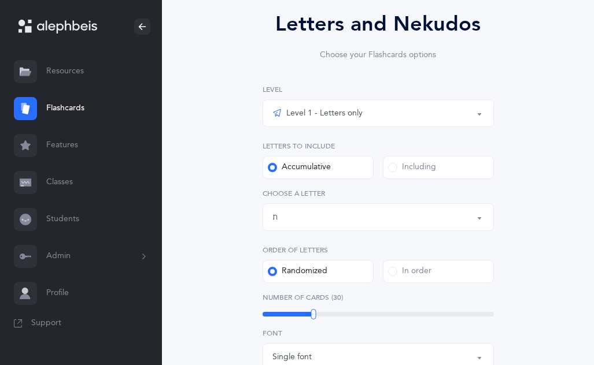
click at [309, 112] on div "Level 1 - Letters only" at bounding box center [317, 113] width 90 height 14
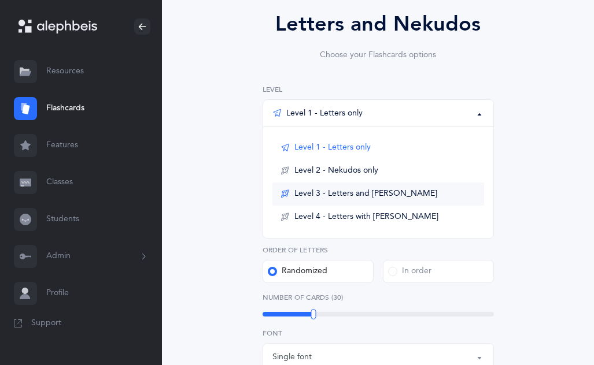
click at [319, 194] on span "Level 3 - Letters and [PERSON_NAME]" at bounding box center [365, 194] width 143 height 10
select select "1"
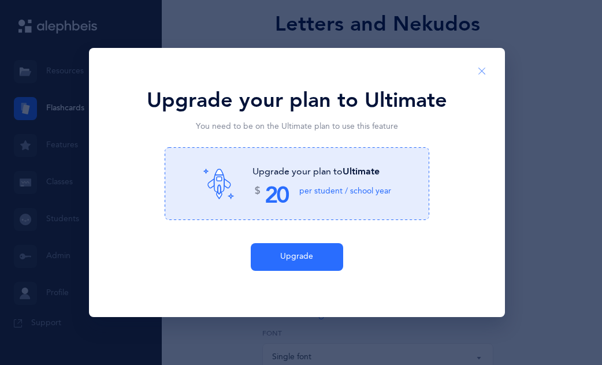
click at [471, 71] on button "Close" at bounding box center [482, 71] width 28 height 28
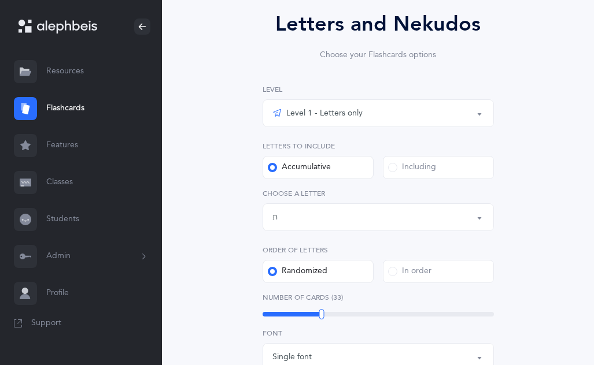
click at [355, 114] on div "Level 1 - Letters only" at bounding box center [317, 113] width 90 height 14
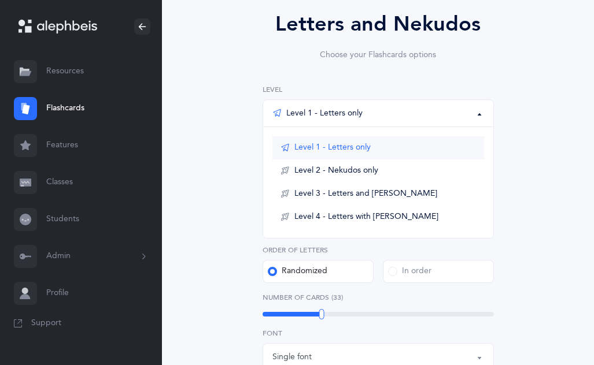
click at [358, 144] on span "Level 1 - Letters only" at bounding box center [332, 148] width 76 height 10
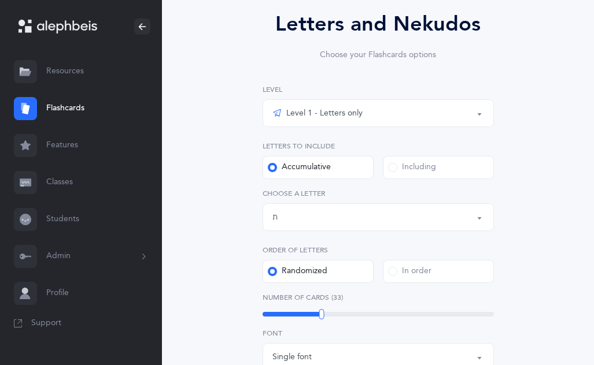
click at [210, 209] on div "Letters and Nekudos Choose your Flashcards options Level 1 - Letters only Level…" at bounding box center [377, 320] width 367 height 689
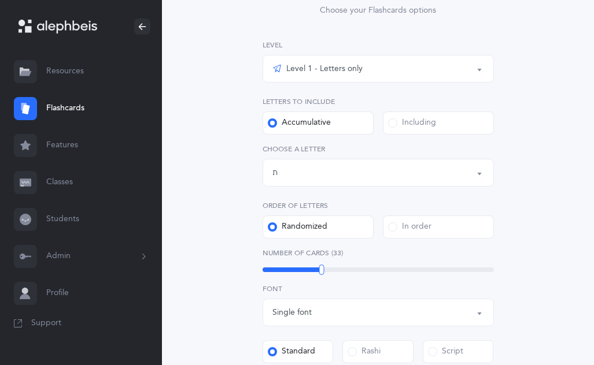
scroll to position [449, 0]
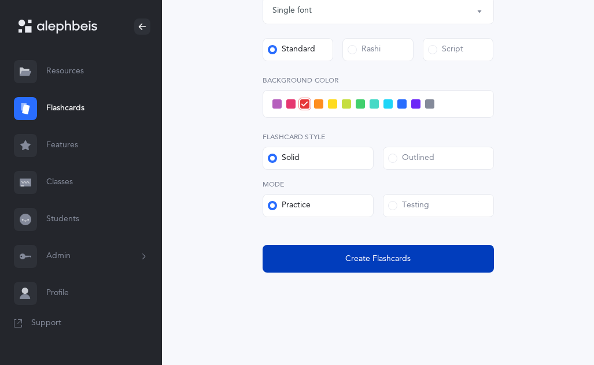
click at [361, 260] on span "Create Flashcards" at bounding box center [377, 259] width 65 height 12
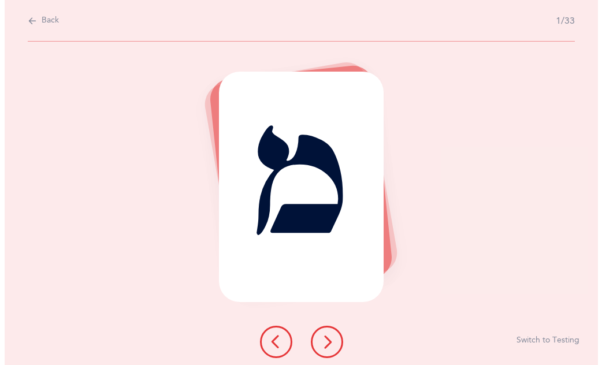
scroll to position [0, 0]
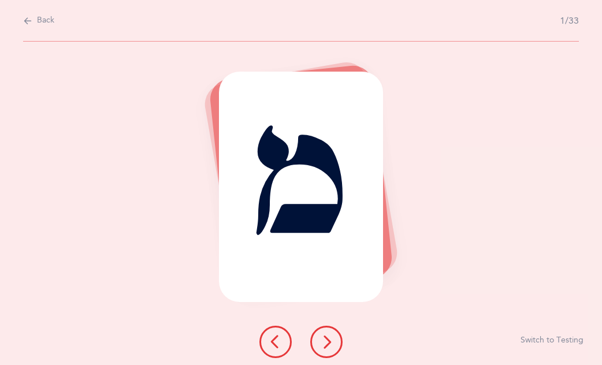
click at [322, 349] on button at bounding box center [326, 342] width 32 height 32
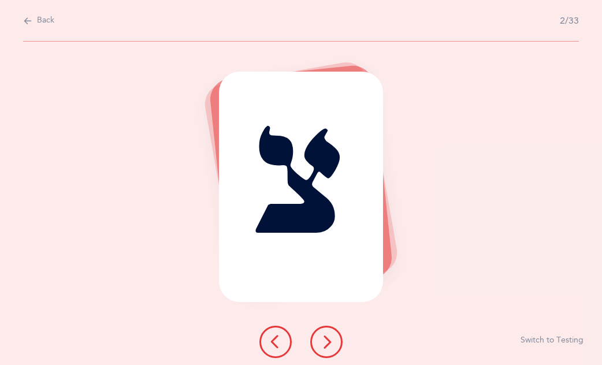
click at [321, 347] on icon at bounding box center [327, 342] width 14 height 14
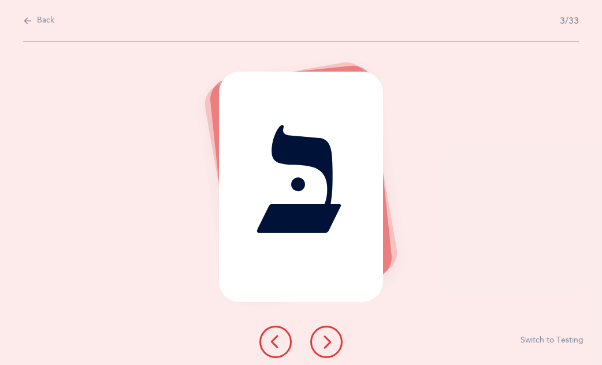
click at [321, 341] on icon at bounding box center [327, 342] width 14 height 14
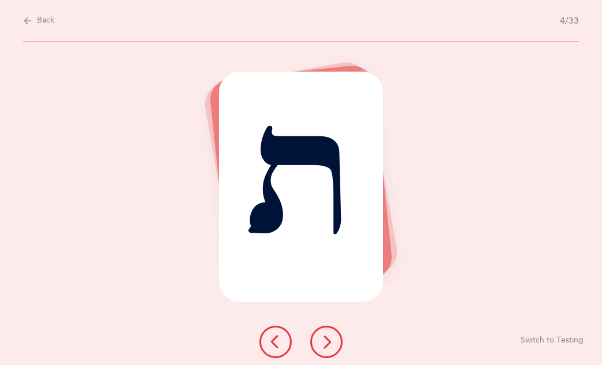
click at [321, 341] on icon at bounding box center [327, 342] width 14 height 14
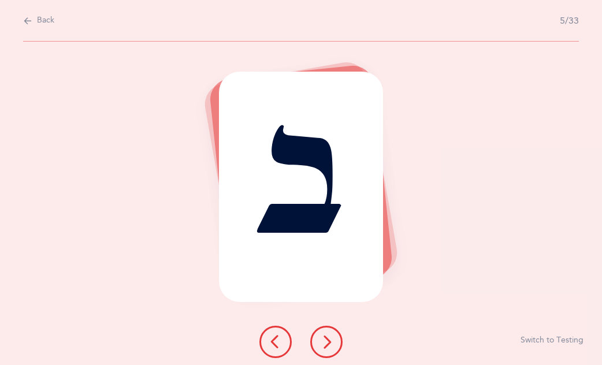
click at [321, 340] on icon at bounding box center [327, 342] width 14 height 14
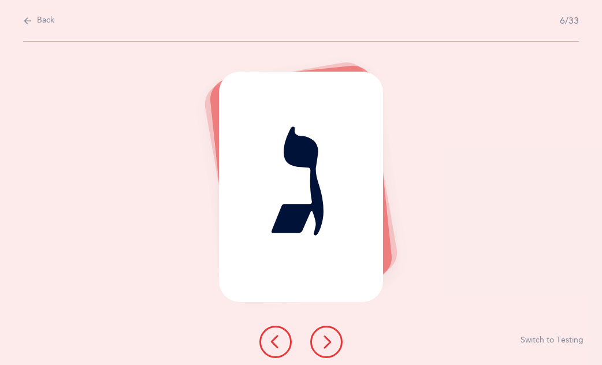
click at [321, 339] on icon at bounding box center [327, 342] width 14 height 14
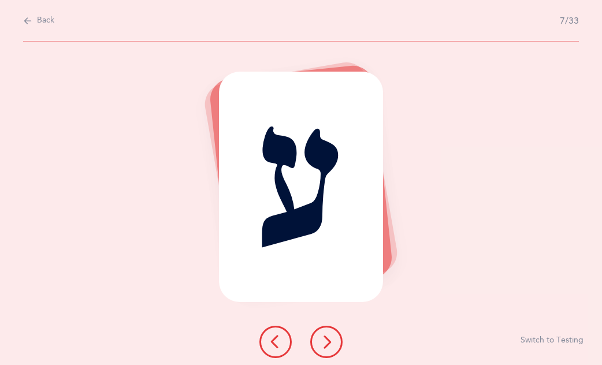
click at [321, 338] on icon at bounding box center [327, 342] width 14 height 14
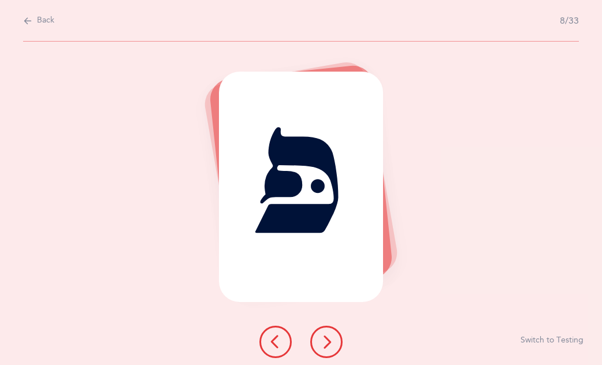
click at [320, 338] on icon at bounding box center [327, 342] width 14 height 14
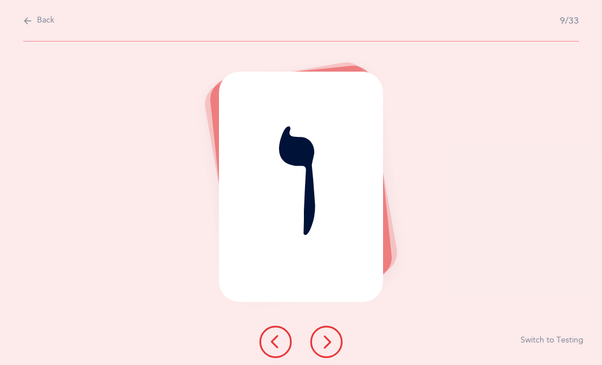
click at [320, 333] on button at bounding box center [326, 342] width 32 height 32
click at [318, 331] on button at bounding box center [326, 342] width 32 height 32
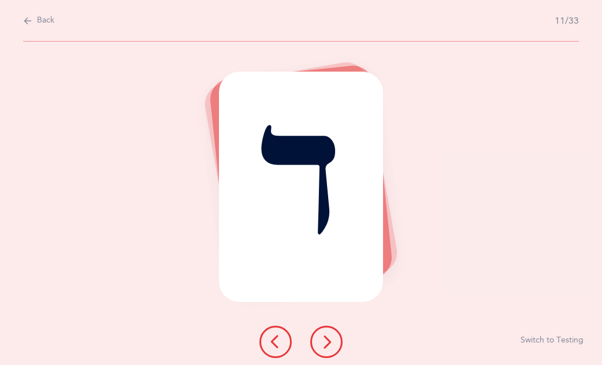
click at [317, 331] on button at bounding box center [326, 342] width 32 height 32
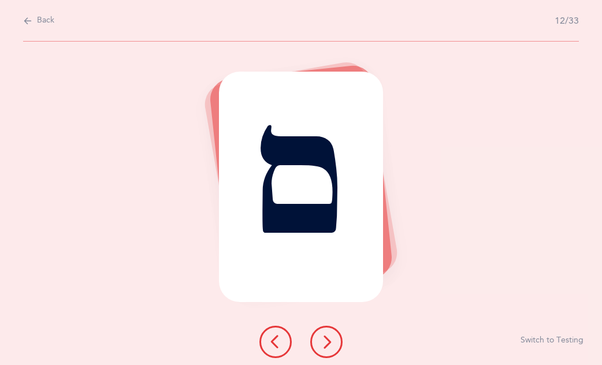
click at [314, 327] on div at bounding box center [301, 342] width 102 height 32
click at [321, 336] on icon at bounding box center [327, 342] width 14 height 14
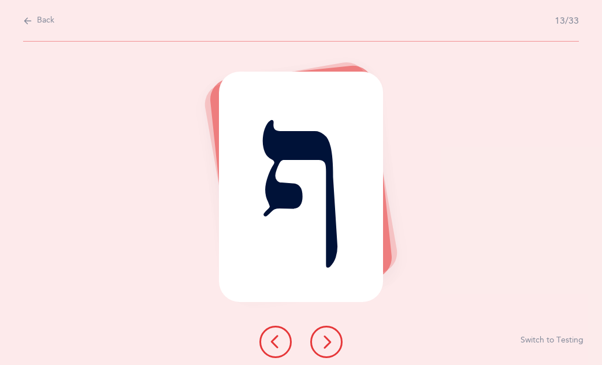
click at [321, 335] on icon at bounding box center [327, 342] width 14 height 14
